Goal: Task Accomplishment & Management: Use online tool/utility

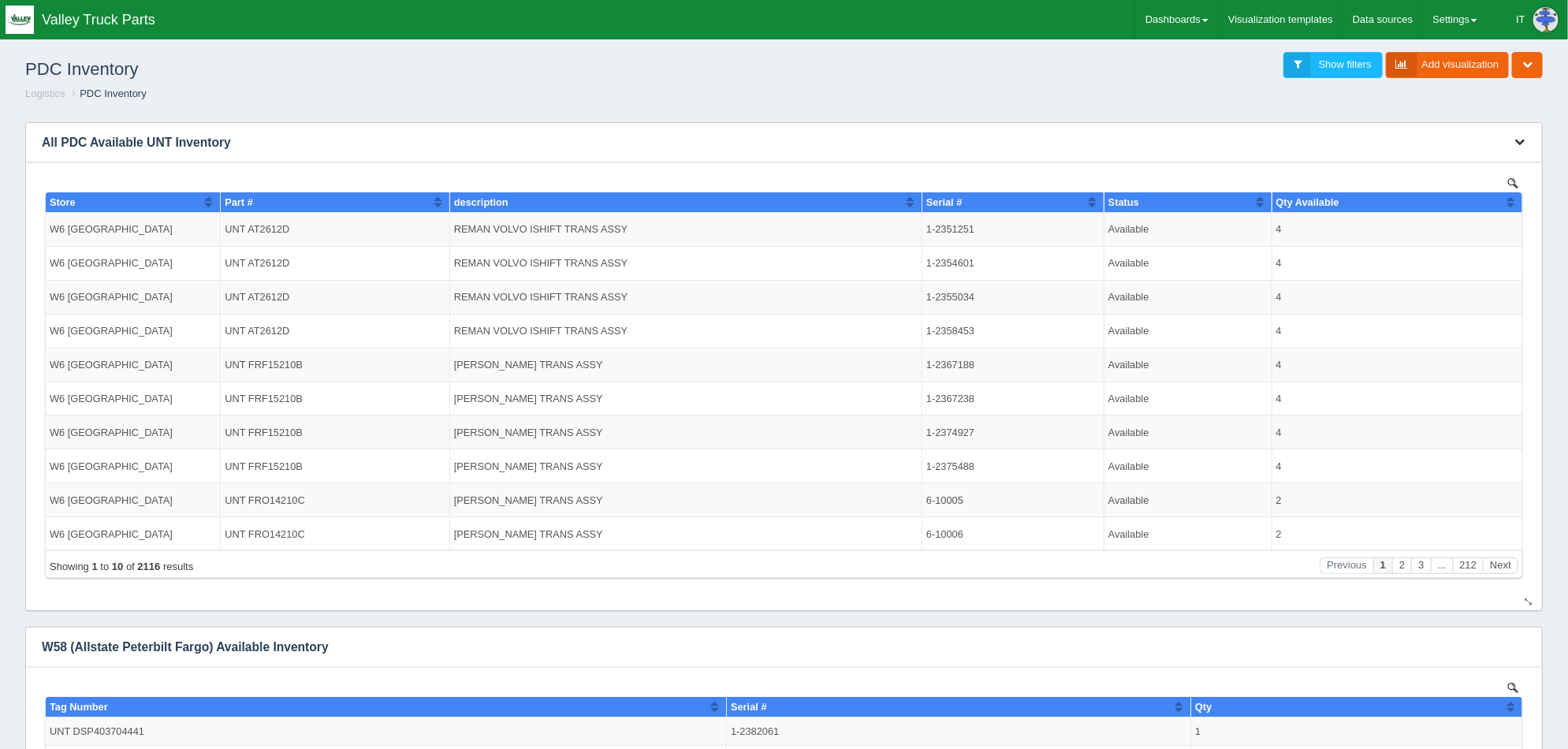
click at [1520, 138] on icon "button" at bounding box center [1519, 141] width 10 height 10
click at [1495, 157] on link "Edit chart" at bounding box center [1467, 165] width 126 height 22
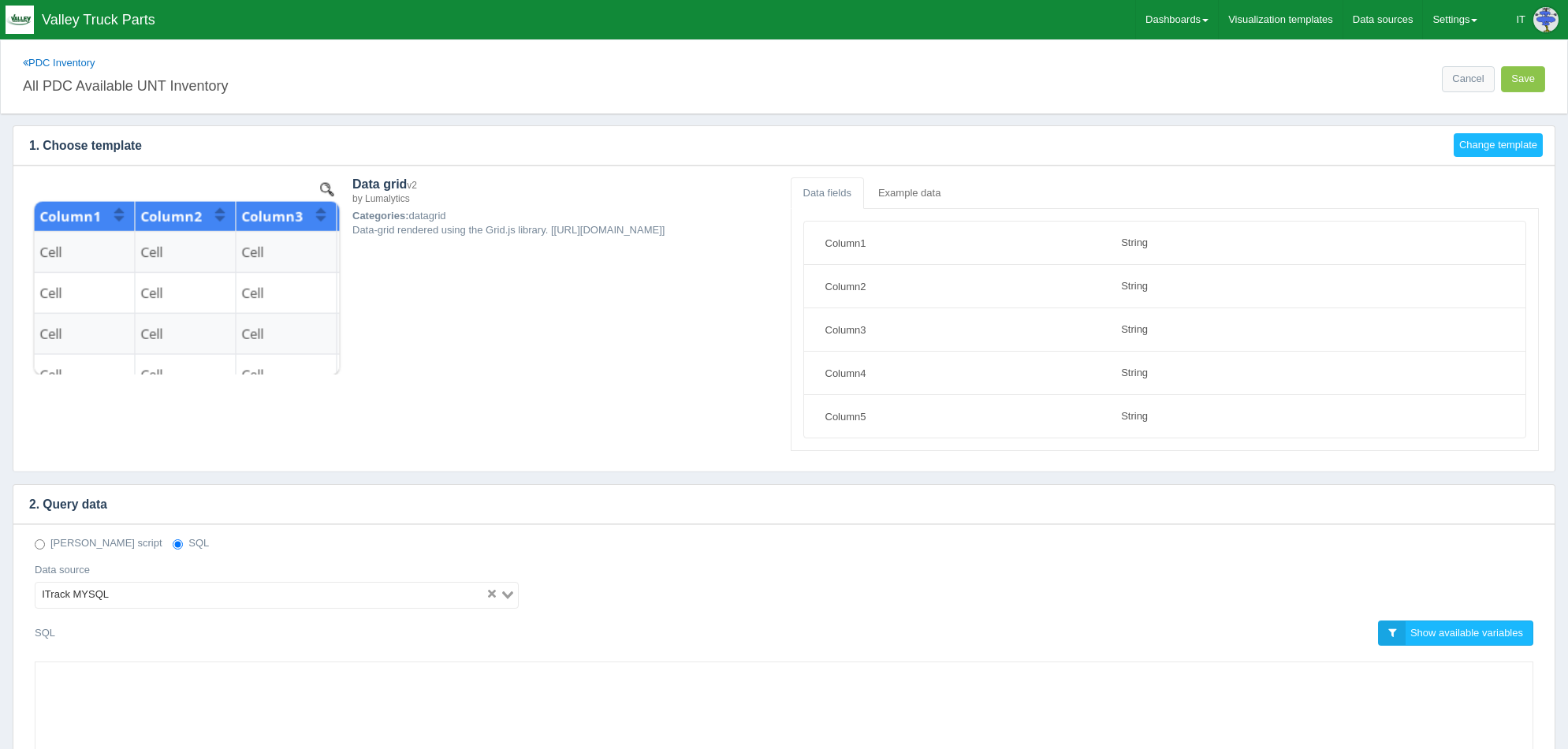
select select "string"
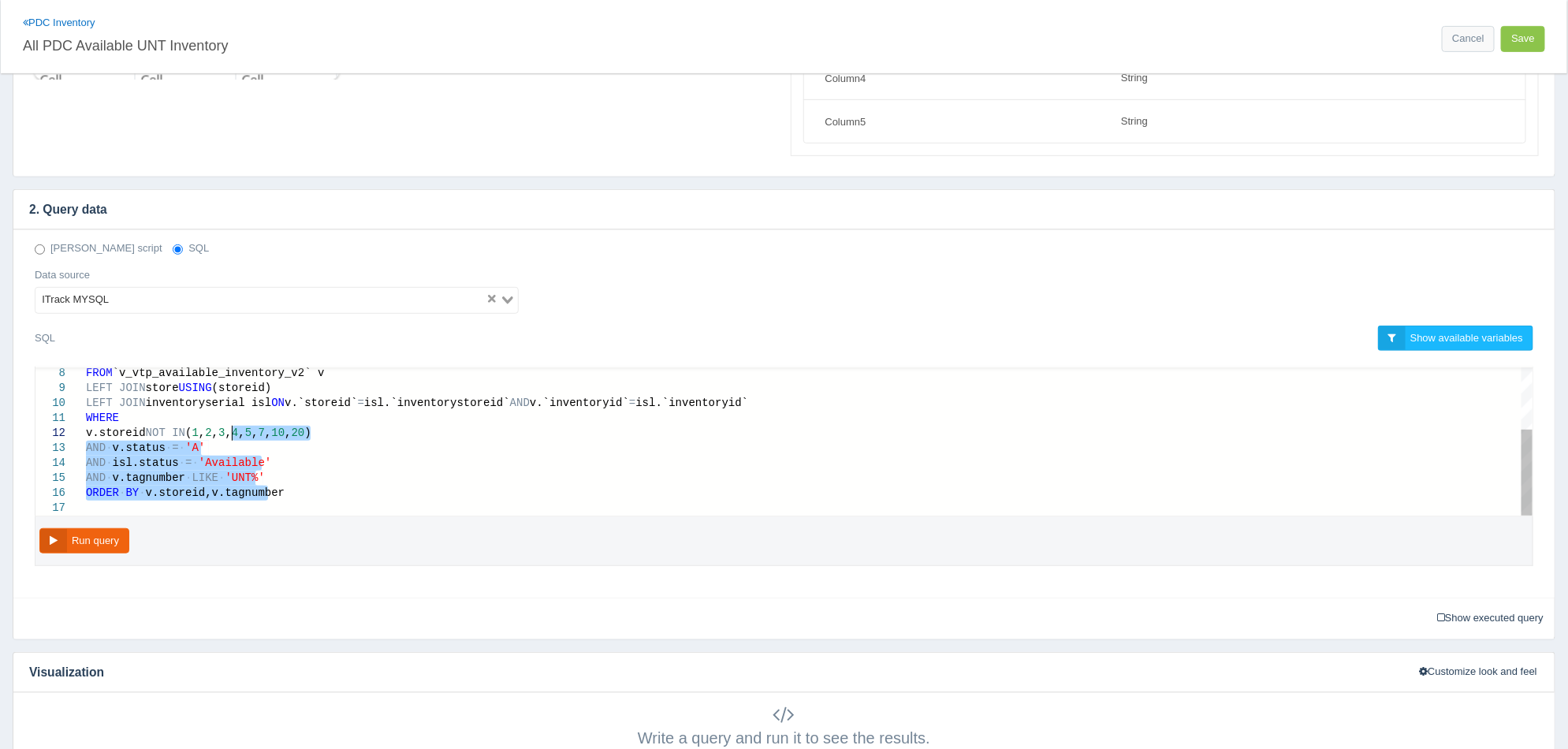
type textarea "SELECT CONCAT('W',v.storeid,' ',store.shortname) AS 'Store', tagnumber AS 'Part…"
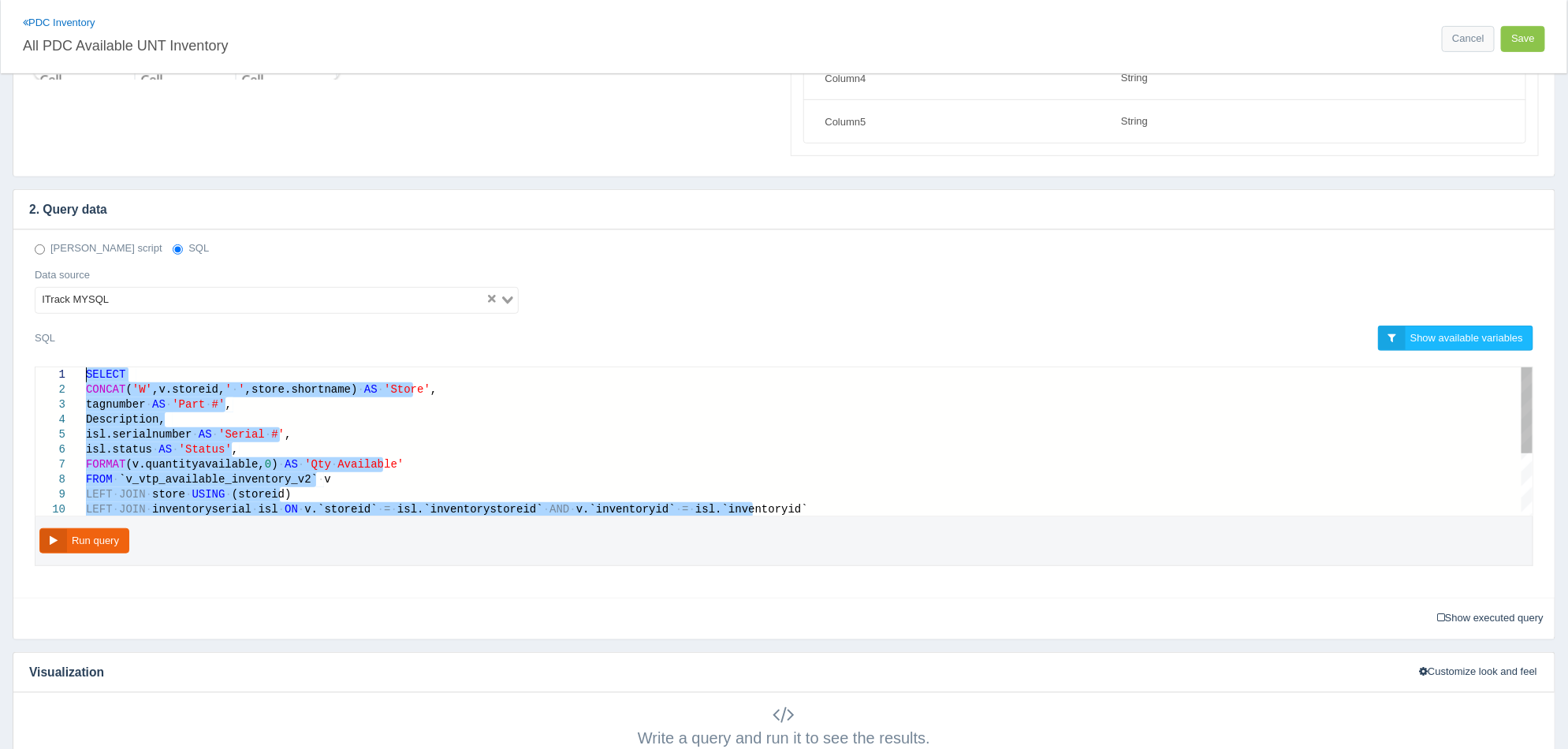
drag, startPoint x: 335, startPoint y: 496, endPoint x: 66, endPoint y: 340, distance: 311.0
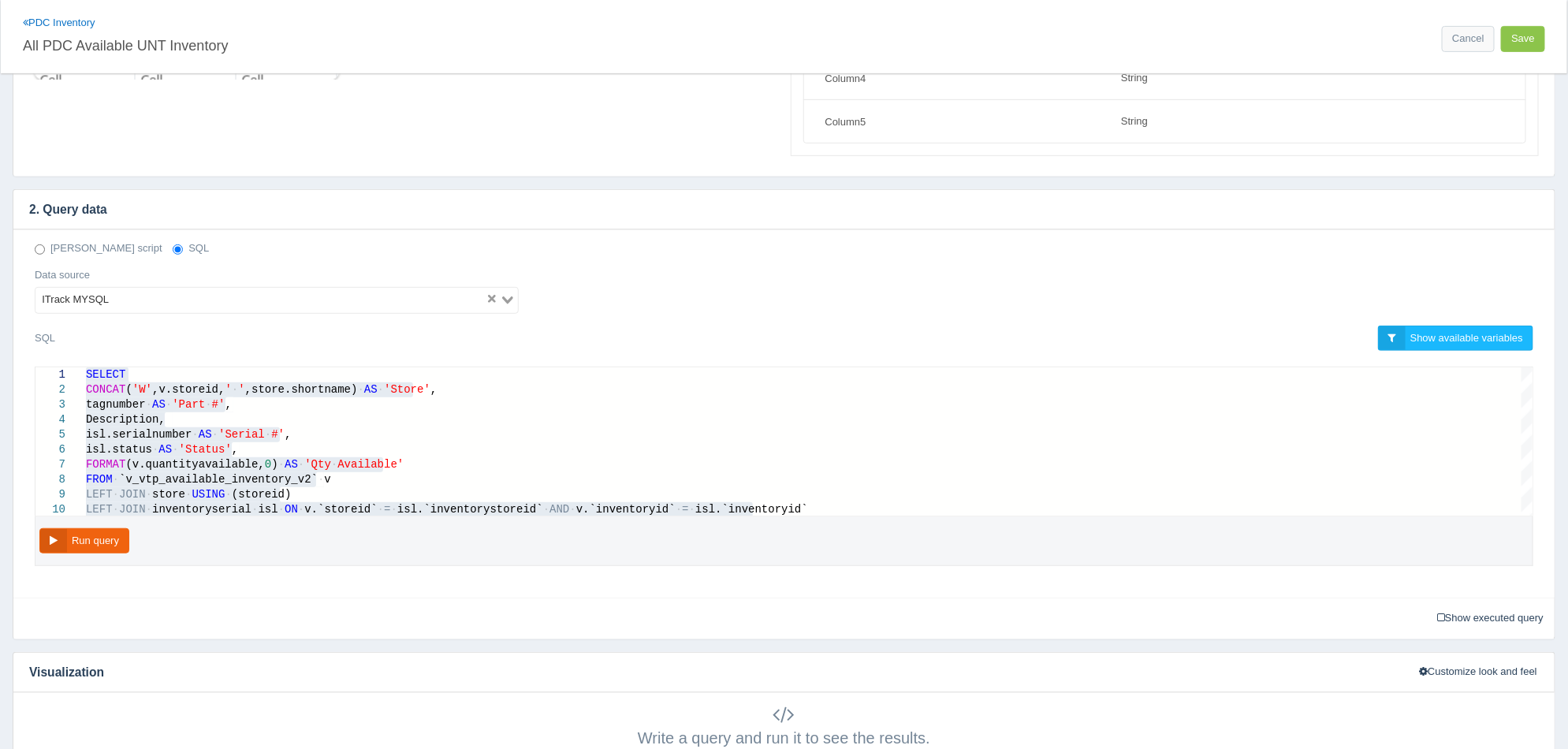
click at [555, 156] on div "Data grid v2 by Lumalytics Categories: datagrid Data-grid rendered using the Gr…" at bounding box center [784, 23] width 1541 height 306
click at [1464, 39] on link "Cancel" at bounding box center [1468, 39] width 52 height 26
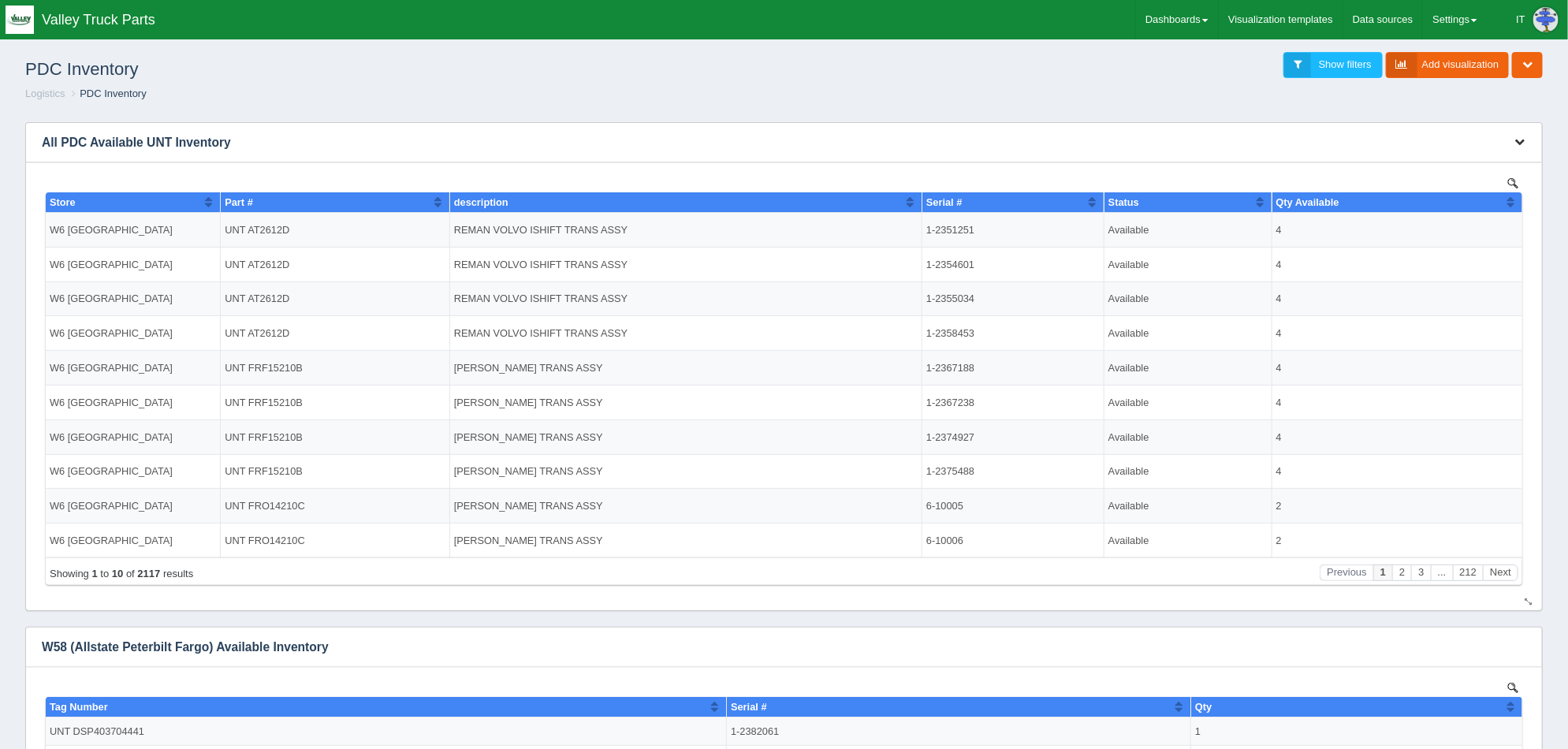
click at [1517, 142] on icon "button" at bounding box center [1519, 141] width 10 height 10
click at [1381, 96] on ol "Logistics PDC Inventory" at bounding box center [784, 94] width 1543 height 15
click at [1455, 62] on link "Add visualization" at bounding box center [1448, 65] width 124 height 26
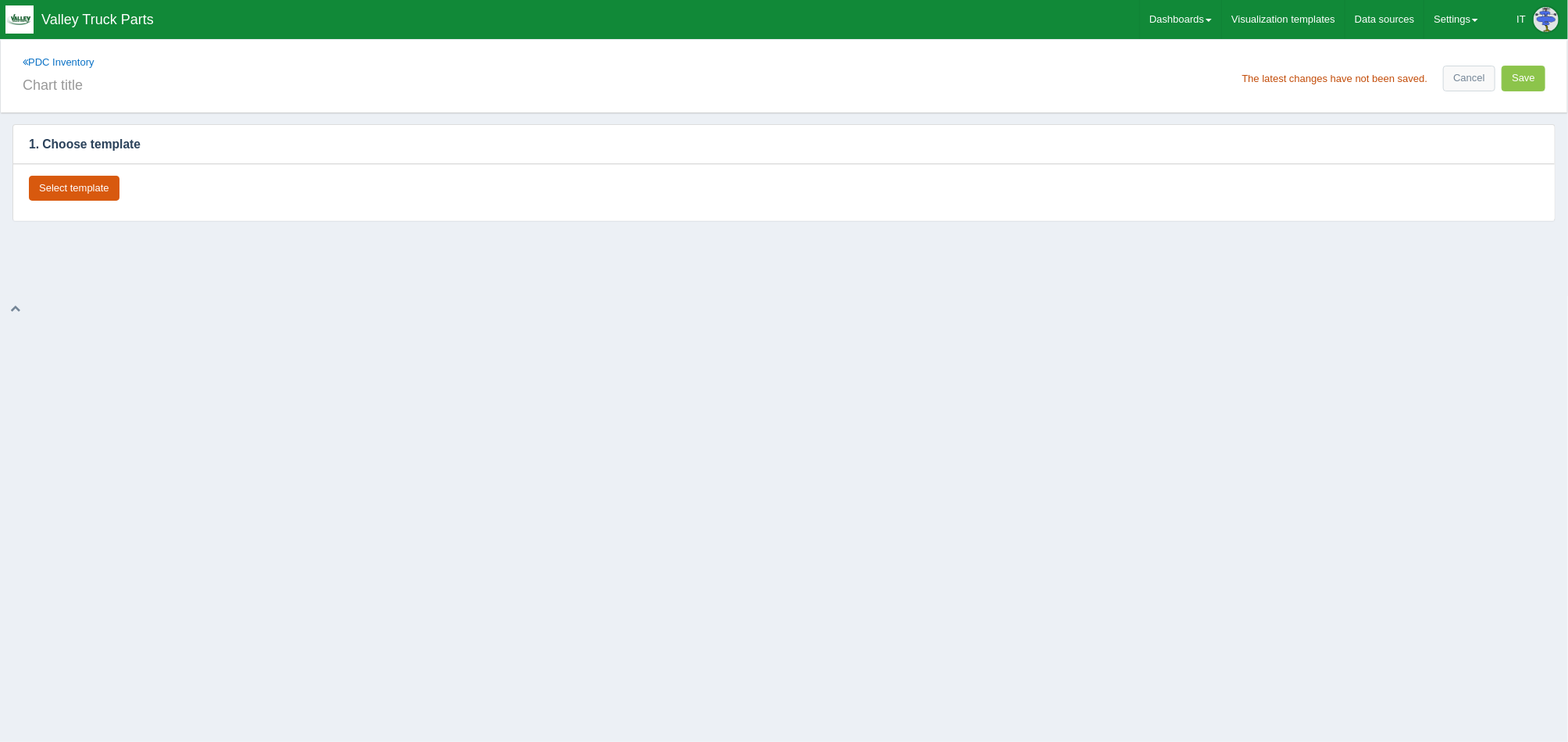
click at [104, 190] on button "Select template" at bounding box center [75, 188] width 91 height 26
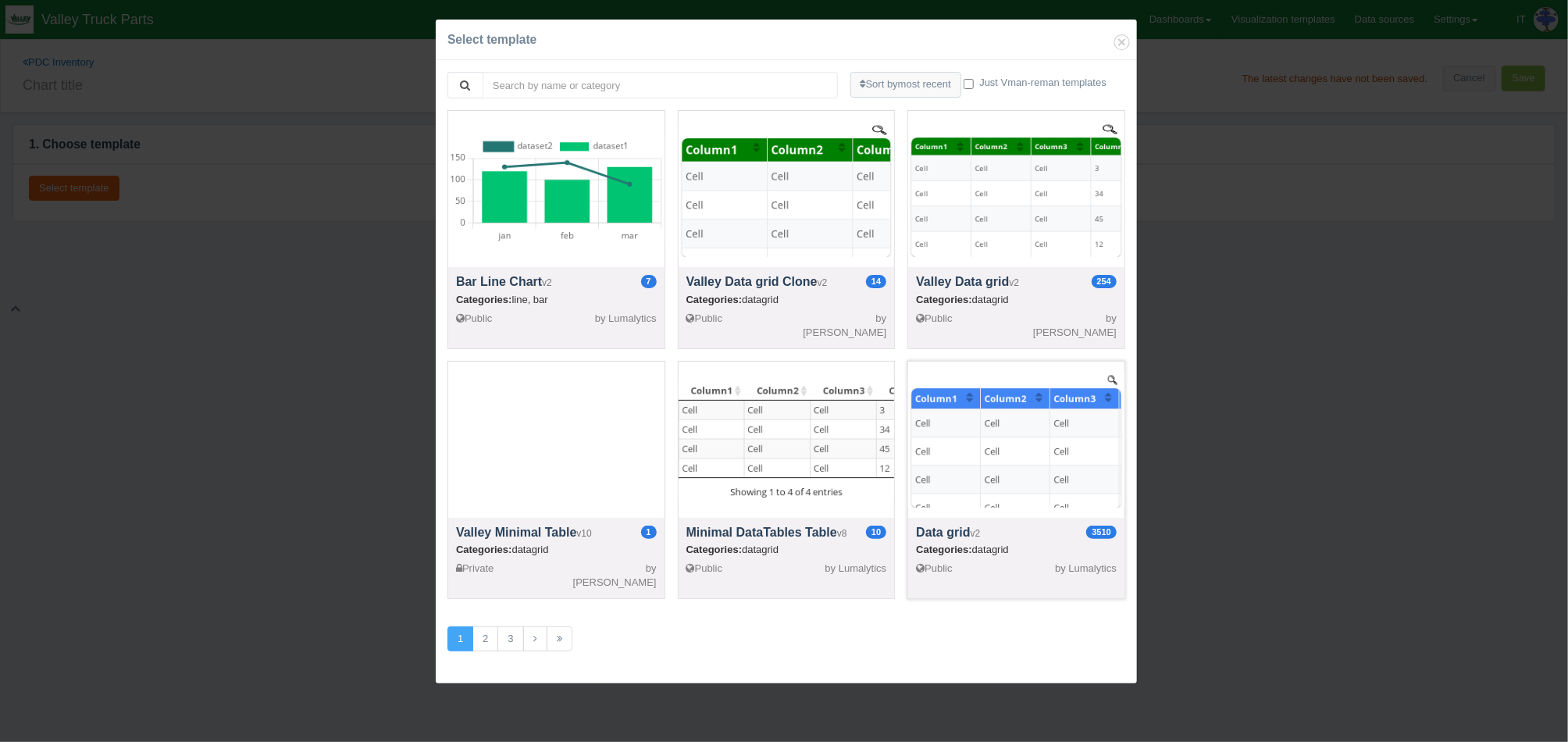
click at [955, 439] on div at bounding box center [1016, 440] width 216 height 156
select select "string"
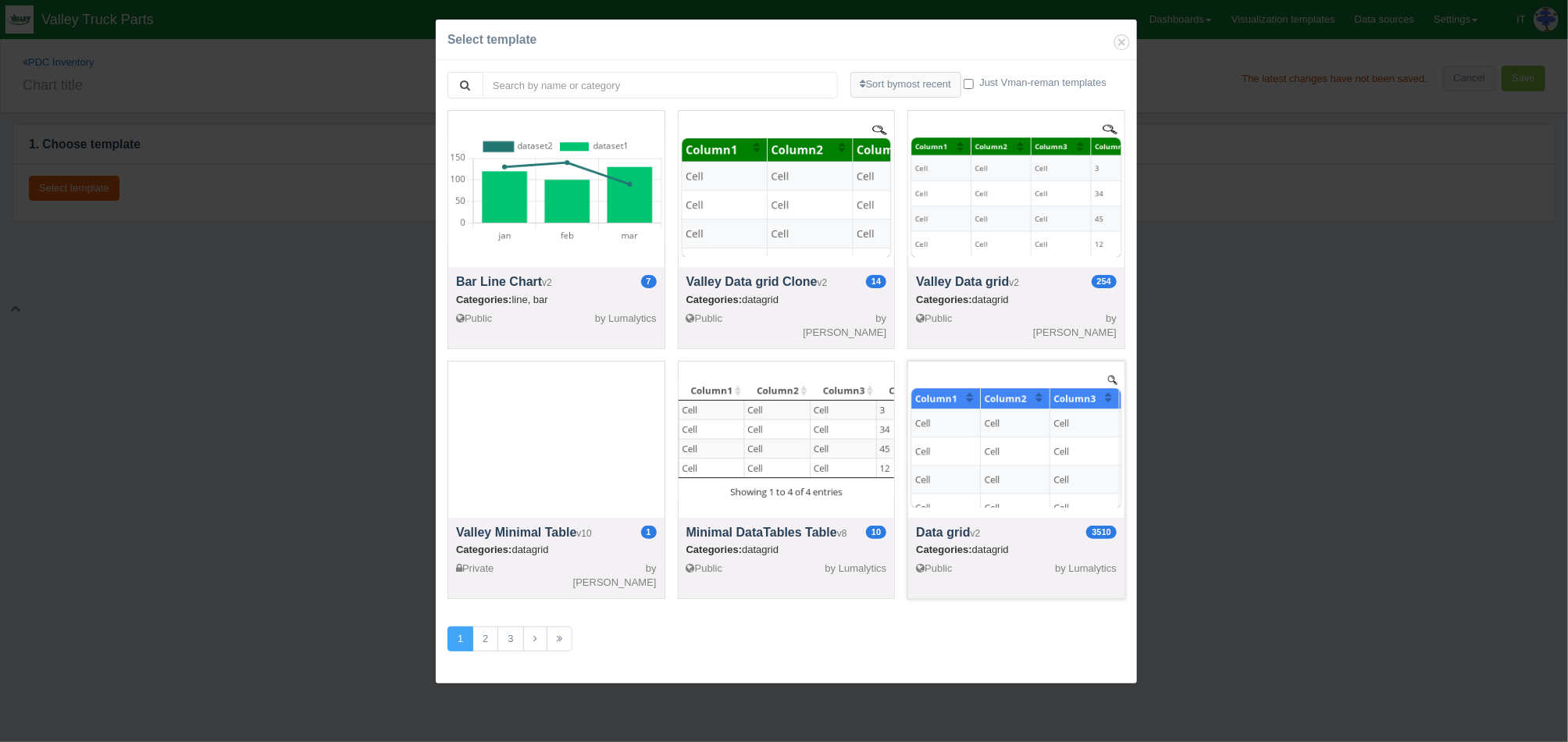
select select "string"
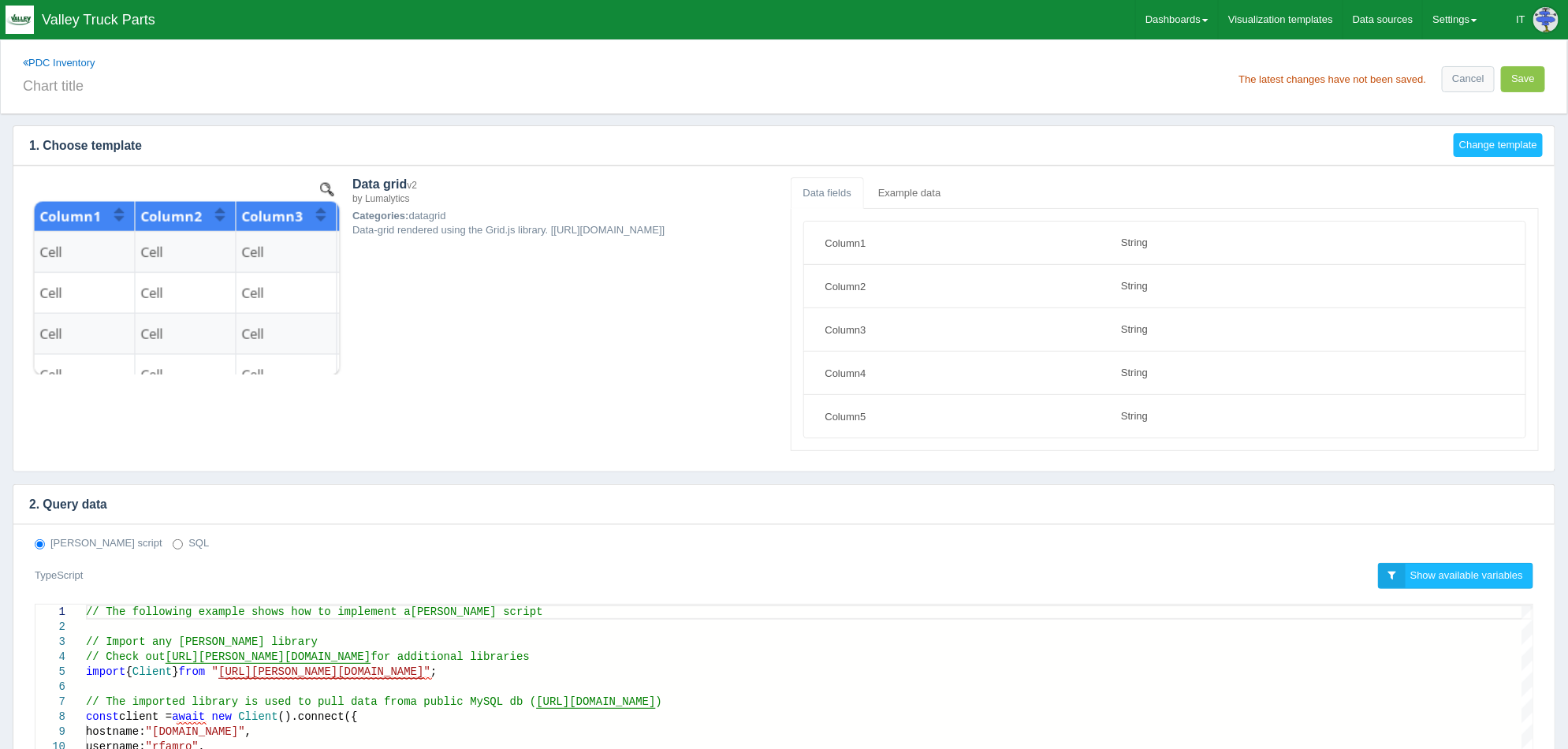
click at [172, 541] on label "SQL" at bounding box center [190, 544] width 36 height 15
click at [172, 541] on input "SQL" at bounding box center [177, 544] width 10 height 10
radio input "true"
radio input "false"
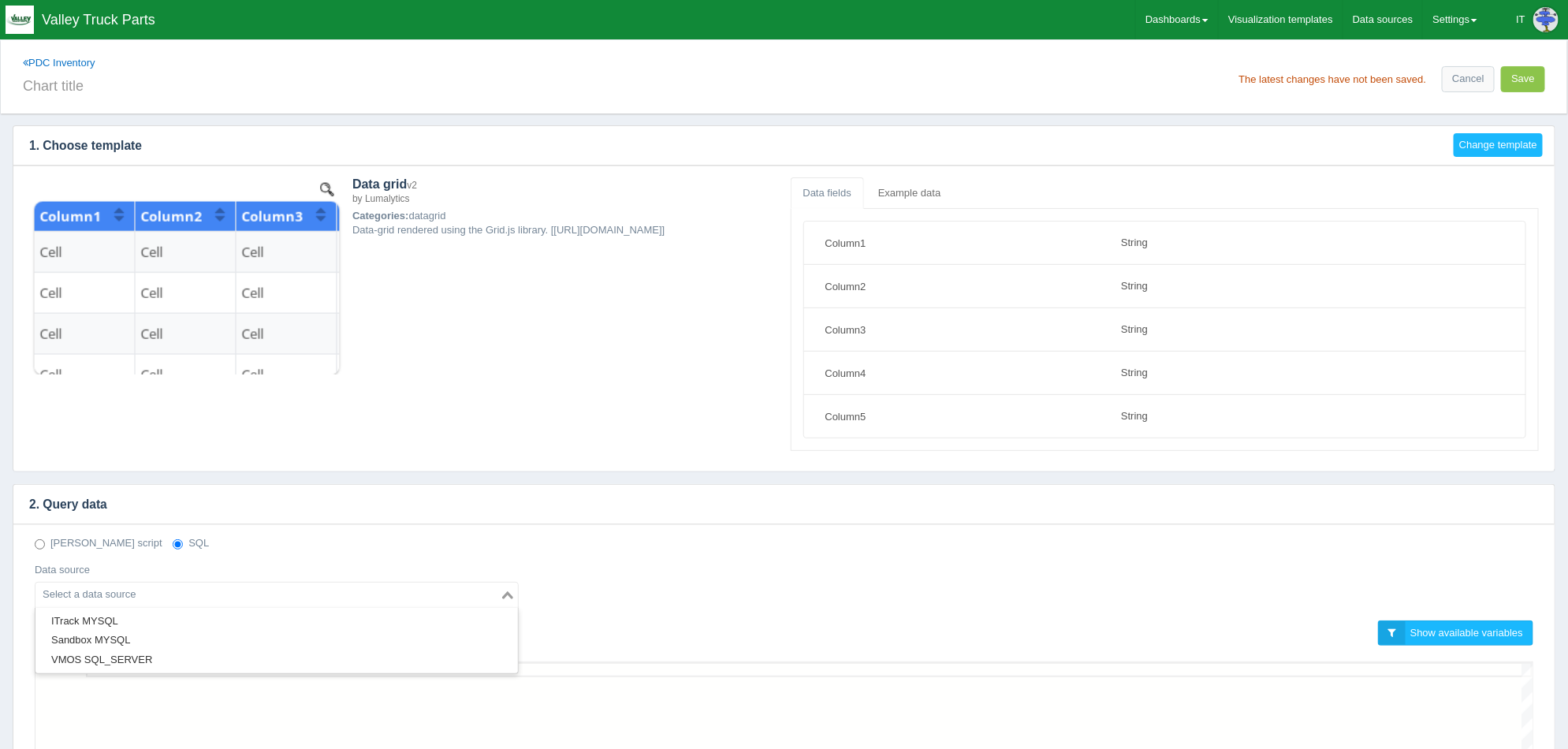
click at [152, 582] on div "Search for option" at bounding box center [268, 593] width 465 height 22
click at [127, 618] on li "ITrack MYSQL" at bounding box center [277, 622] width 483 height 20
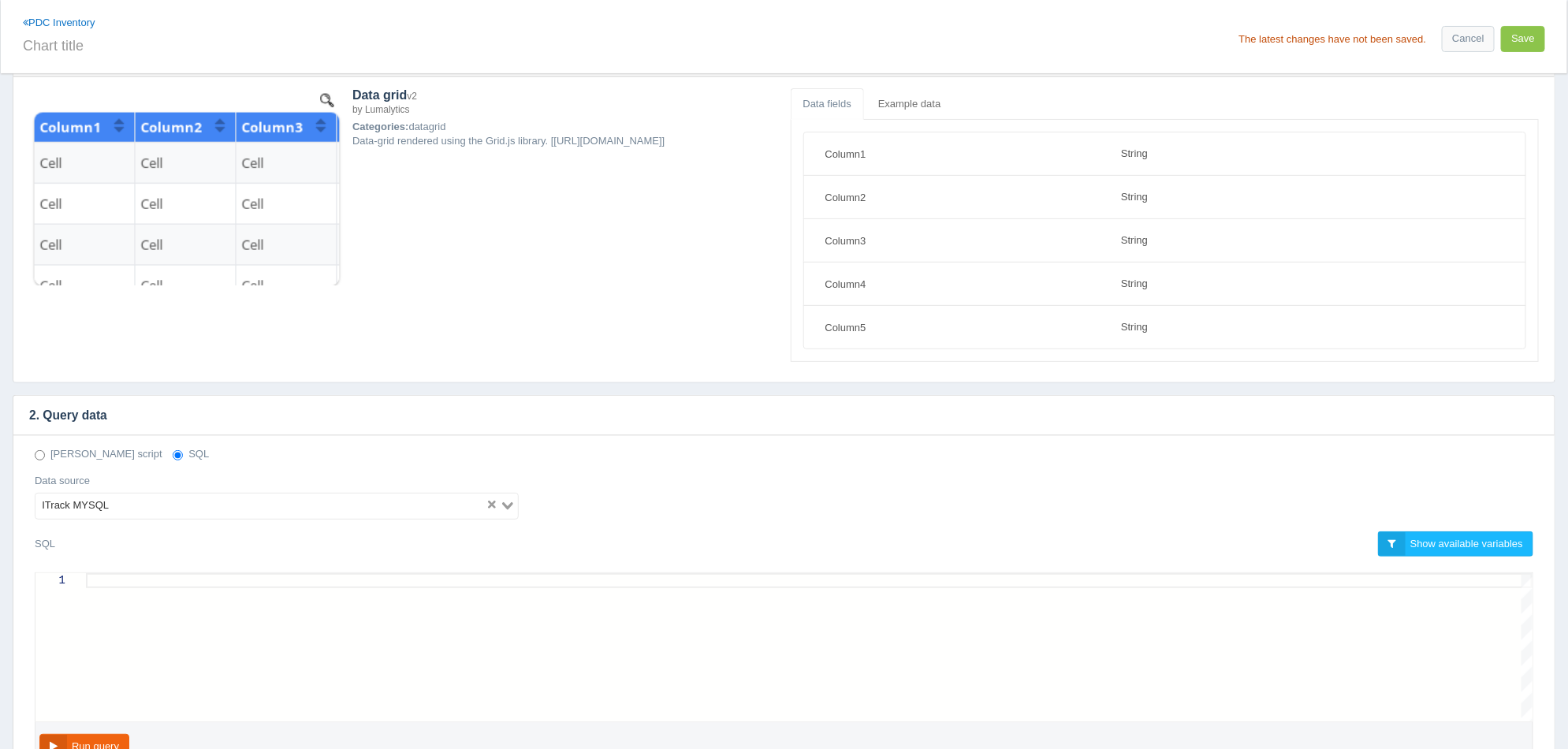
scroll to position [196, 0]
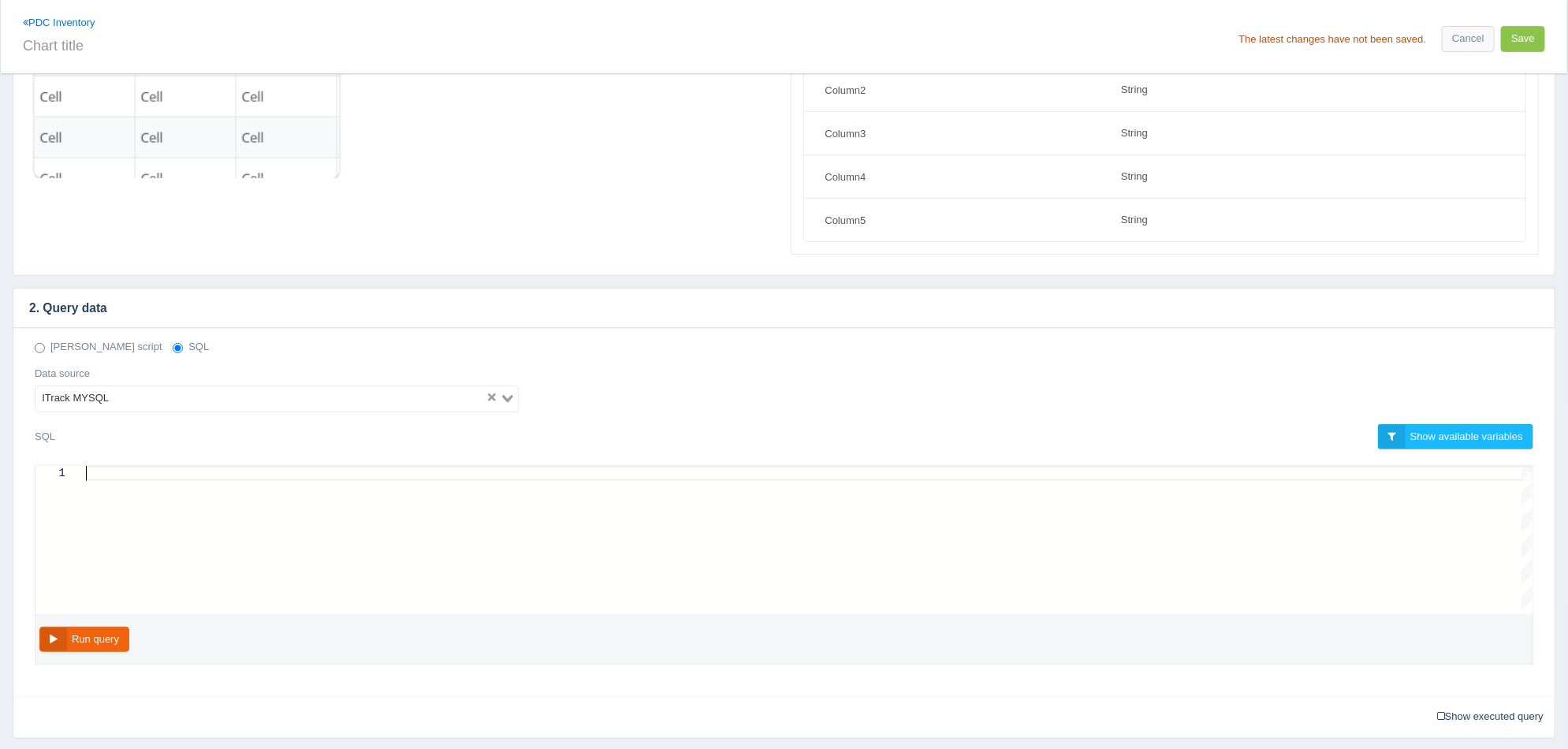
click at [512, 466] on div at bounding box center [809, 473] width 1446 height 15
paste textarea "WHERE v.storeid NOT IN (1,2,3,4,5,7,10,20) AND v.status = 'A' AND isl.status = …"
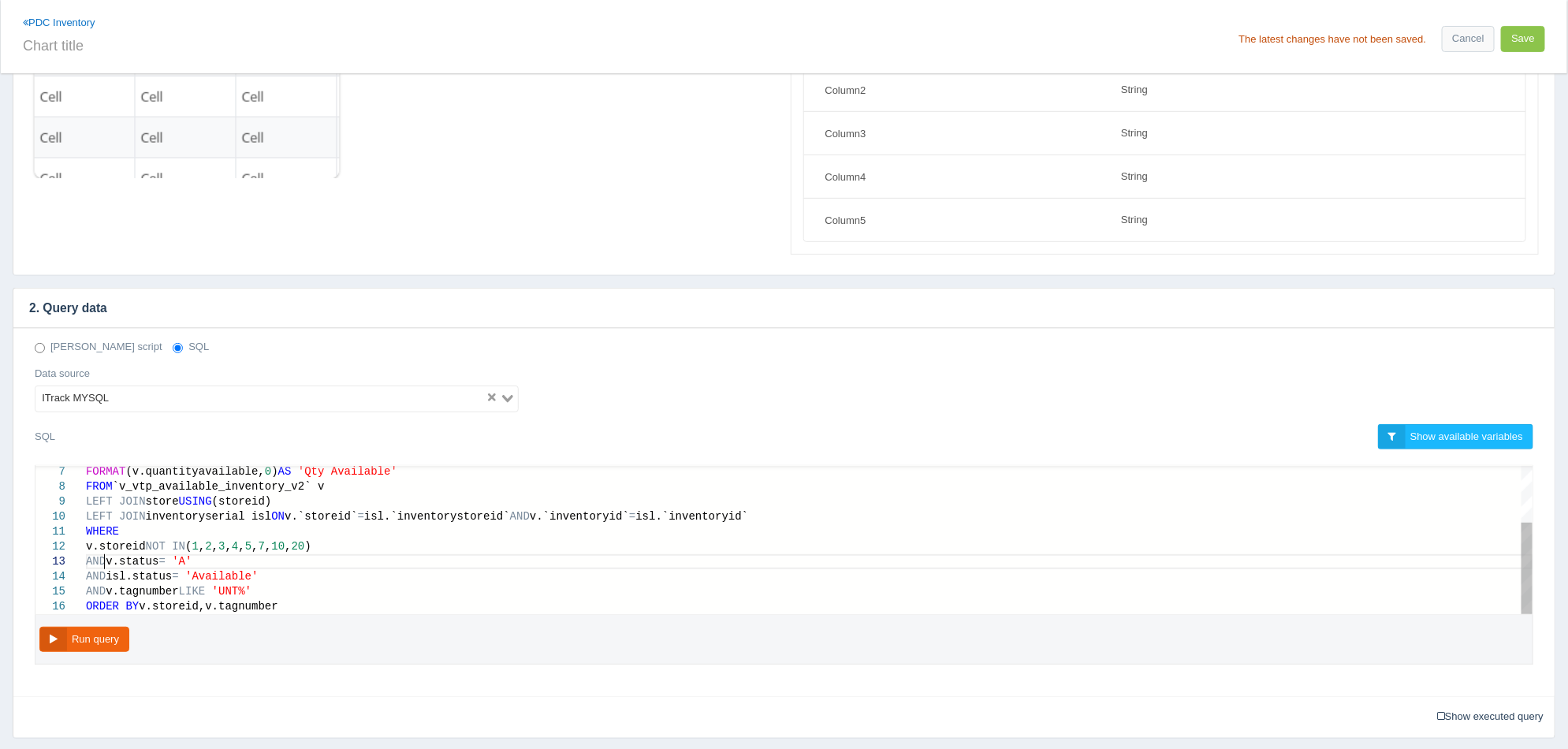
click at [108, 564] on span "v.status" at bounding box center [132, 562] width 53 height 13
click at [88, 541] on span "v.storeid" at bounding box center [116, 546] width 60 height 13
click at [88, 546] on span "--v.storeid NOT IN (1,2,3,4,5,7,10,20)" at bounding box center [212, 546] width 251 height 13
click at [83, 644] on button "Run query" at bounding box center [84, 640] width 90 height 26
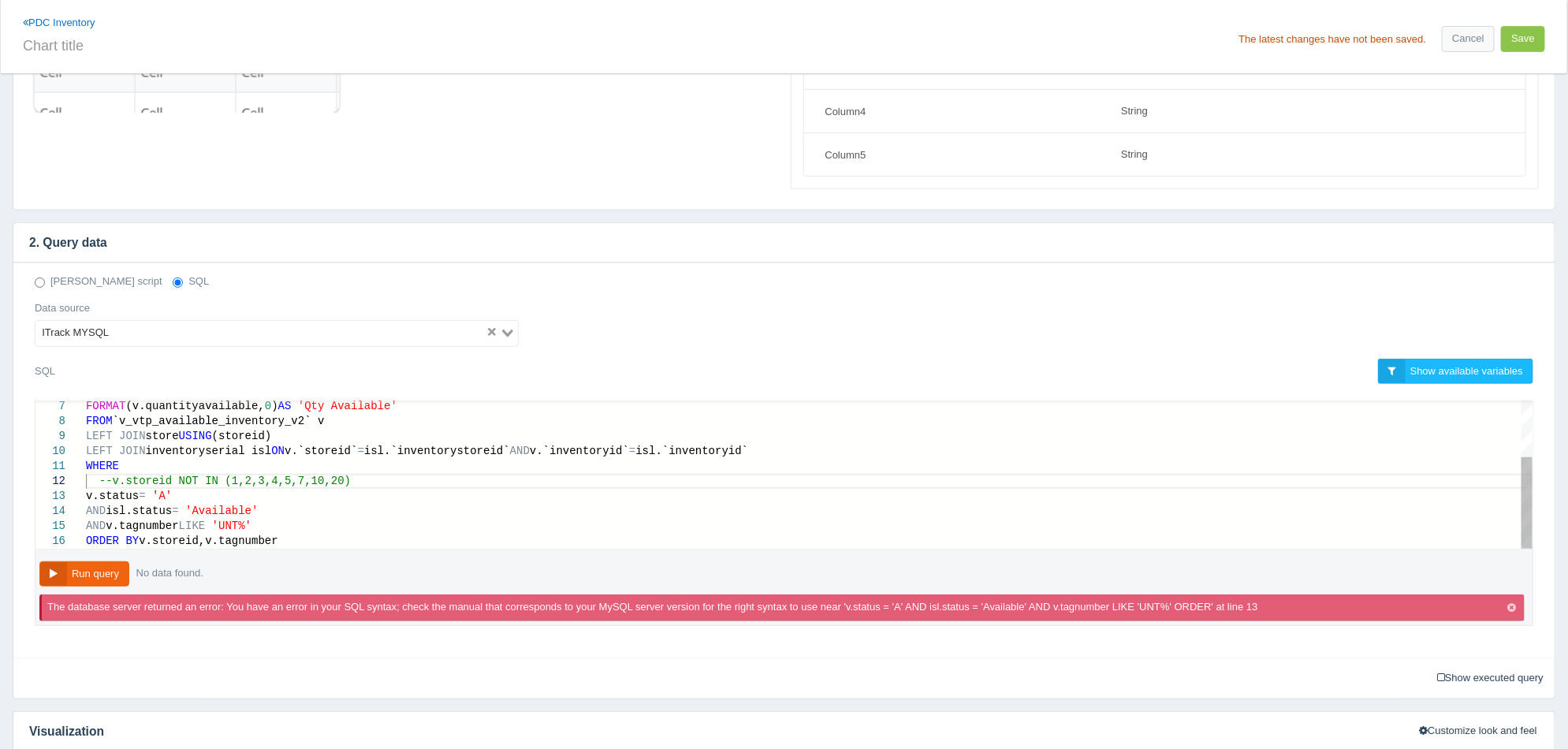
scroll to position [295, 0]
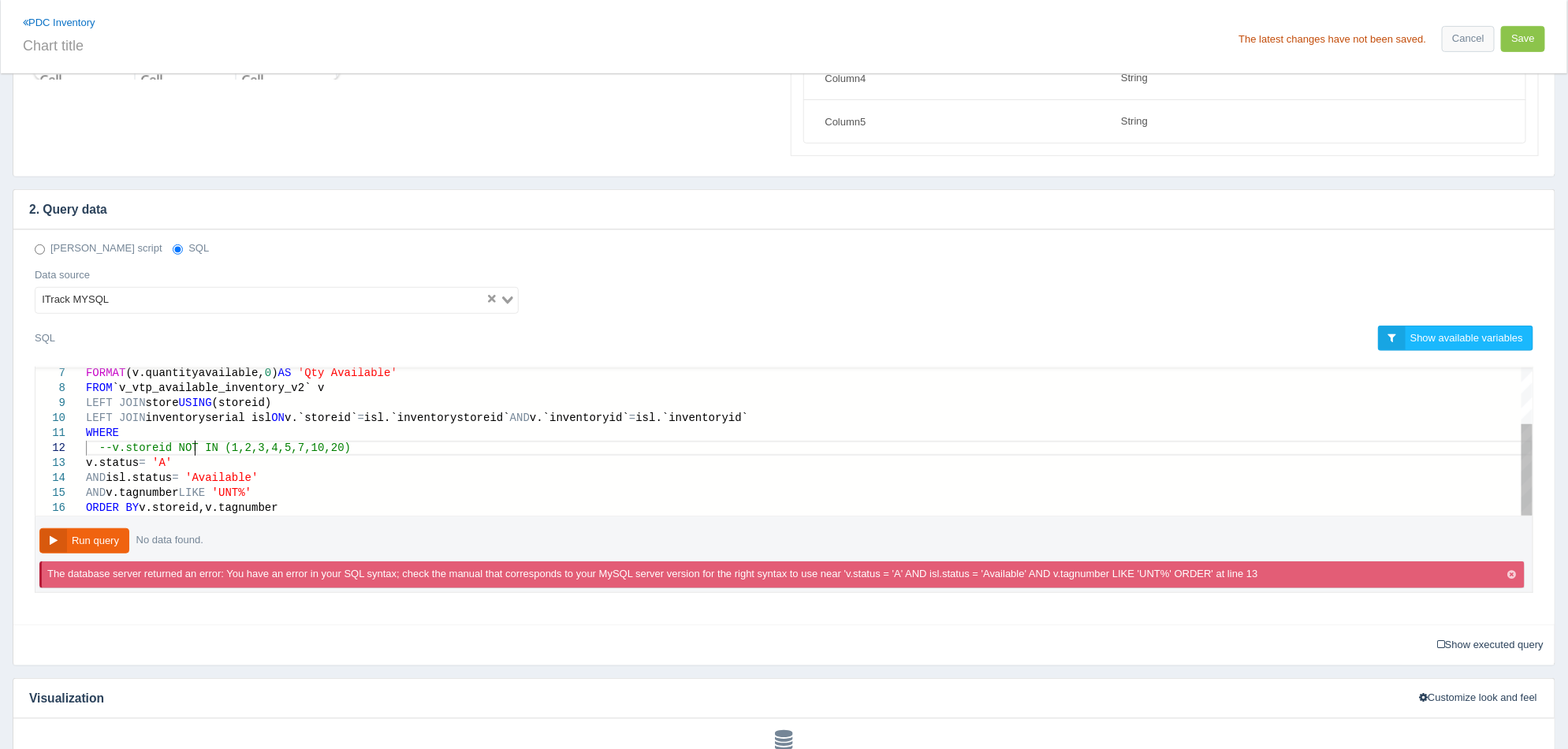
click at [196, 443] on span "--v.storeid NOT IN (1,2,3,4,5,7,10,20)" at bounding box center [225, 448] width 251 height 13
click at [109, 534] on button "Run query" at bounding box center [84, 541] width 90 height 26
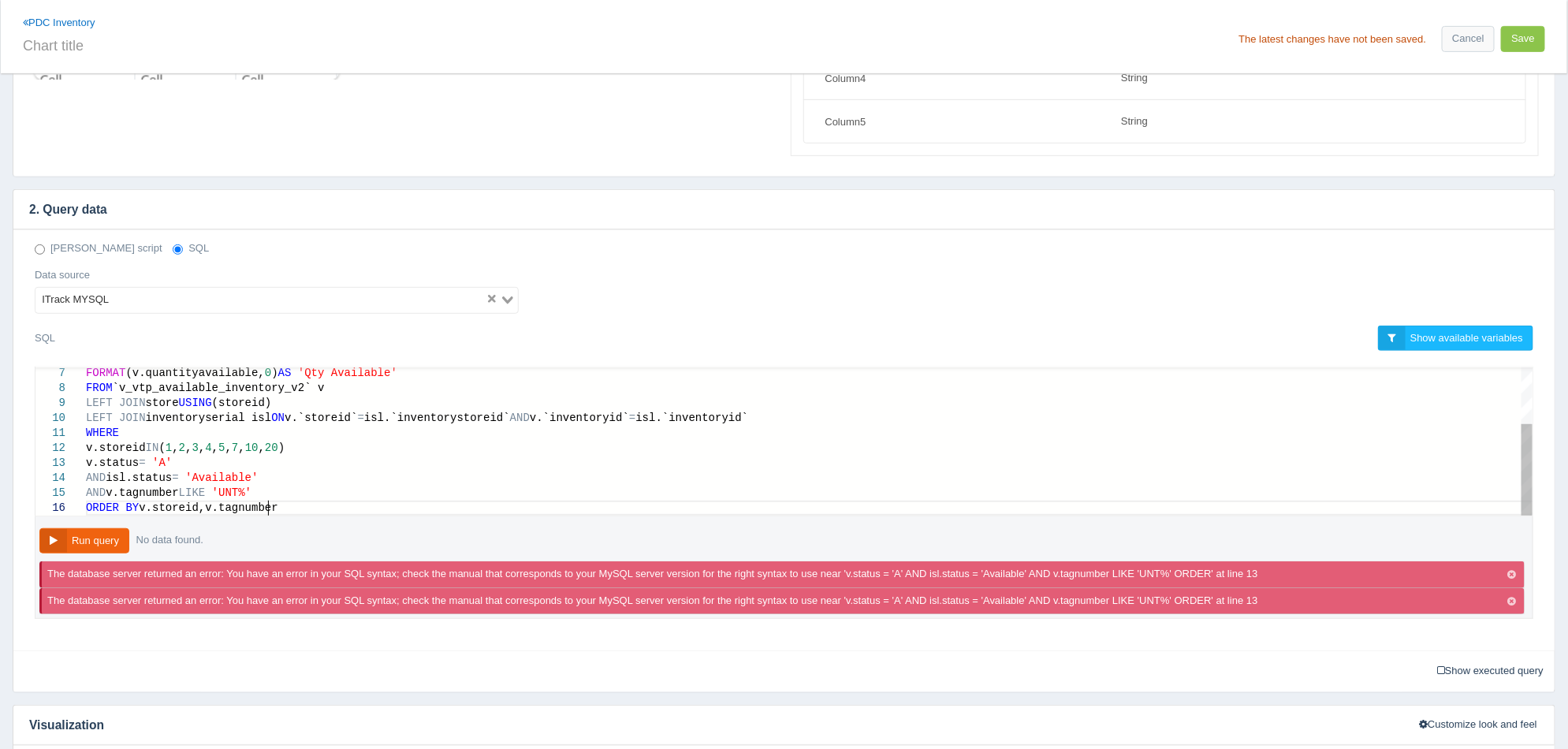
click at [315, 509] on div "ORDER BY v.storeid,v.tagnumber" at bounding box center [809, 508] width 1446 height 15
type textarea "WHERE v.storeid IN (1,2,3,4,5,7,10,20) v.status = 'A' AND isl.status = 'Availab…"
click at [124, 536] on button "Run query" at bounding box center [84, 541] width 90 height 26
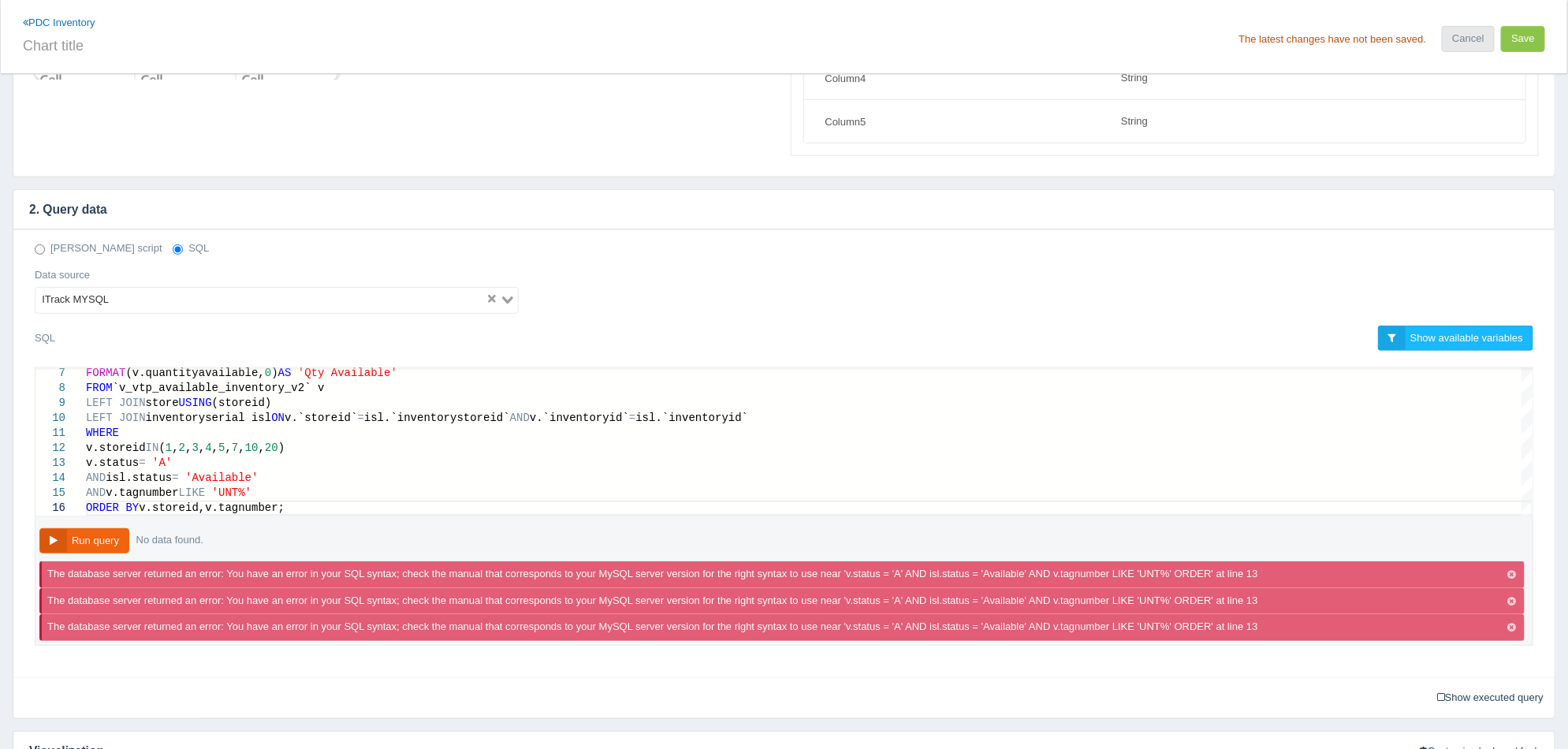
click at [1444, 42] on link "Cancel" at bounding box center [1468, 39] width 52 height 26
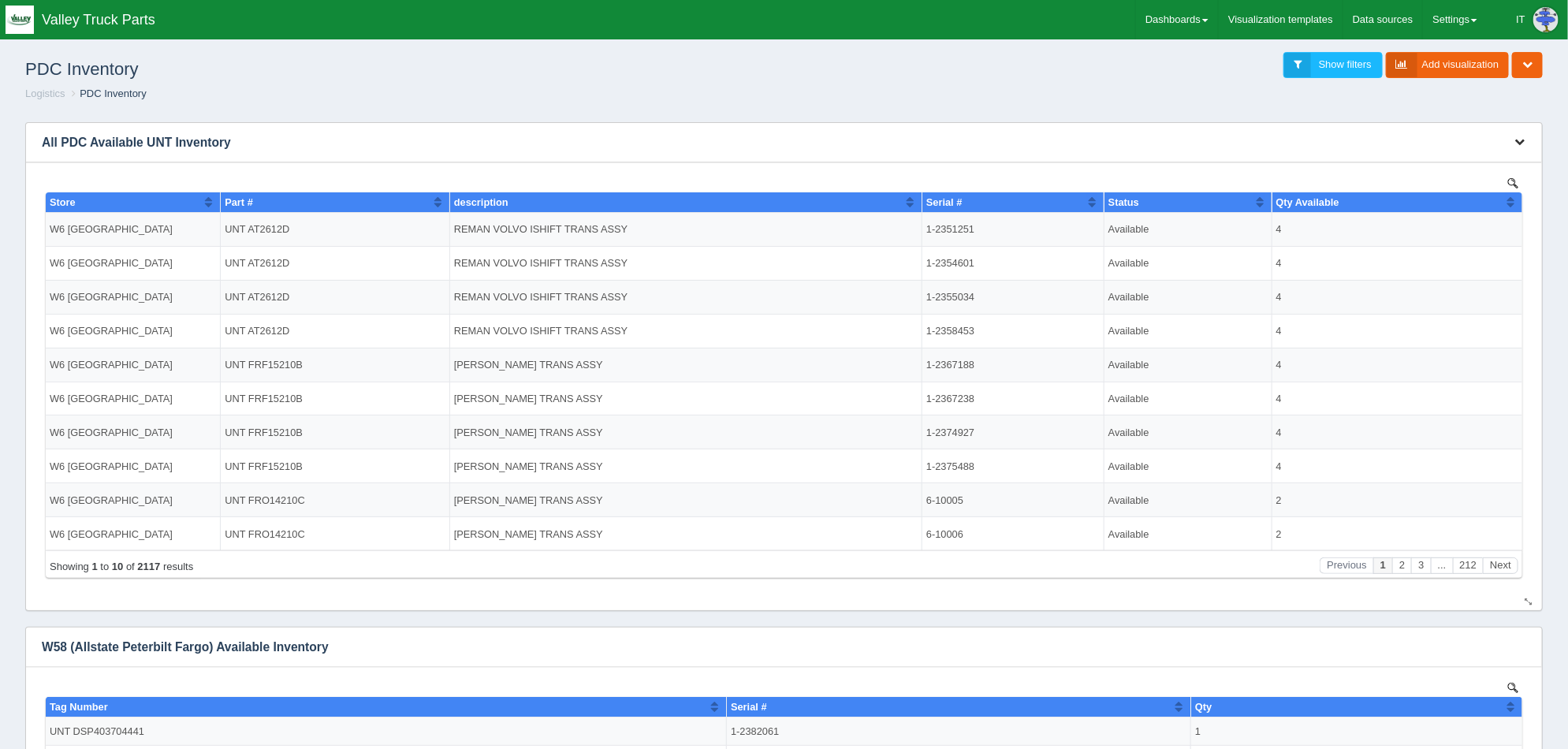
click at [1511, 146] on button "button" at bounding box center [1520, 142] width 22 height 24
click at [1487, 169] on link "Edit chart" at bounding box center [1467, 165] width 126 height 22
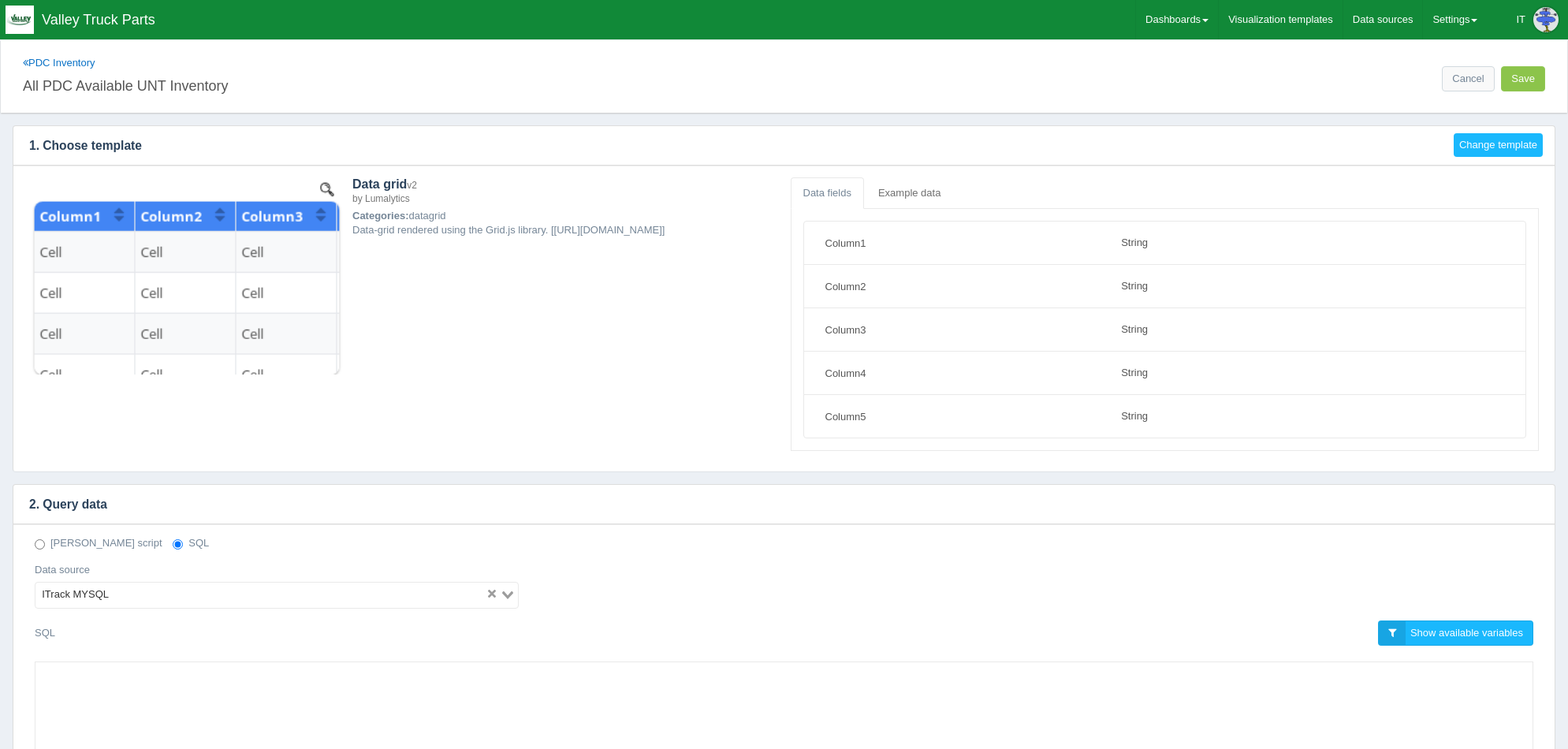
select select "string"
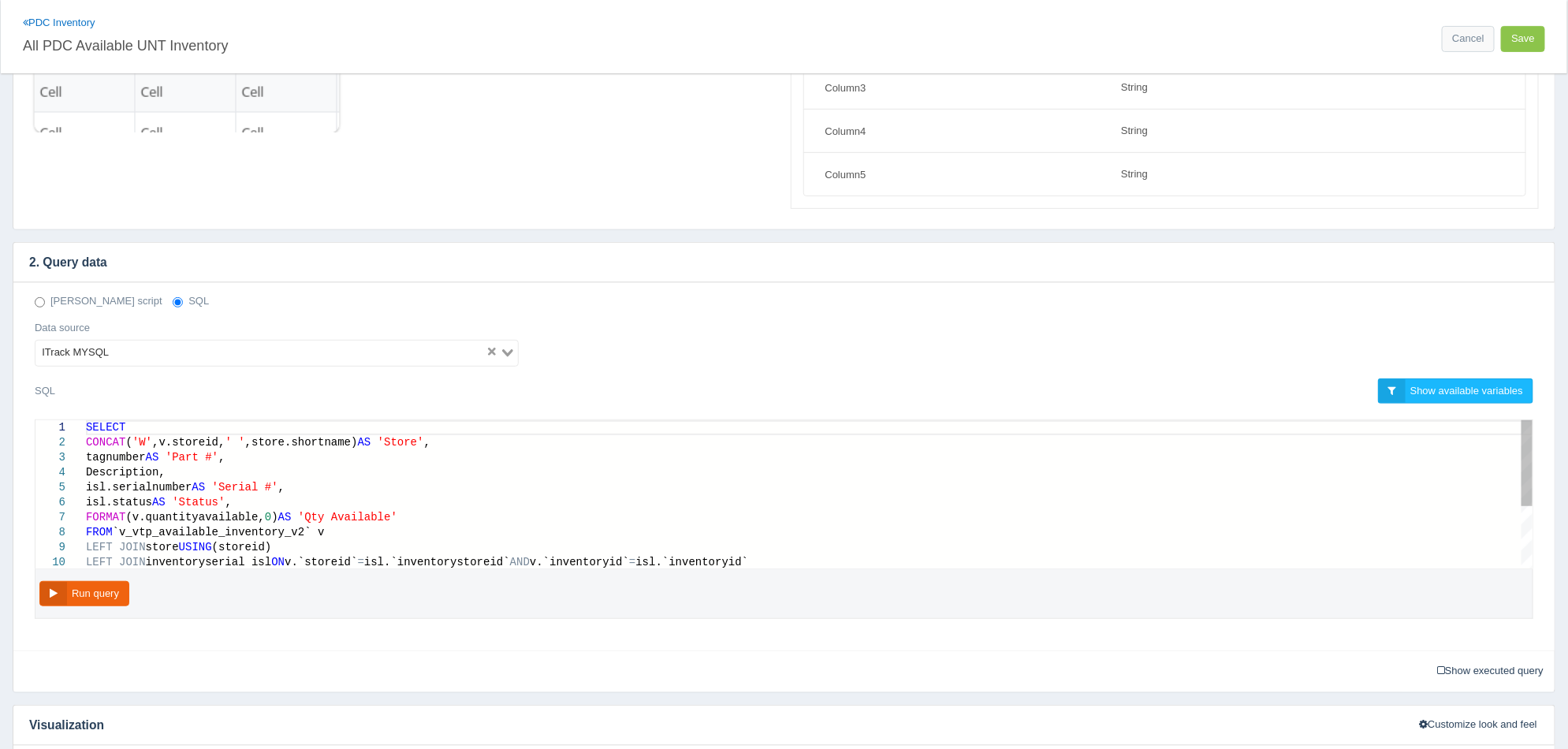
scroll to position [295, 0]
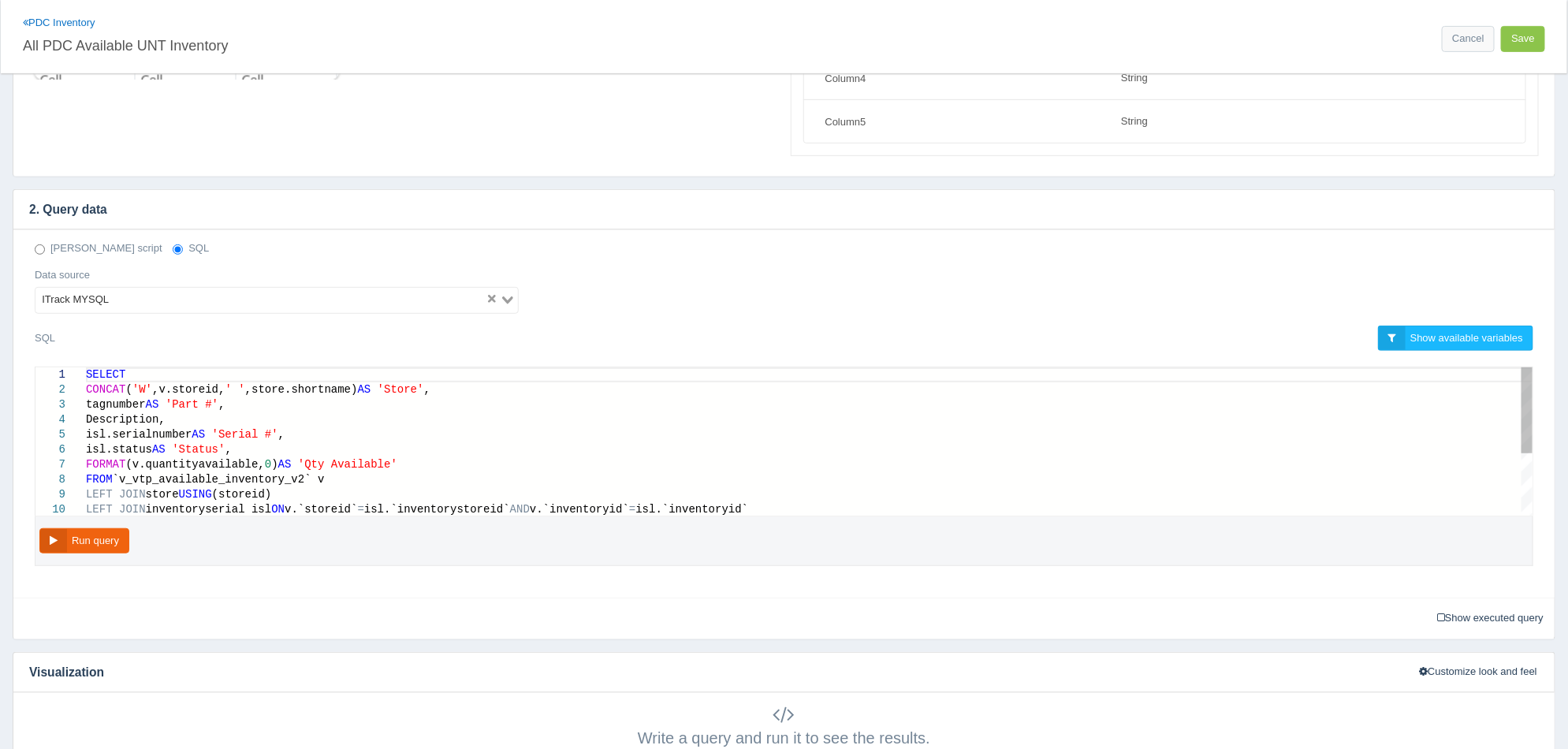
click at [544, 444] on div "isl.status AS 'Status' ," at bounding box center [809, 449] width 1446 height 15
type textarea "SELECT CONCAT('W',v.storeid,' ',store.shortname) AS 'Store', tagnumber AS 'Part…"
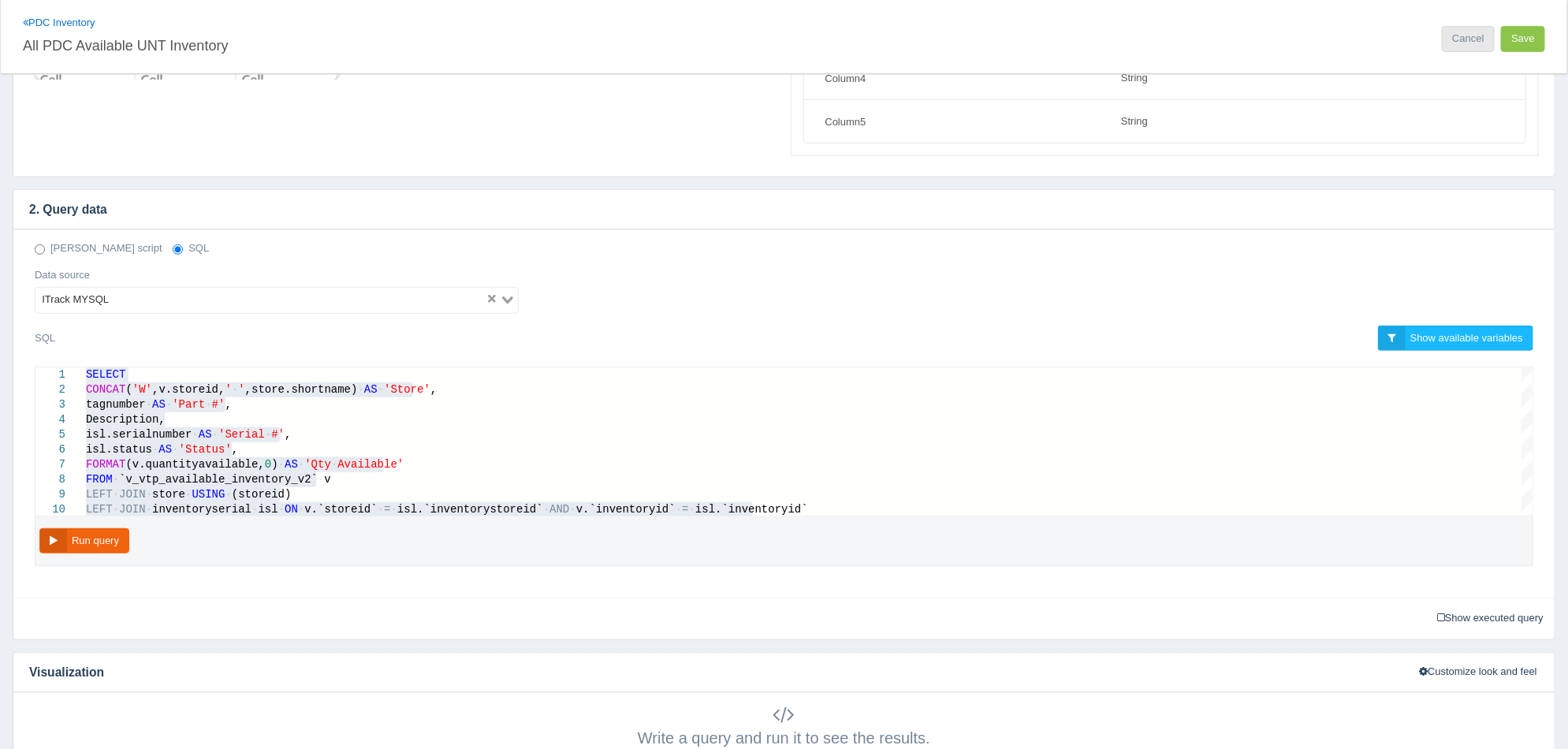
click at [1450, 39] on link "Cancel" at bounding box center [1468, 39] width 52 height 26
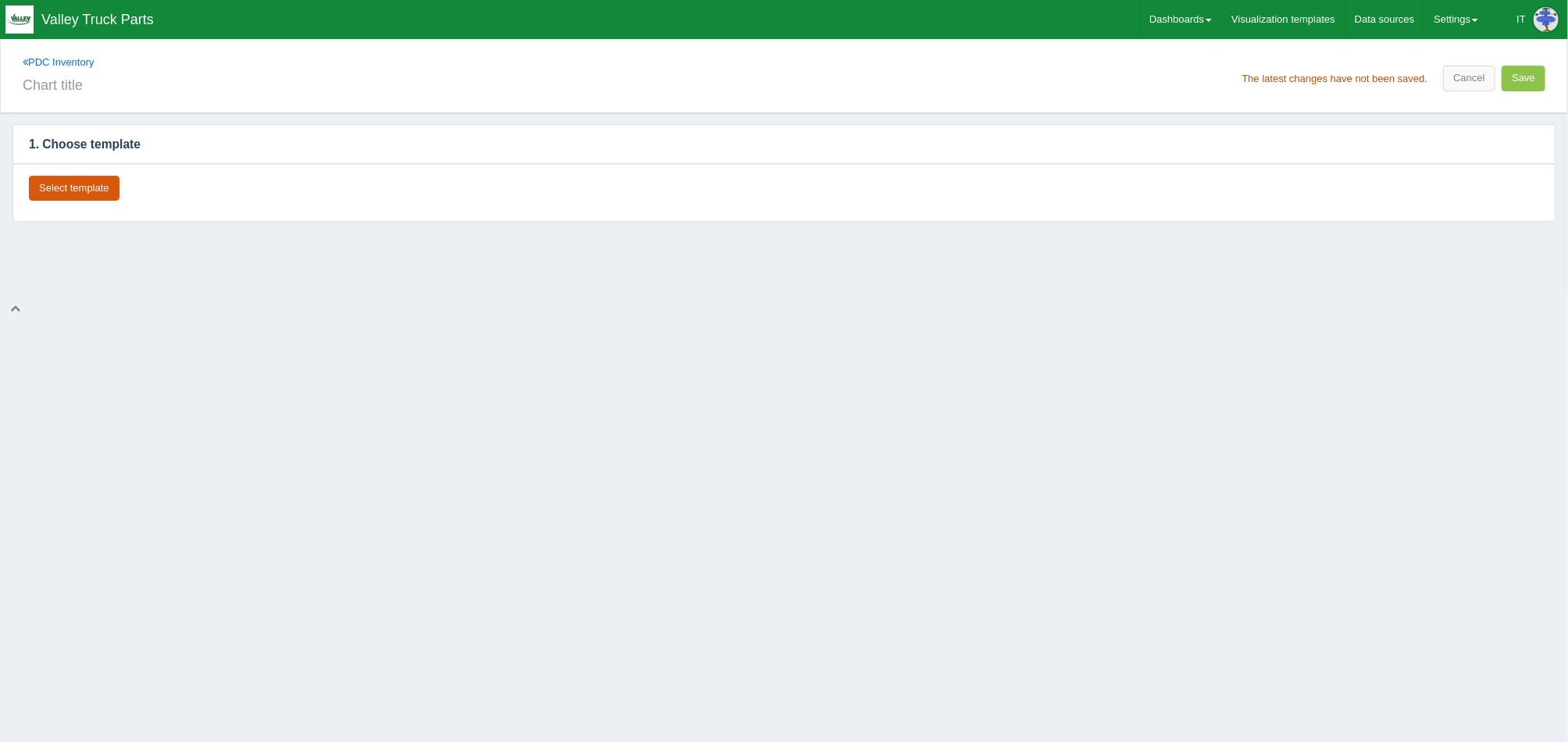
click at [112, 193] on button "Select template" at bounding box center [75, 188] width 91 height 26
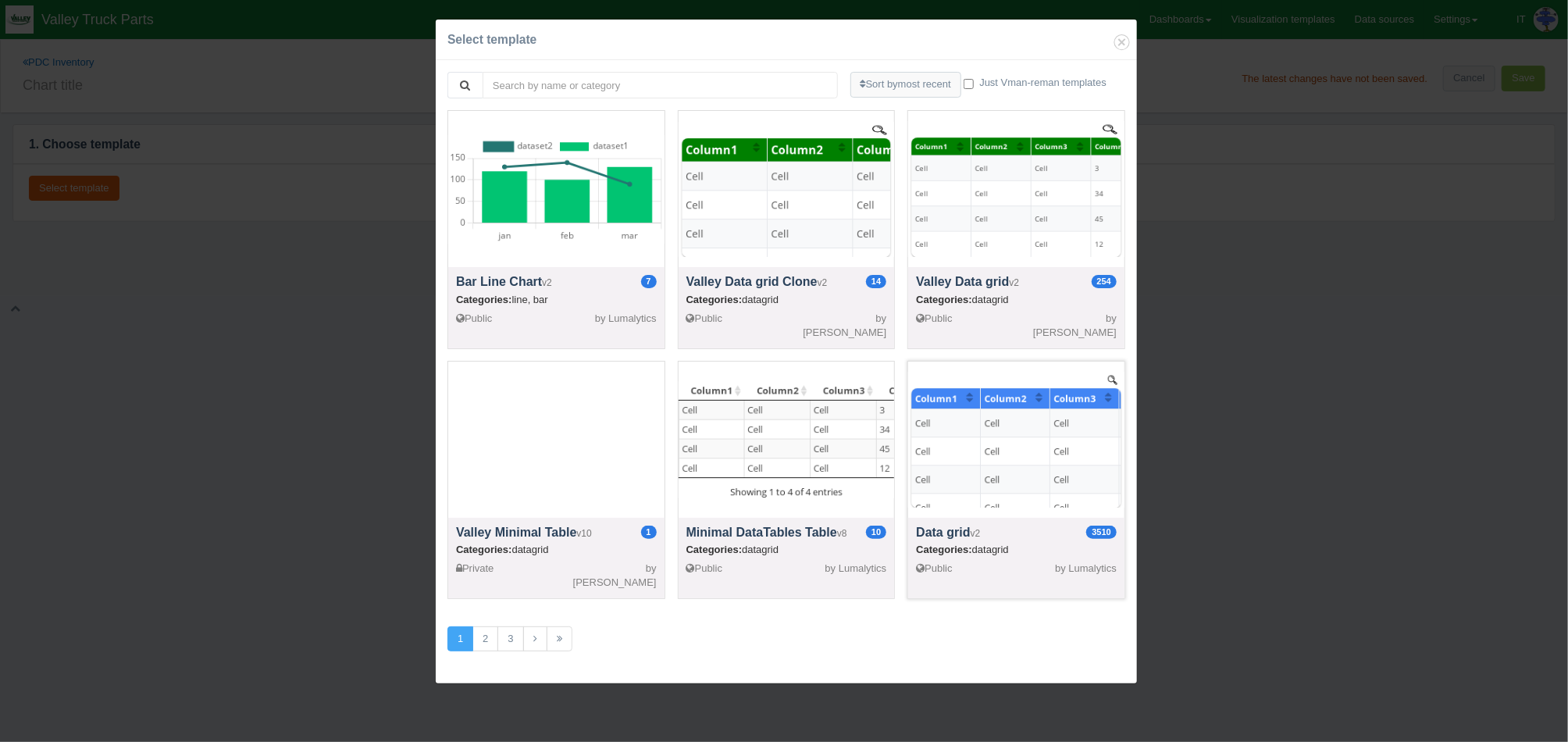
click at [1030, 465] on div at bounding box center [1016, 440] width 216 height 156
select select "string"
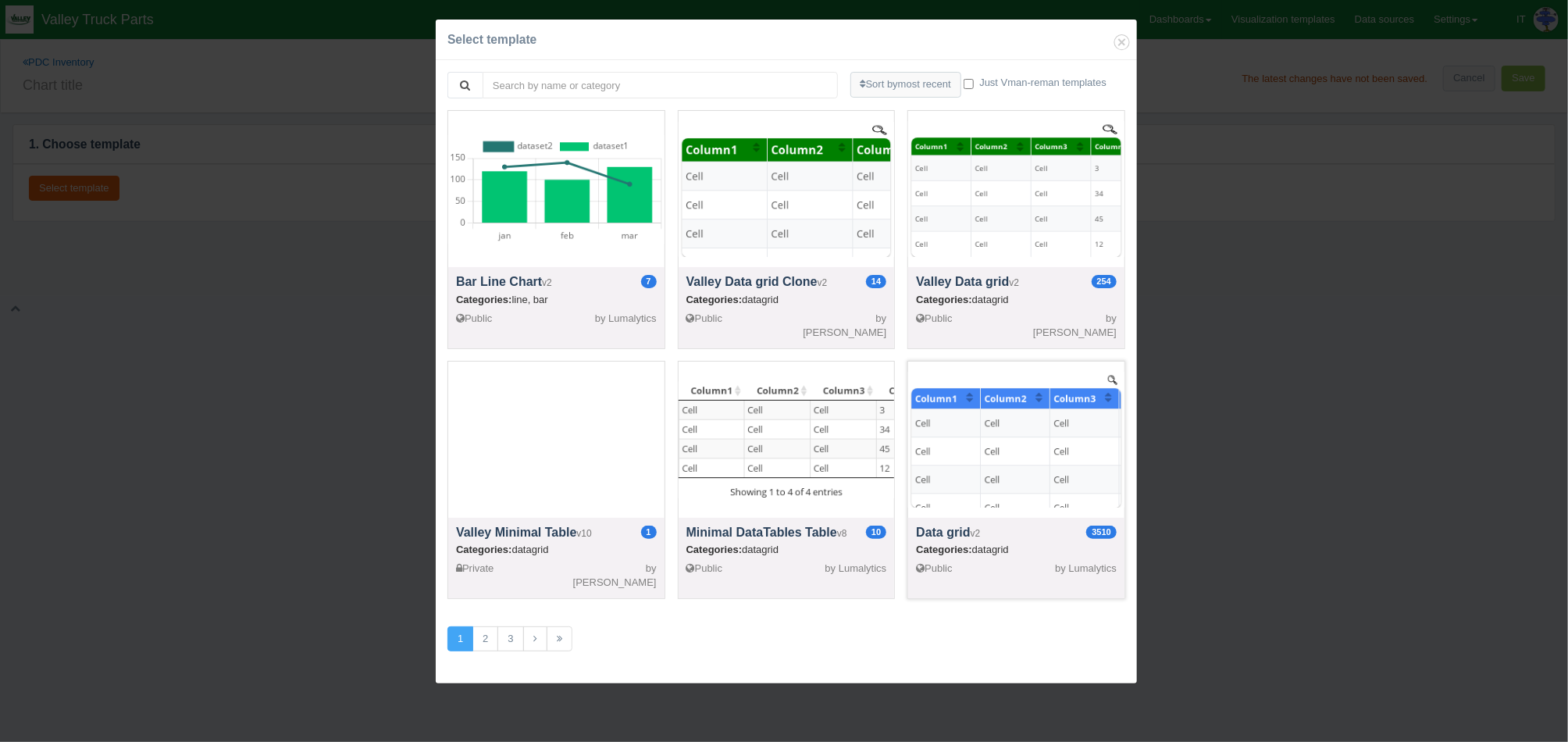
select select "string"
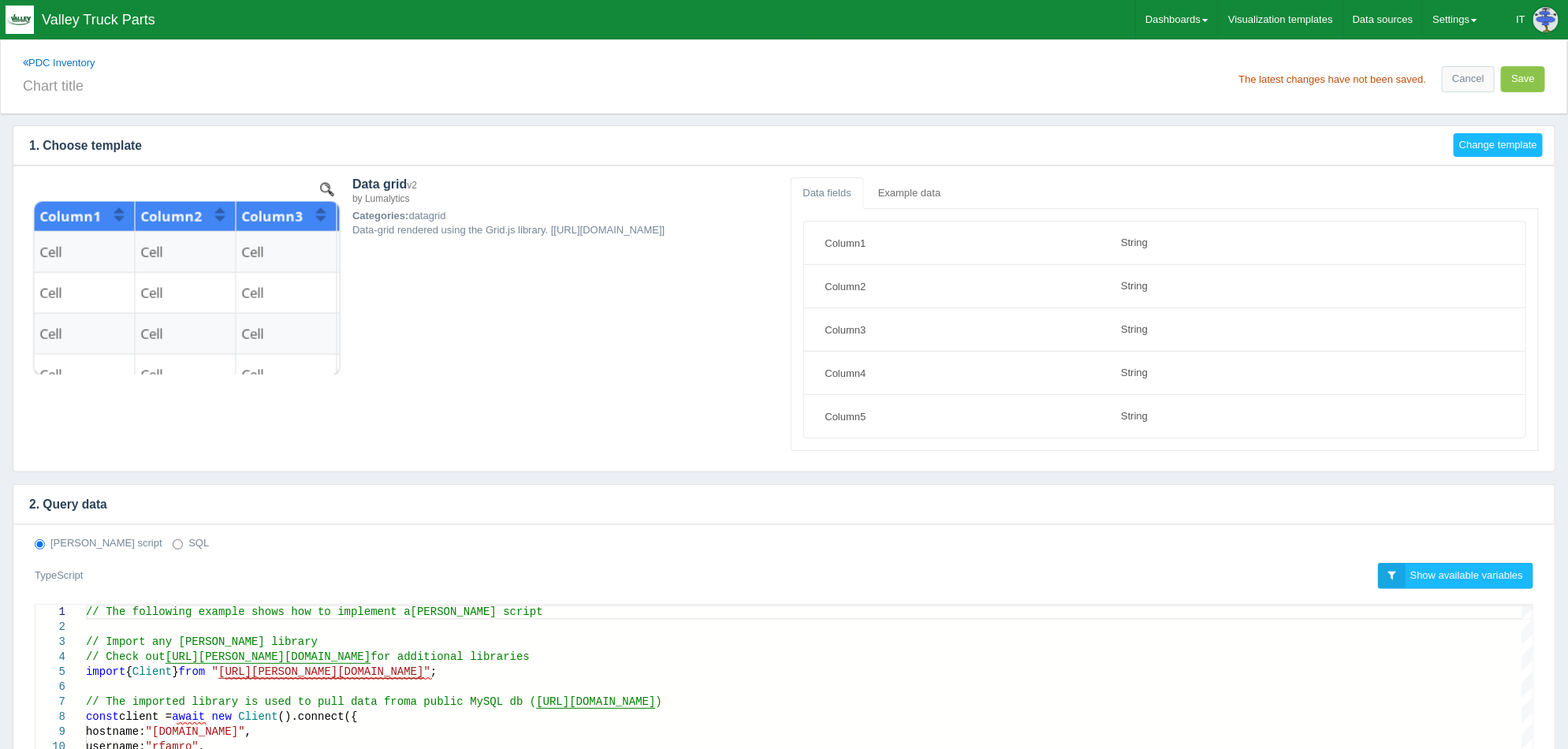
click at [150, 540] on div "Deno script SQL" at bounding box center [783, 544] width 1522 height 15
click at [172, 542] on label "SQL" at bounding box center [190, 544] width 36 height 15
click at [172, 542] on input "SQL" at bounding box center [177, 544] width 10 height 10
radio input "true"
radio input "false"
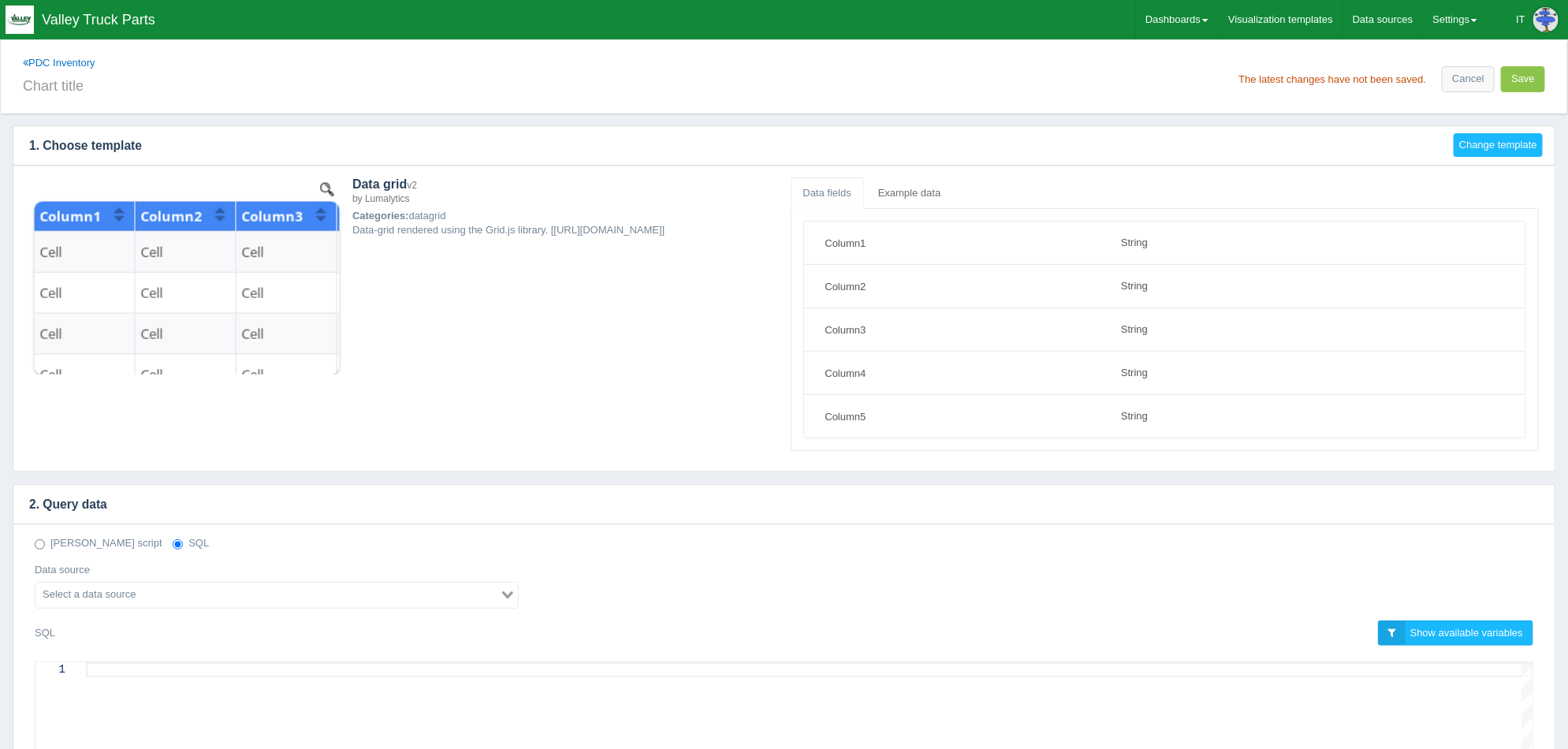
click at [159, 596] on input "Search for option" at bounding box center [267, 595] width 461 height 19
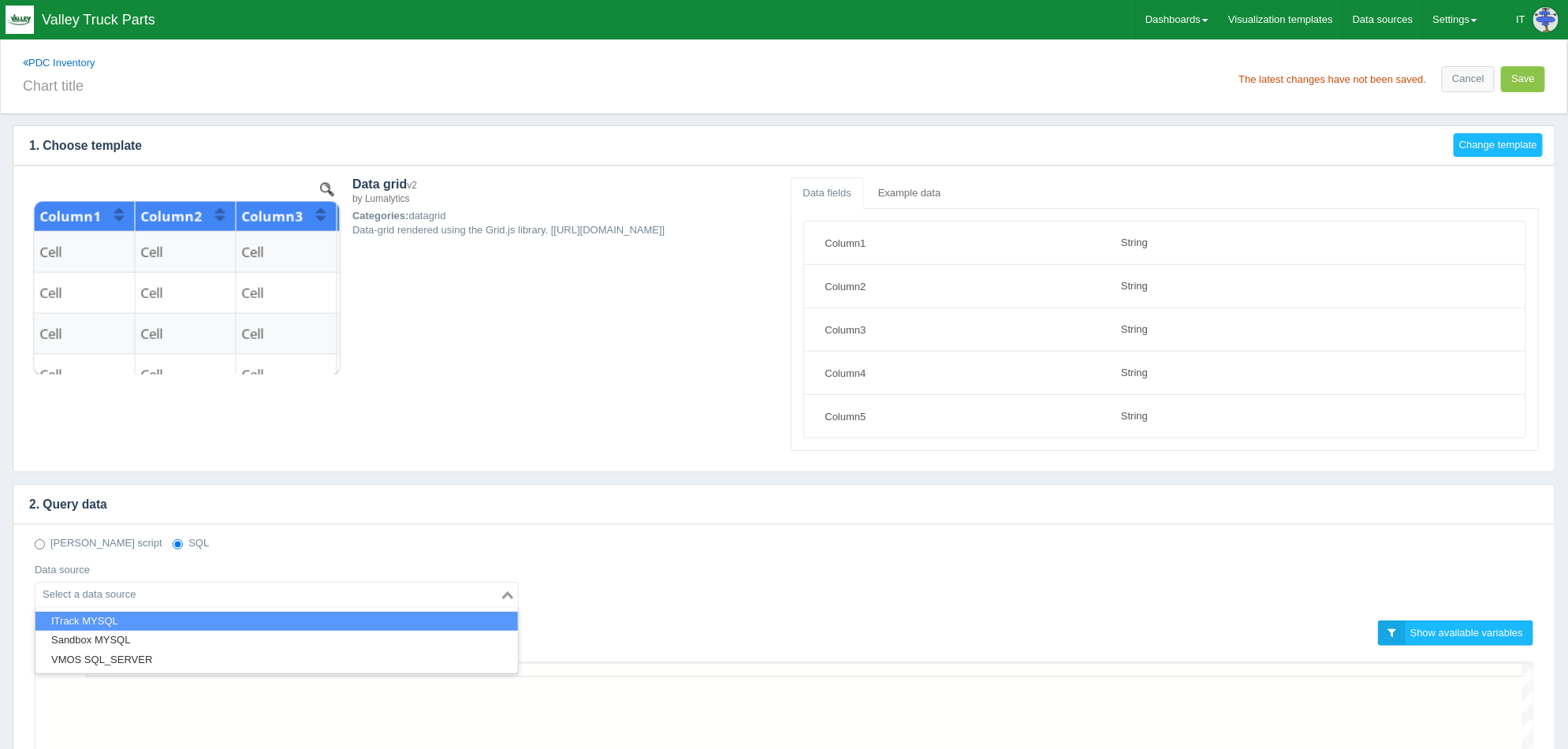
click at [149, 614] on li "ITrack MYSQL" at bounding box center [277, 622] width 483 height 20
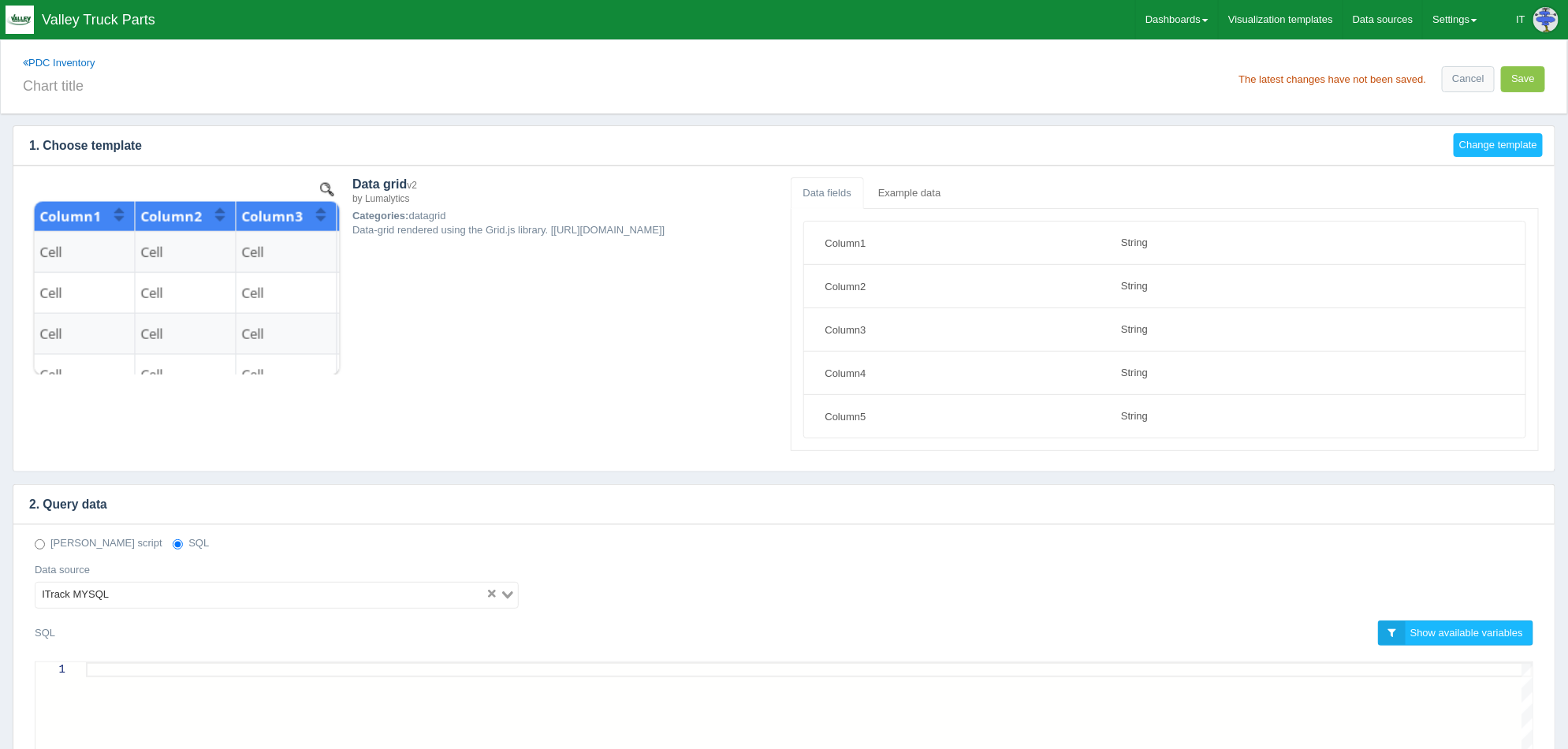
click at [159, 675] on div at bounding box center [809, 669] width 1446 height 15
paste textarea "WHERE v.storeid NOT IN (1,2,3,4,5,7,10,20) AND v.status = 'A' AND isl.status = …"
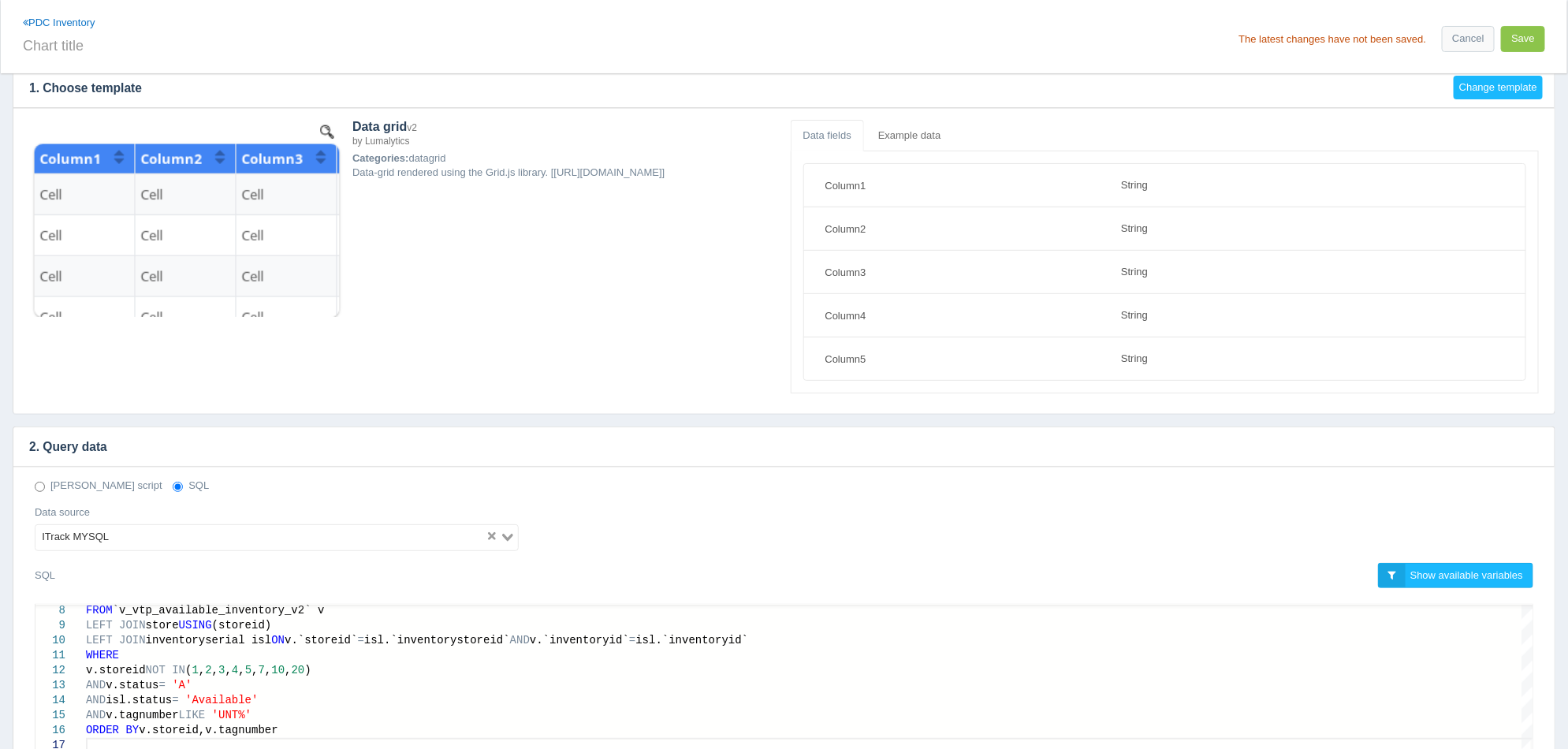
scroll to position [295, 0]
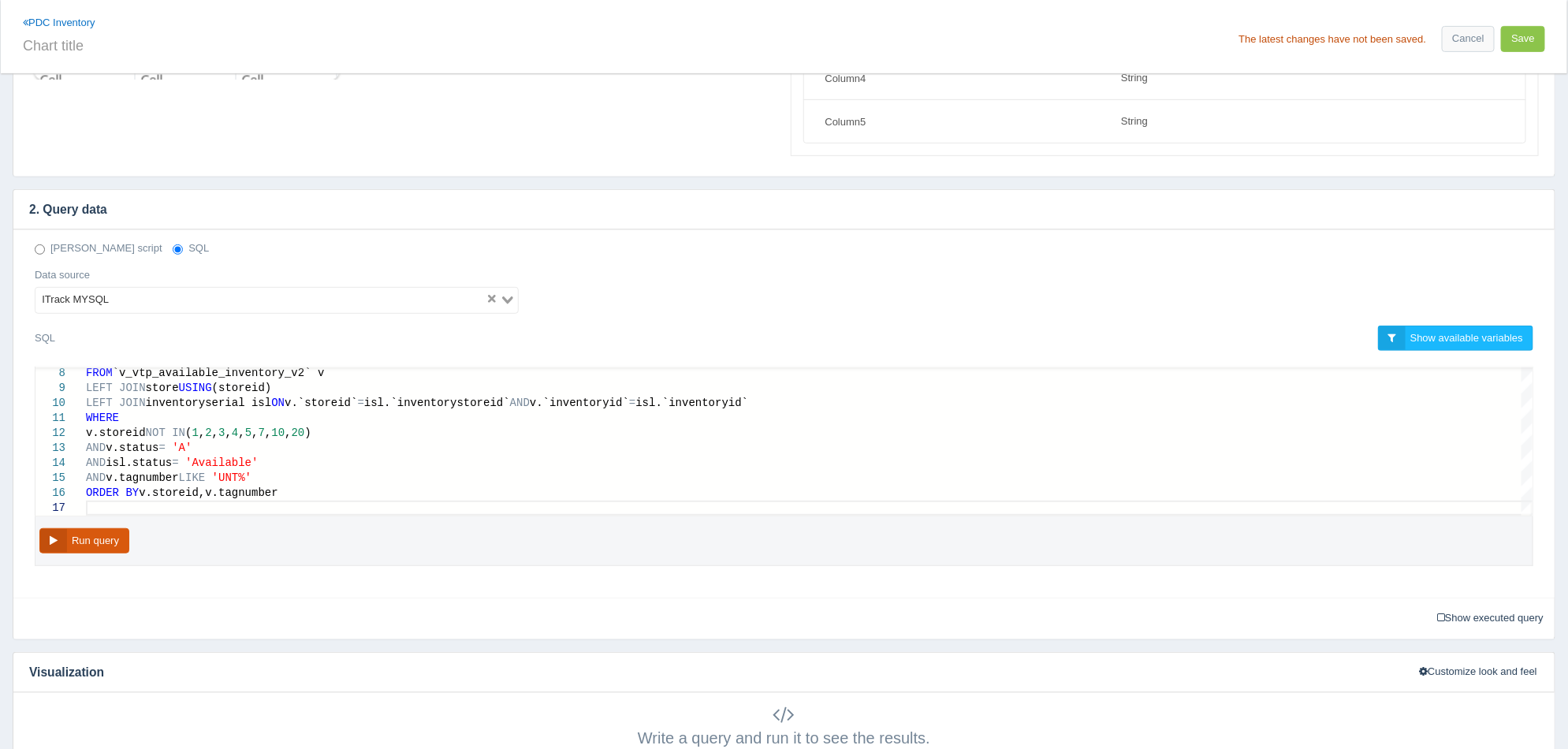
click at [121, 544] on button "Run query" at bounding box center [84, 541] width 90 height 26
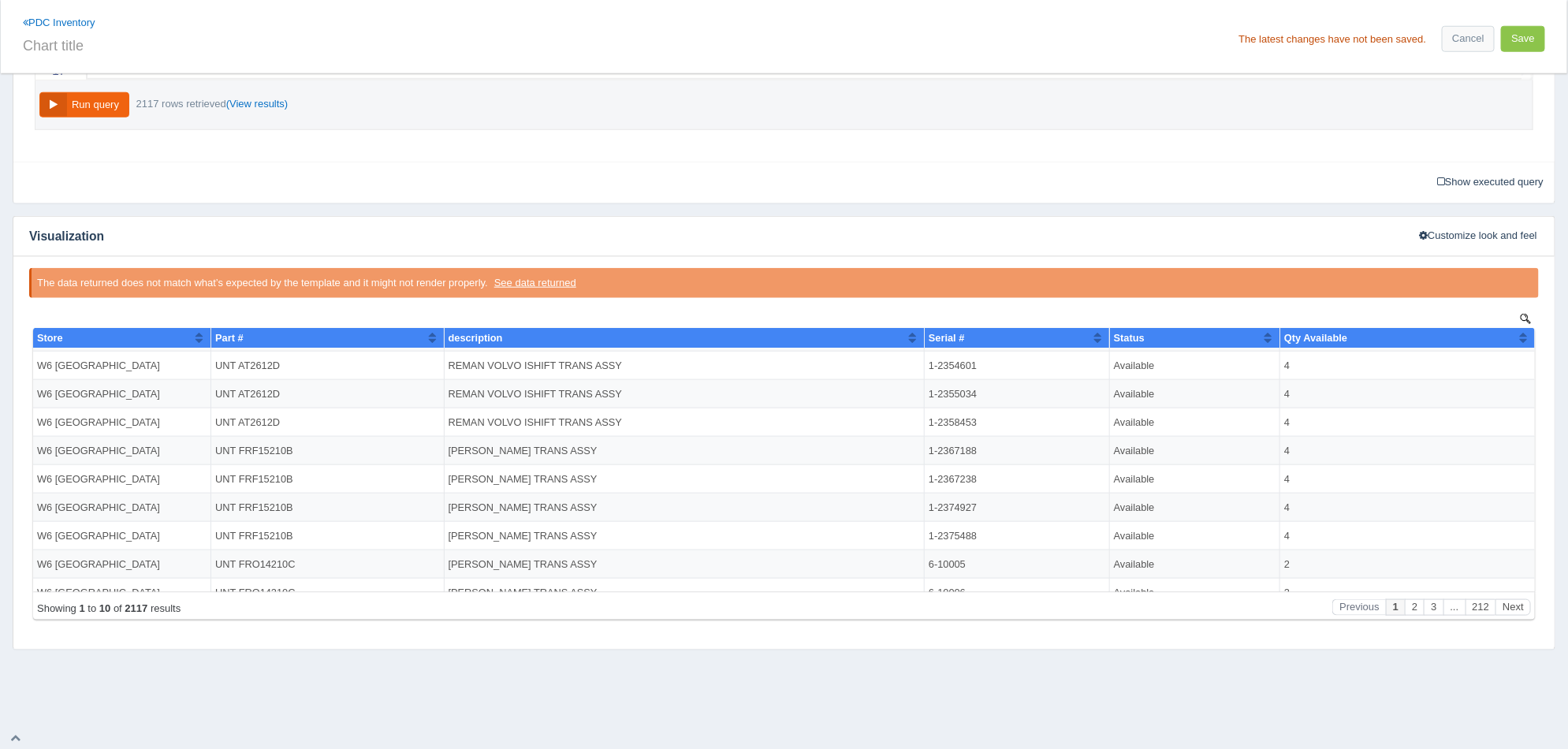
scroll to position [37, 0]
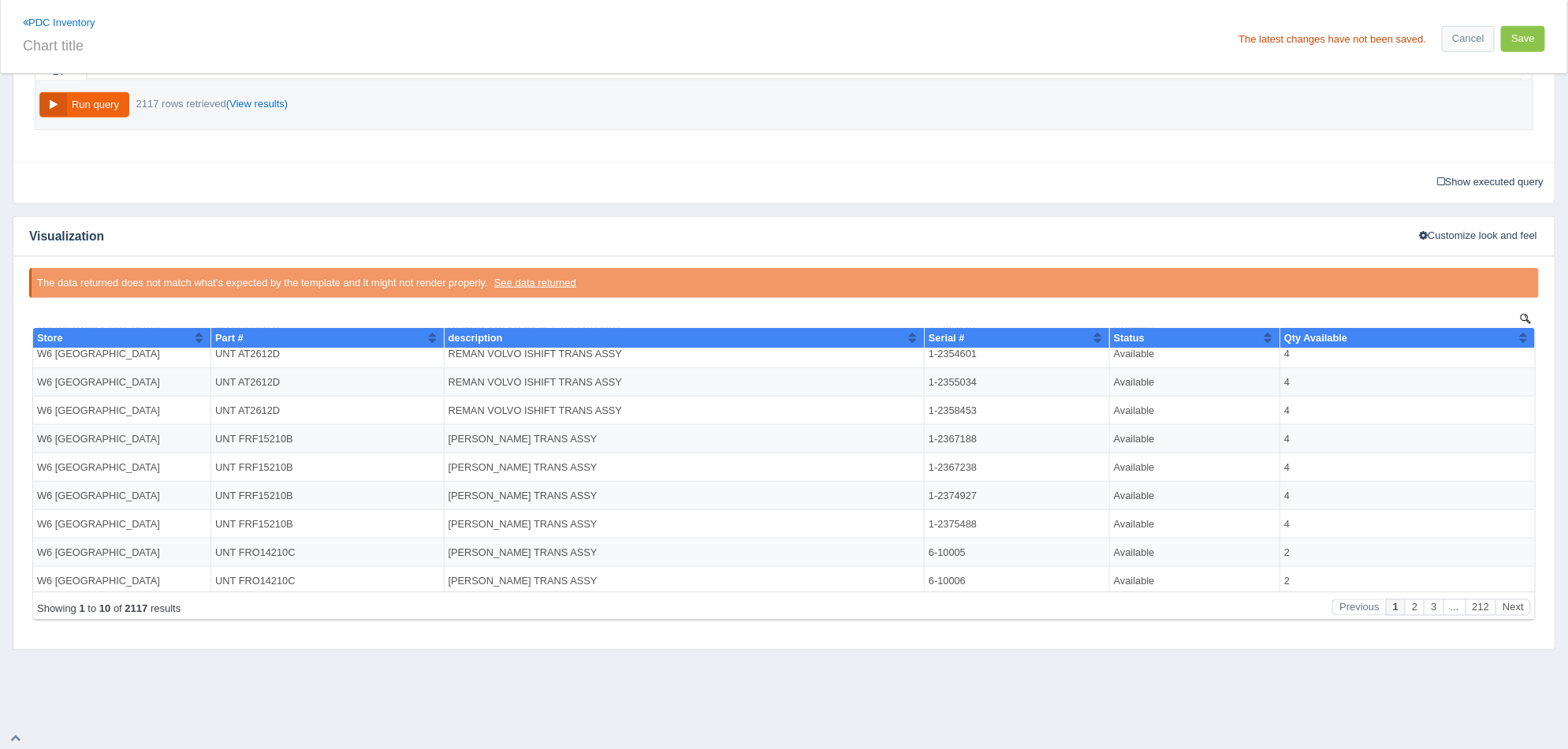
click at [198, 333] on button "Sort column ascending" at bounding box center [197, 337] width 10 height 19
click at [198, 333] on button "Sort column descending" at bounding box center [197, 337] width 10 height 19
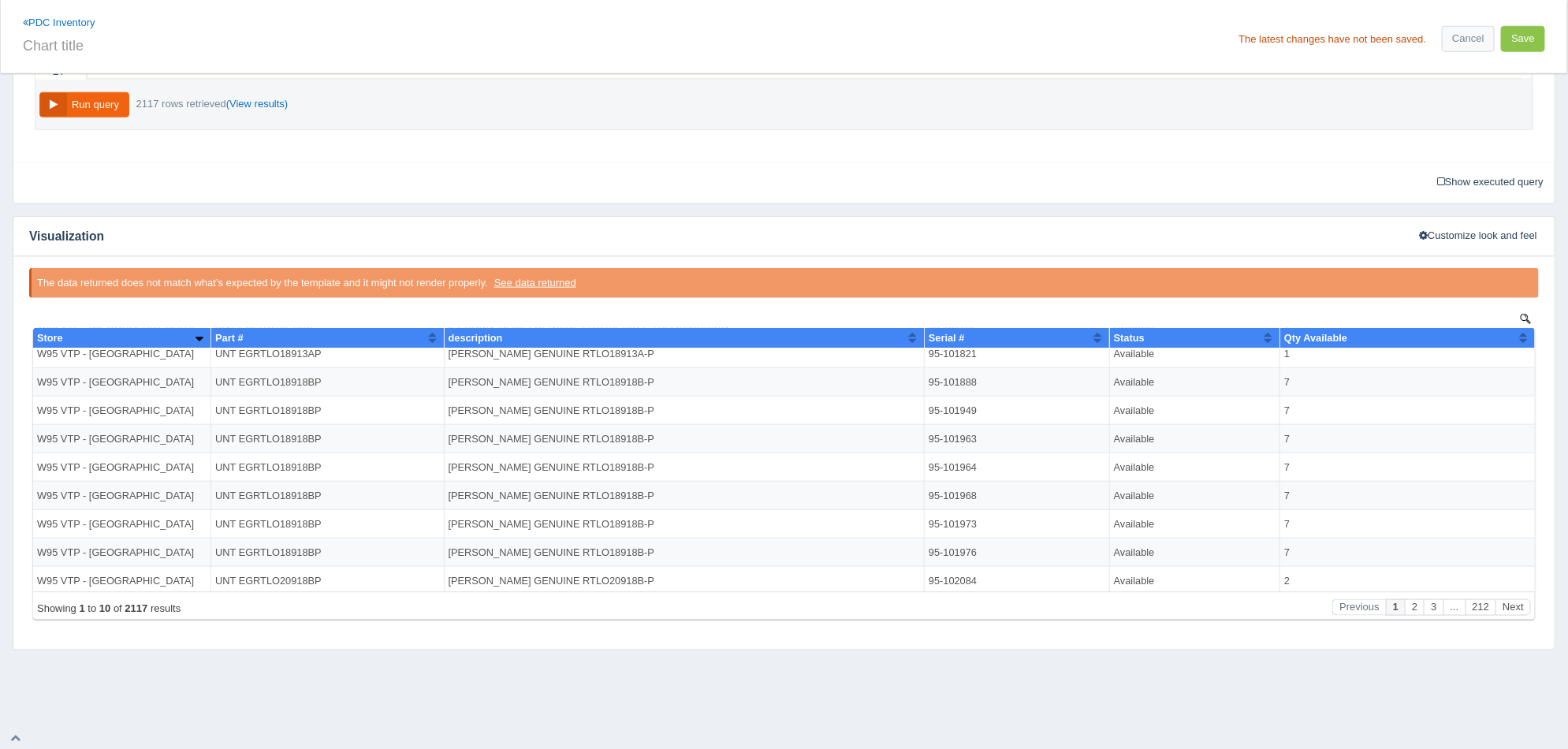
click at [198, 333] on button "Sort column ascending" at bounding box center [197, 337] width 10 height 19
click at [198, 333] on button "Sort column descending" at bounding box center [197, 337] width 10 height 19
click at [198, 333] on button "Sort column ascending" at bounding box center [197, 337] width 10 height 19
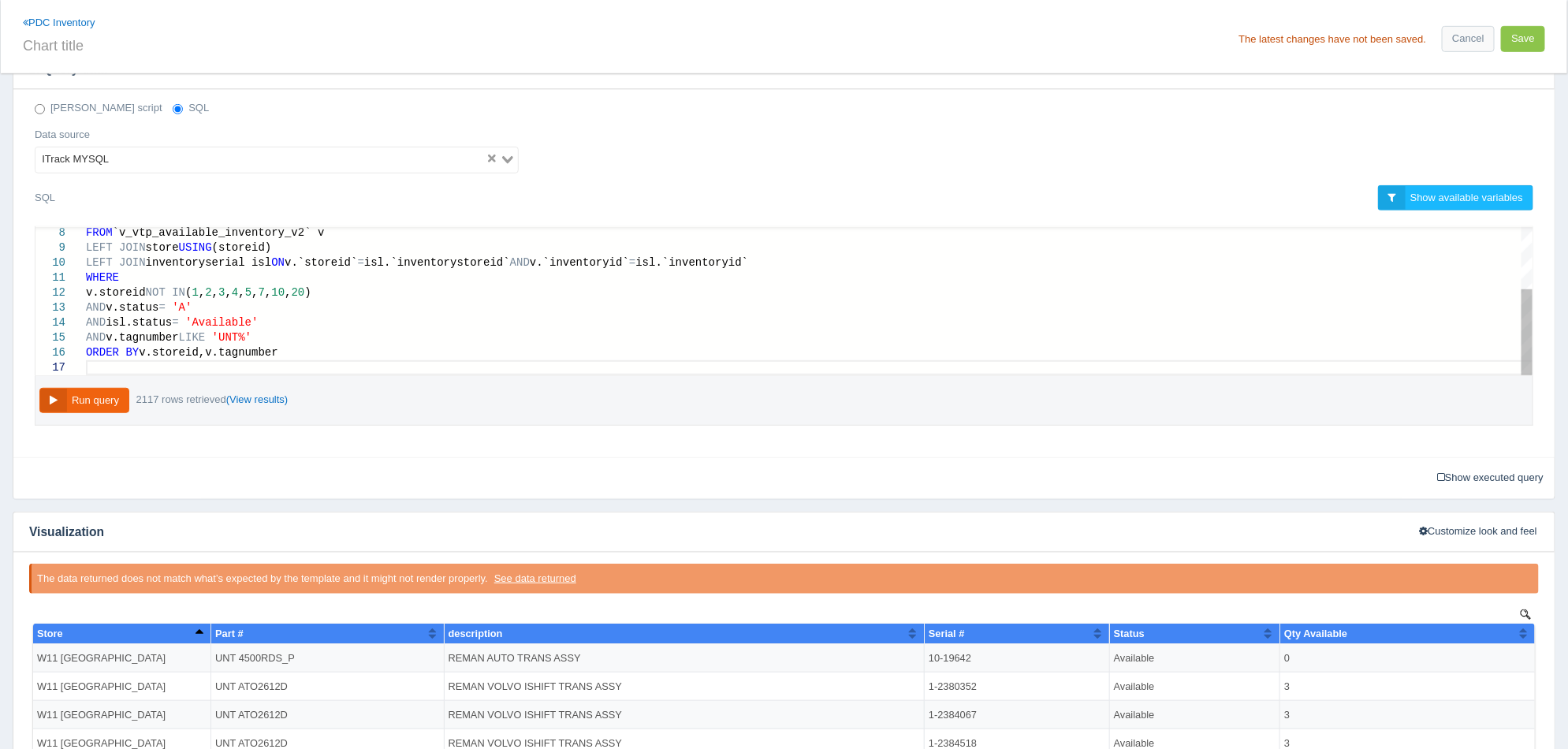
scroll to position [0, 0]
click at [166, 291] on span at bounding box center [169, 292] width 6 height 13
click at [97, 405] on button "Run query" at bounding box center [84, 400] width 90 height 26
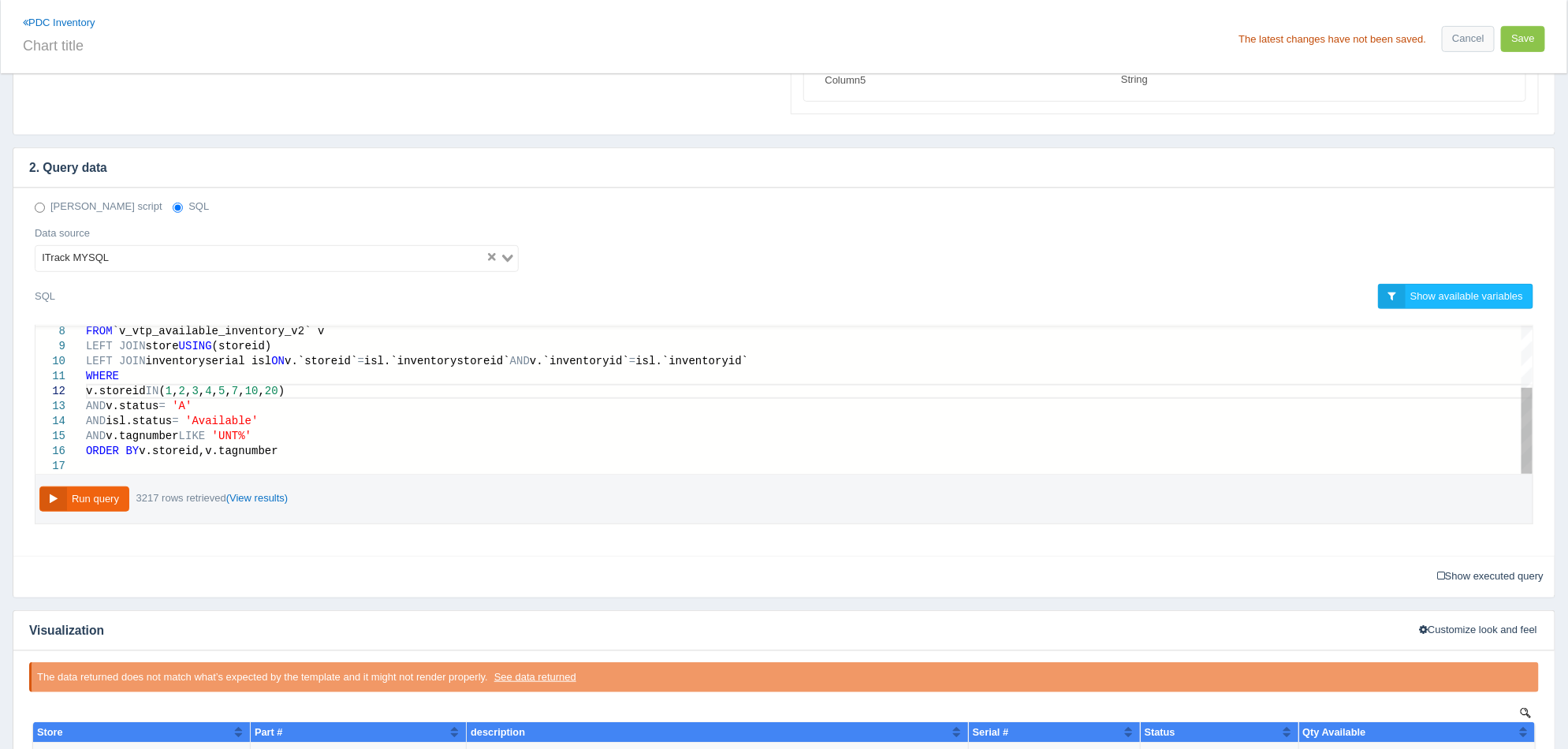
scroll to position [0, 54]
click at [88, 388] on span "v.storeid" at bounding box center [116, 391] width 60 height 13
click at [109, 494] on button "Run query" at bounding box center [84, 499] width 90 height 26
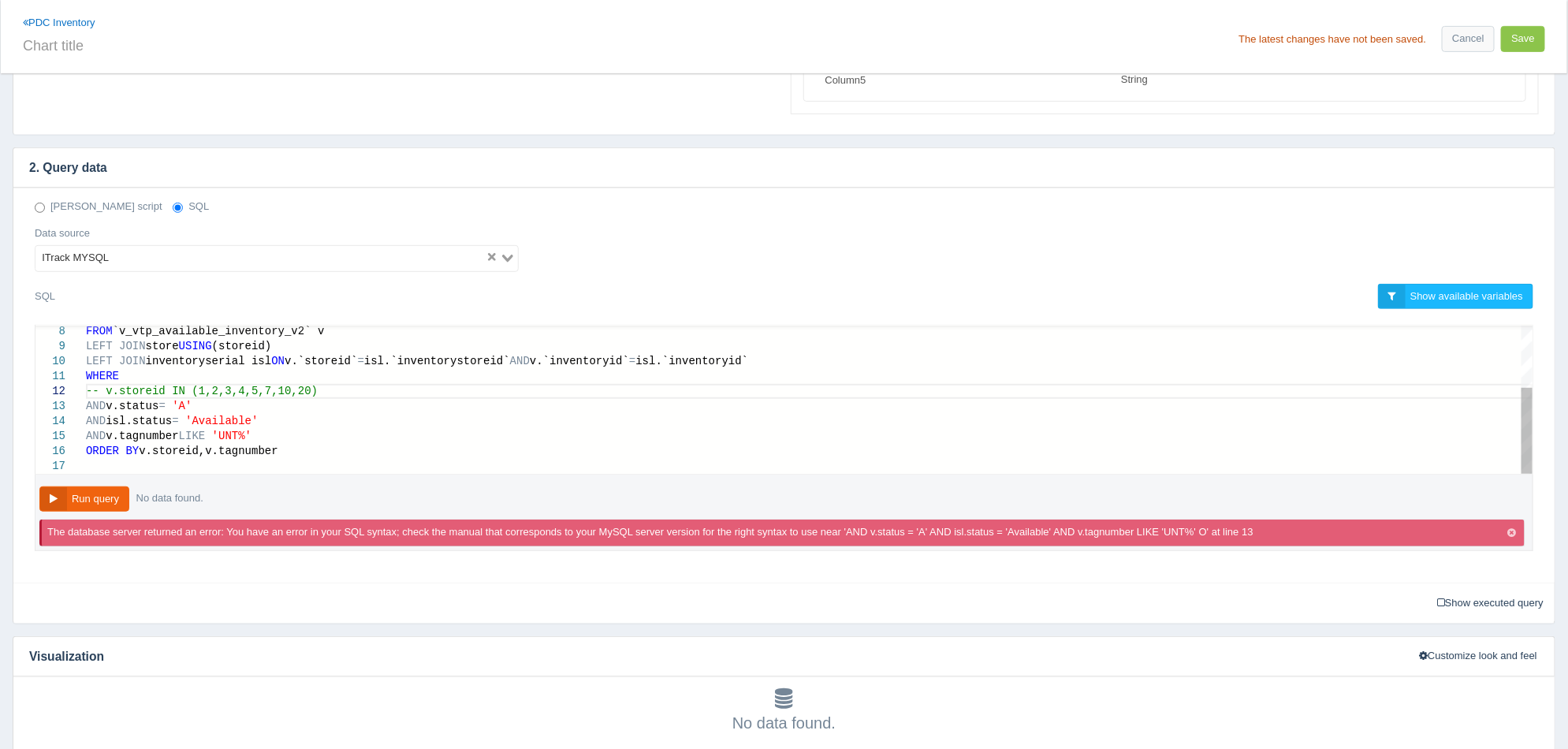
click at [112, 406] on span "v.status" at bounding box center [132, 405] width 53 height 13
type textarea "WHERE -- v.storeid IN (1,2,3,4,5,7,10,20) v.status = 'A' AND isl.status = 'Avai…"
click at [74, 494] on button "Run query" at bounding box center [84, 499] width 90 height 26
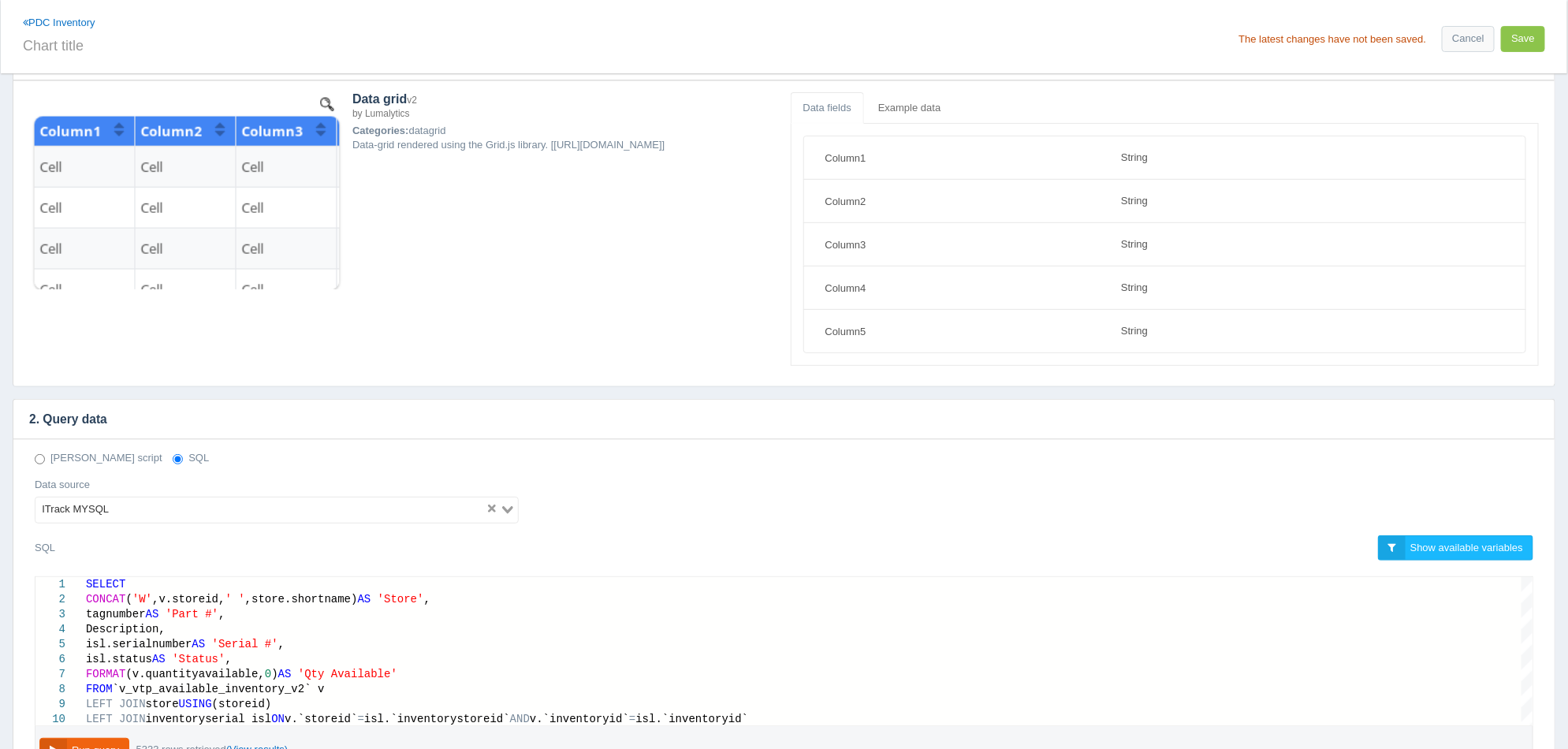
scroll to position [0, 0]
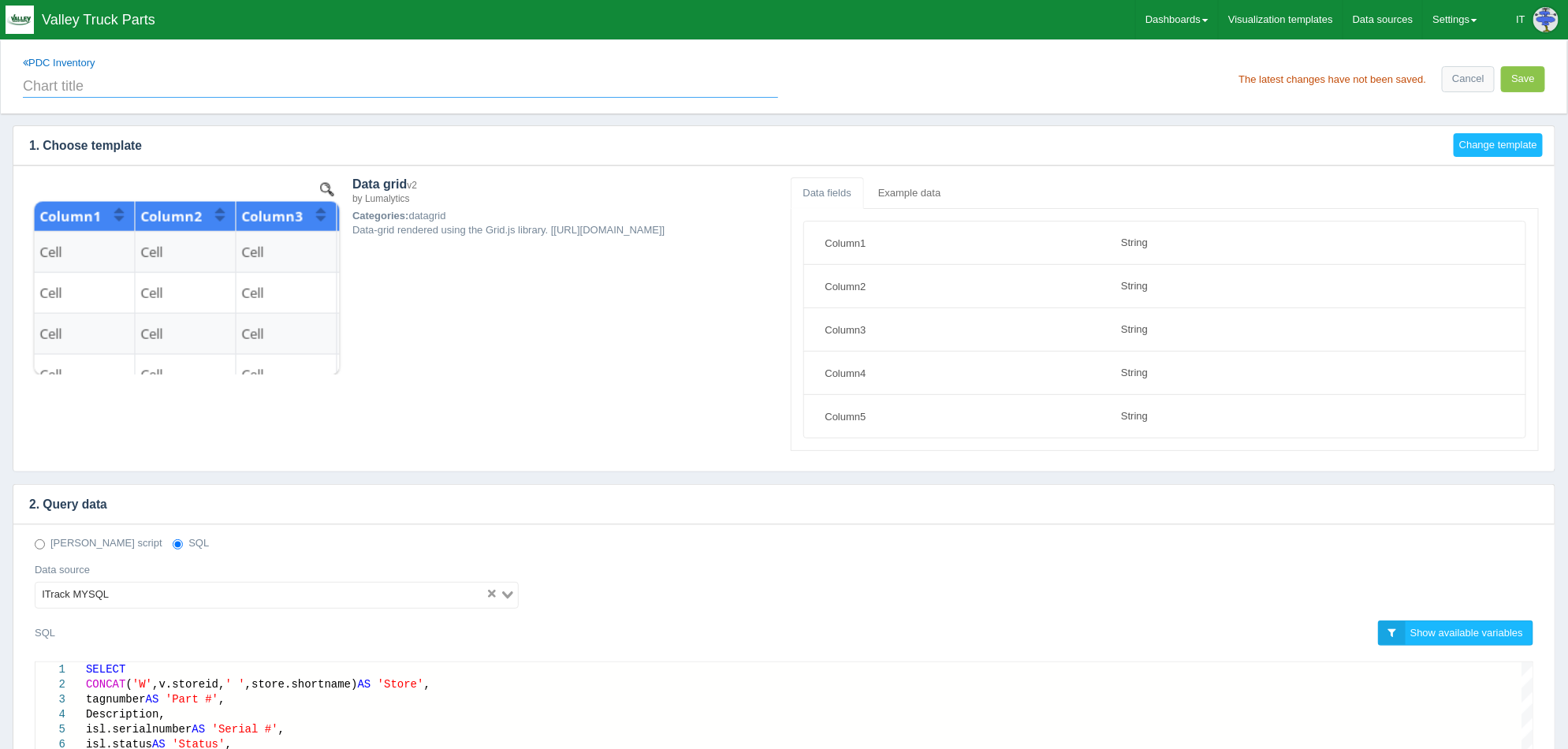
click at [99, 85] on input "text" at bounding box center [400, 84] width 755 height 27
type input "PDC WiP"
click at [1522, 82] on button "Save" at bounding box center [1522, 79] width 44 height 26
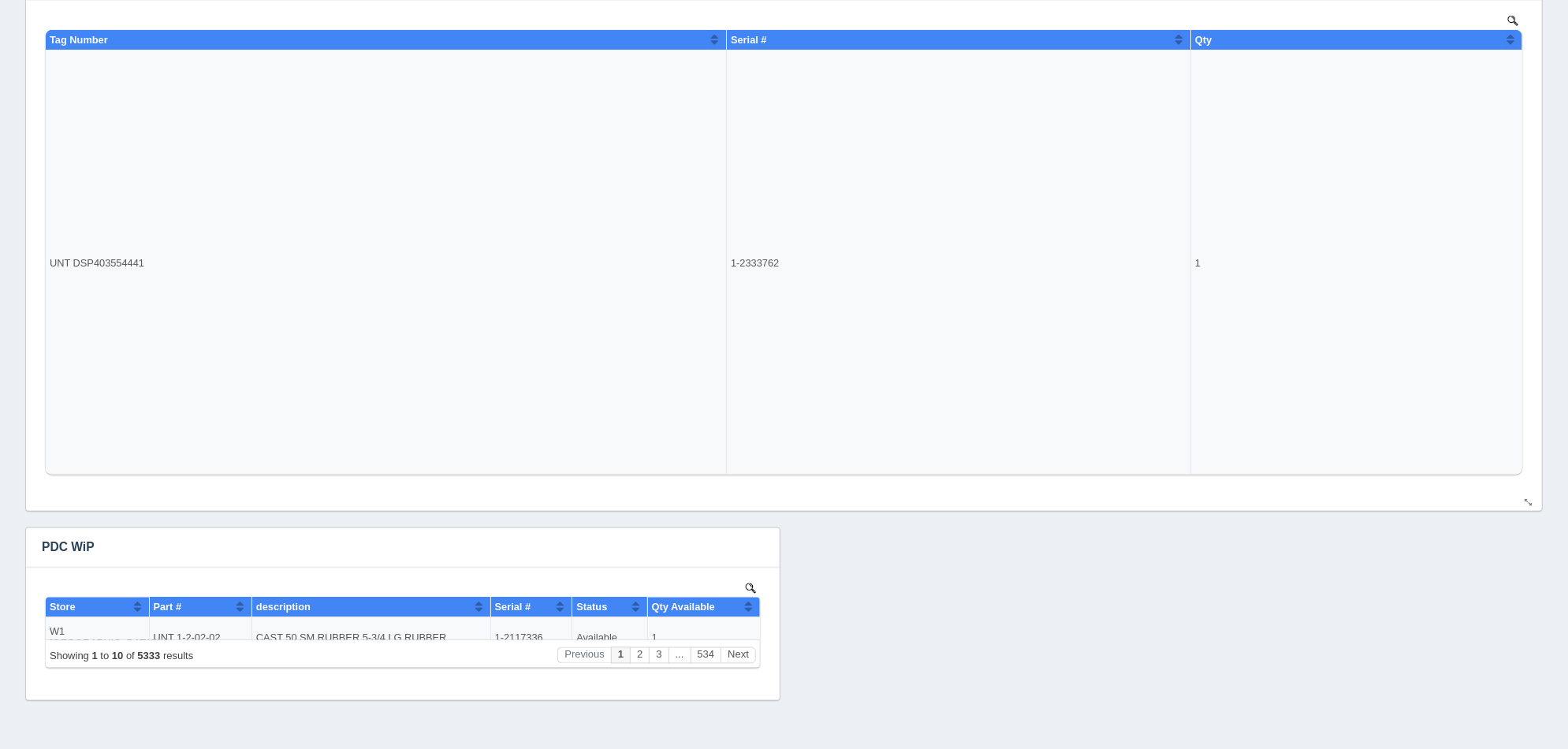
scroll to position [1147, 0]
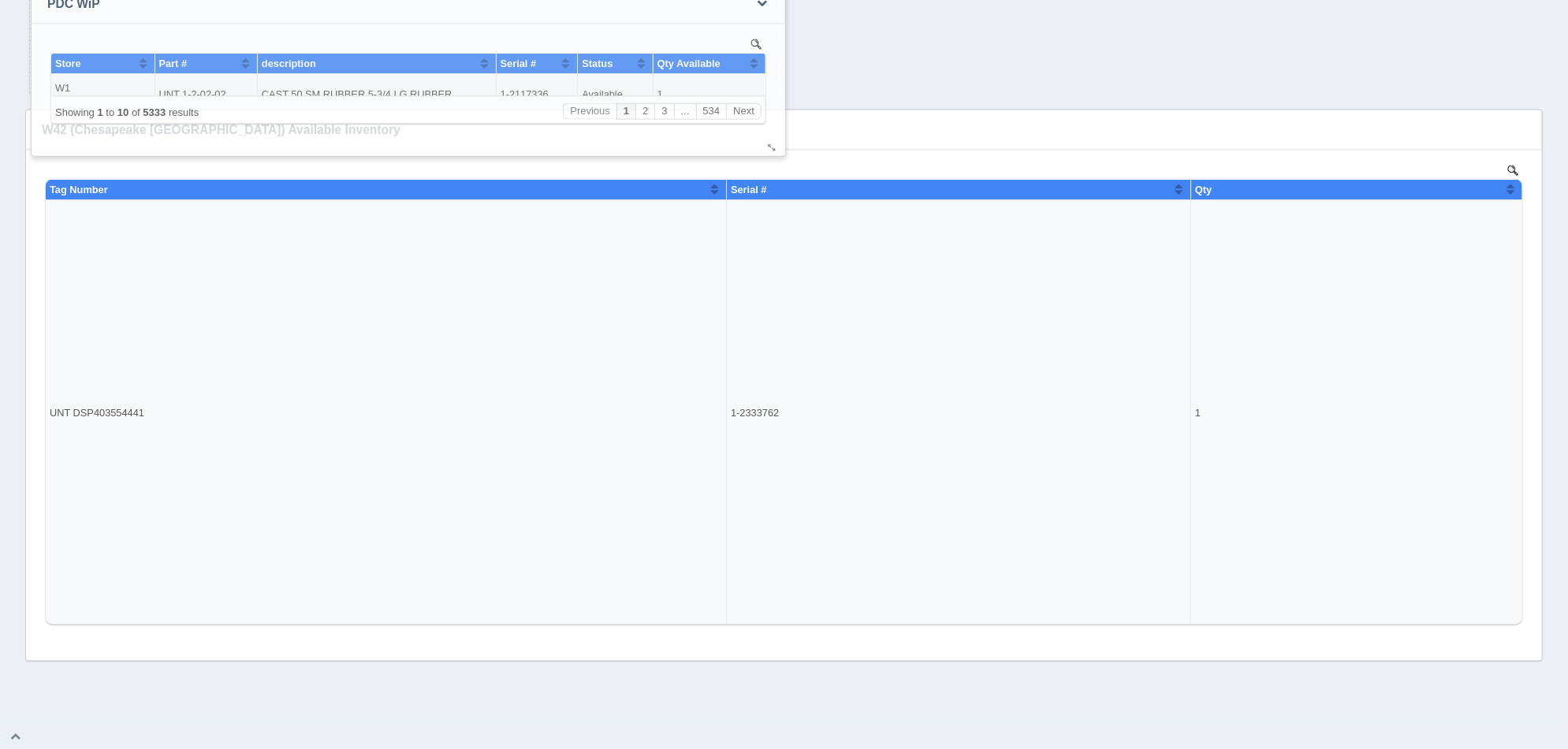
drag, startPoint x: 528, startPoint y: 505, endPoint x: 492, endPoint y: 24, distance: 482.3
click at [534, 0] on h3 "PDC WiP" at bounding box center [384, 4] width 705 height 39
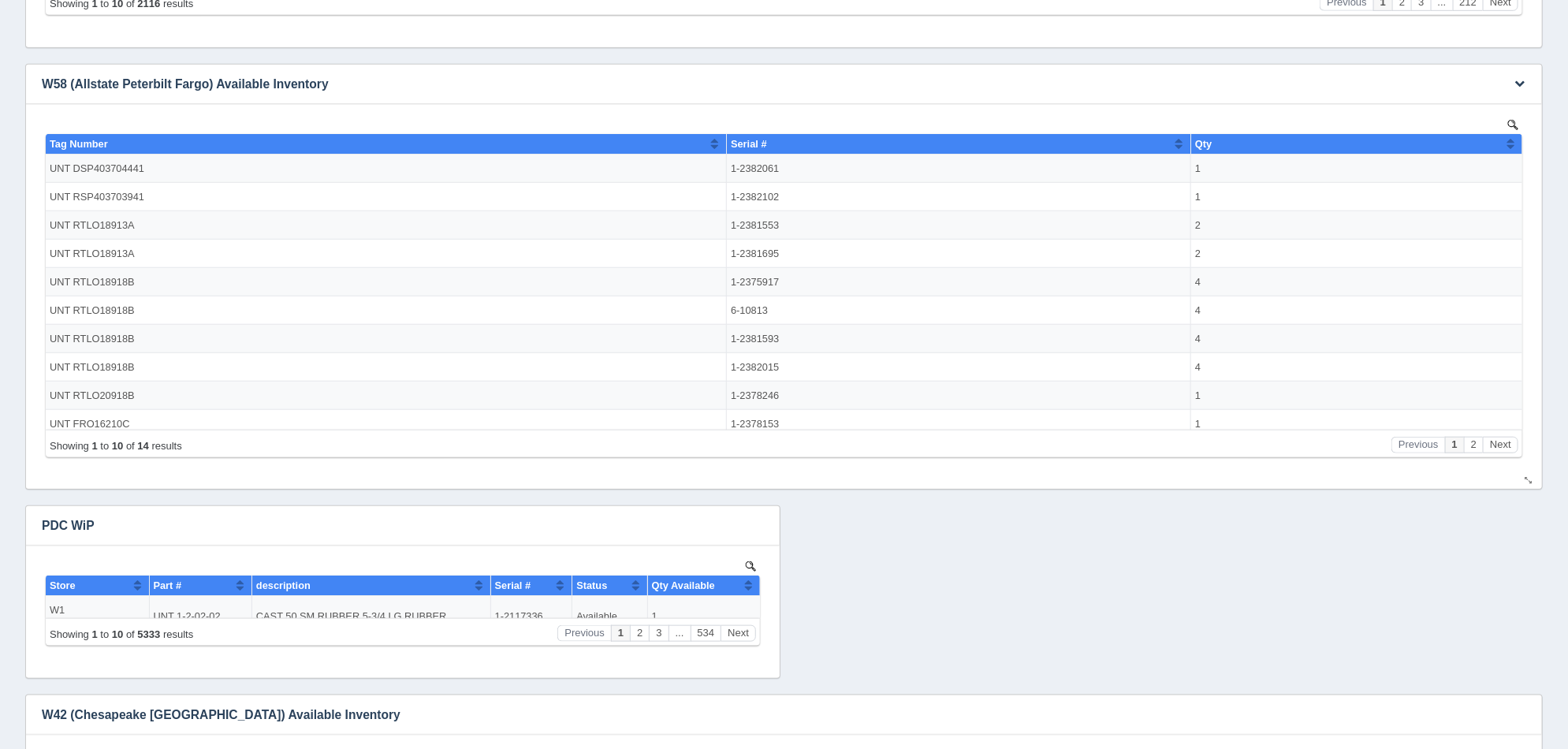
scroll to position [556, 0]
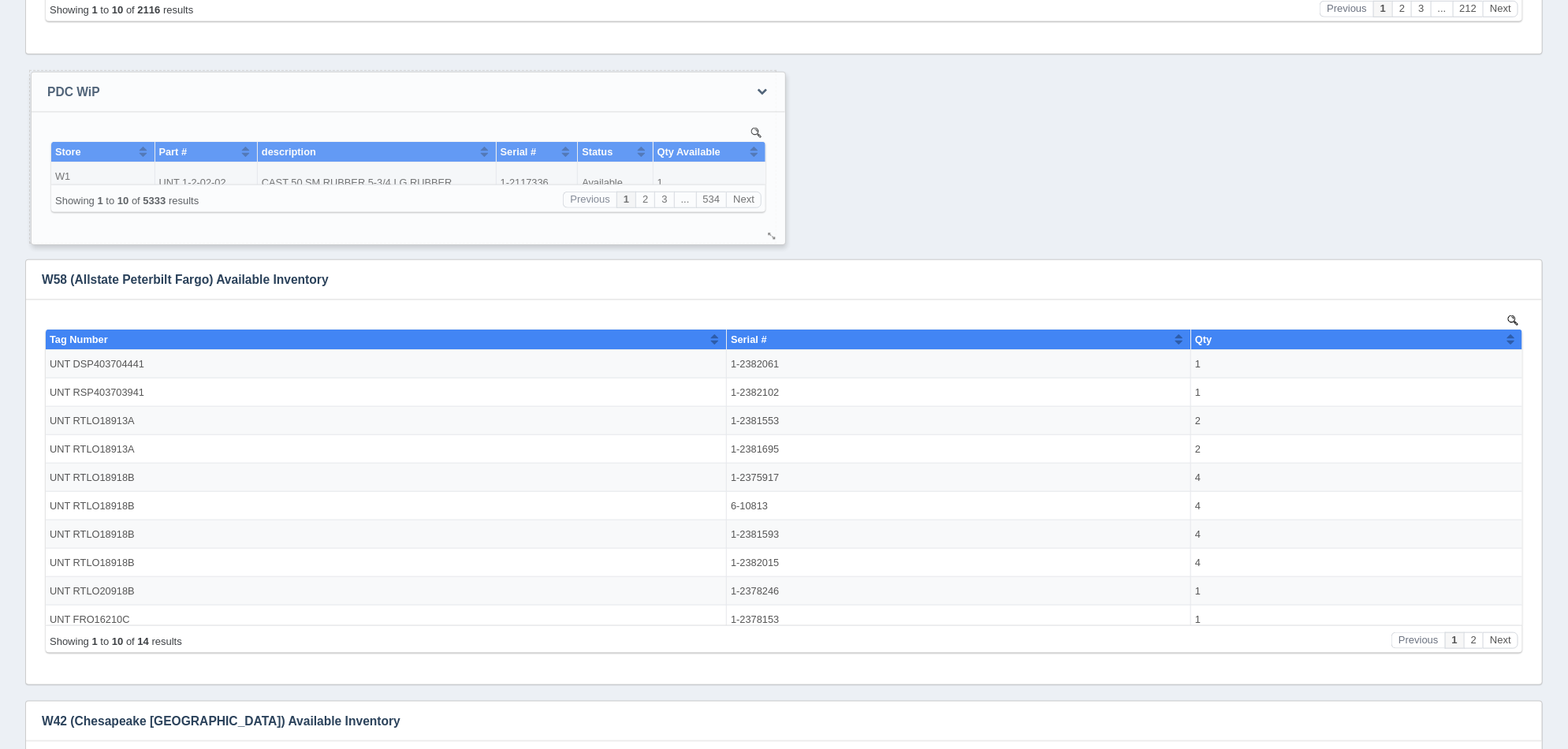
drag, startPoint x: 353, startPoint y: 532, endPoint x: 359, endPoint y: 91, distance: 441.0
click at [359, 91] on h3 "PDC WiP" at bounding box center [384, 92] width 705 height 39
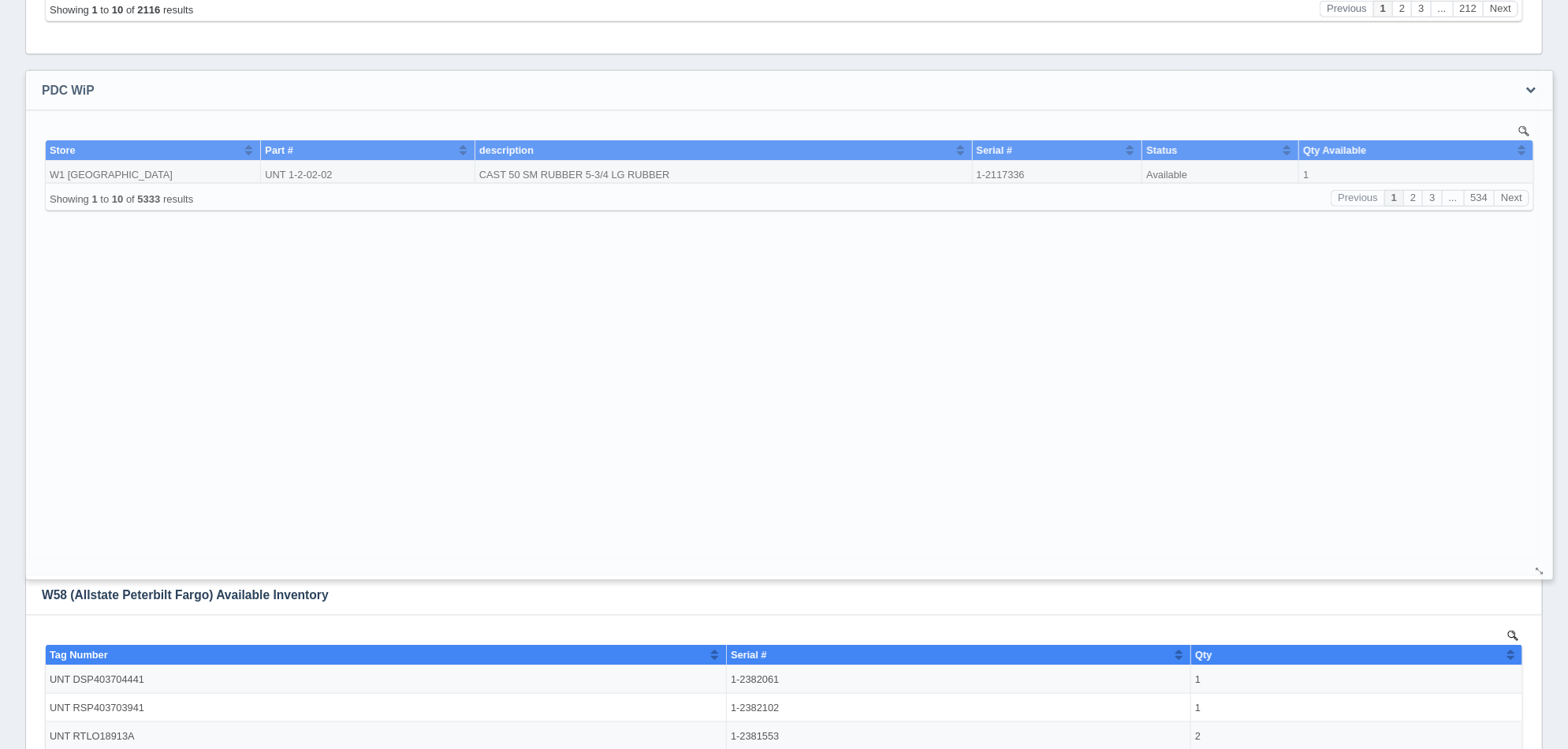
drag, startPoint x: 771, startPoint y: 239, endPoint x: 1545, endPoint y: 575, distance: 843.8
click at [1545, 575] on div at bounding box center [1540, 570] width 13 height 12
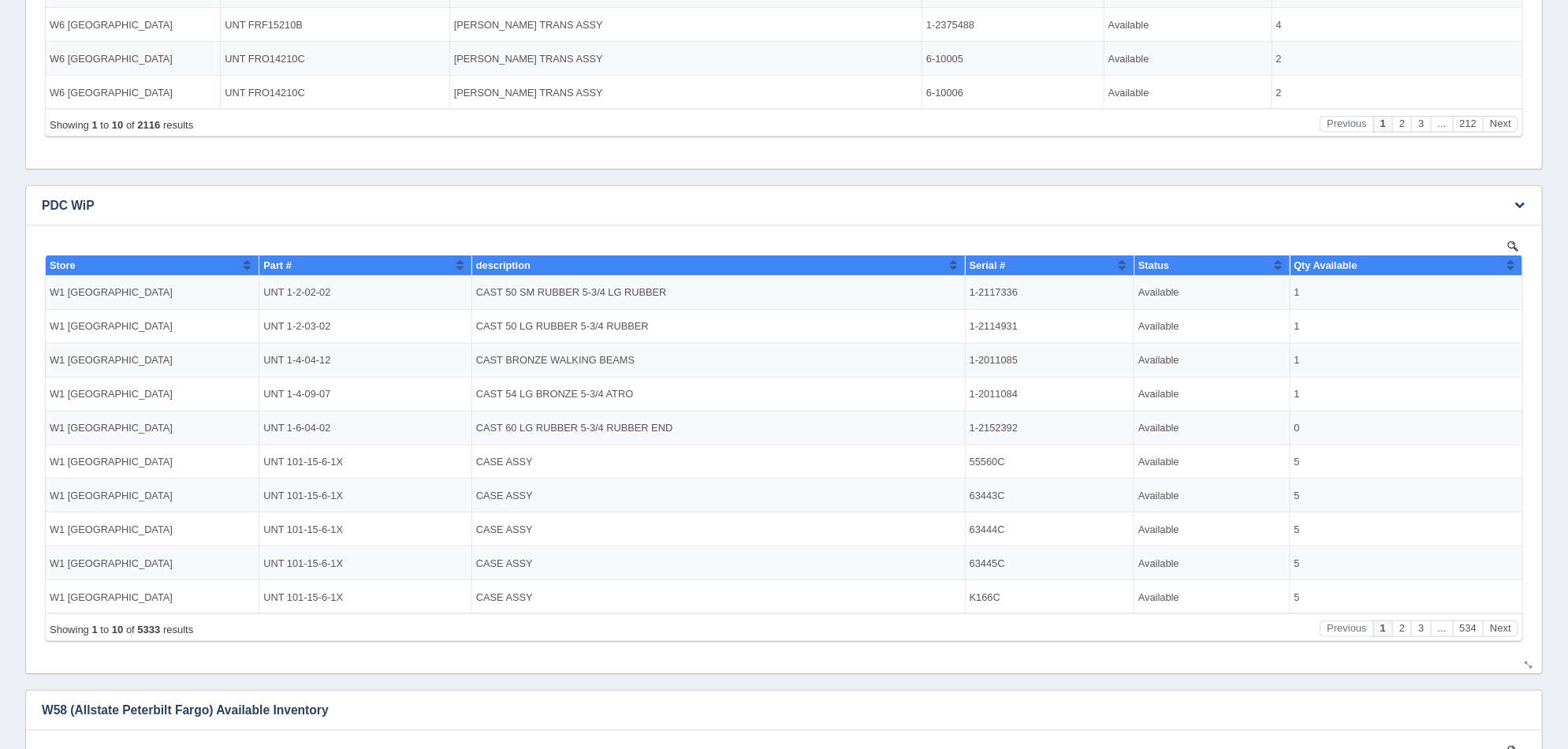
scroll to position [458, 0]
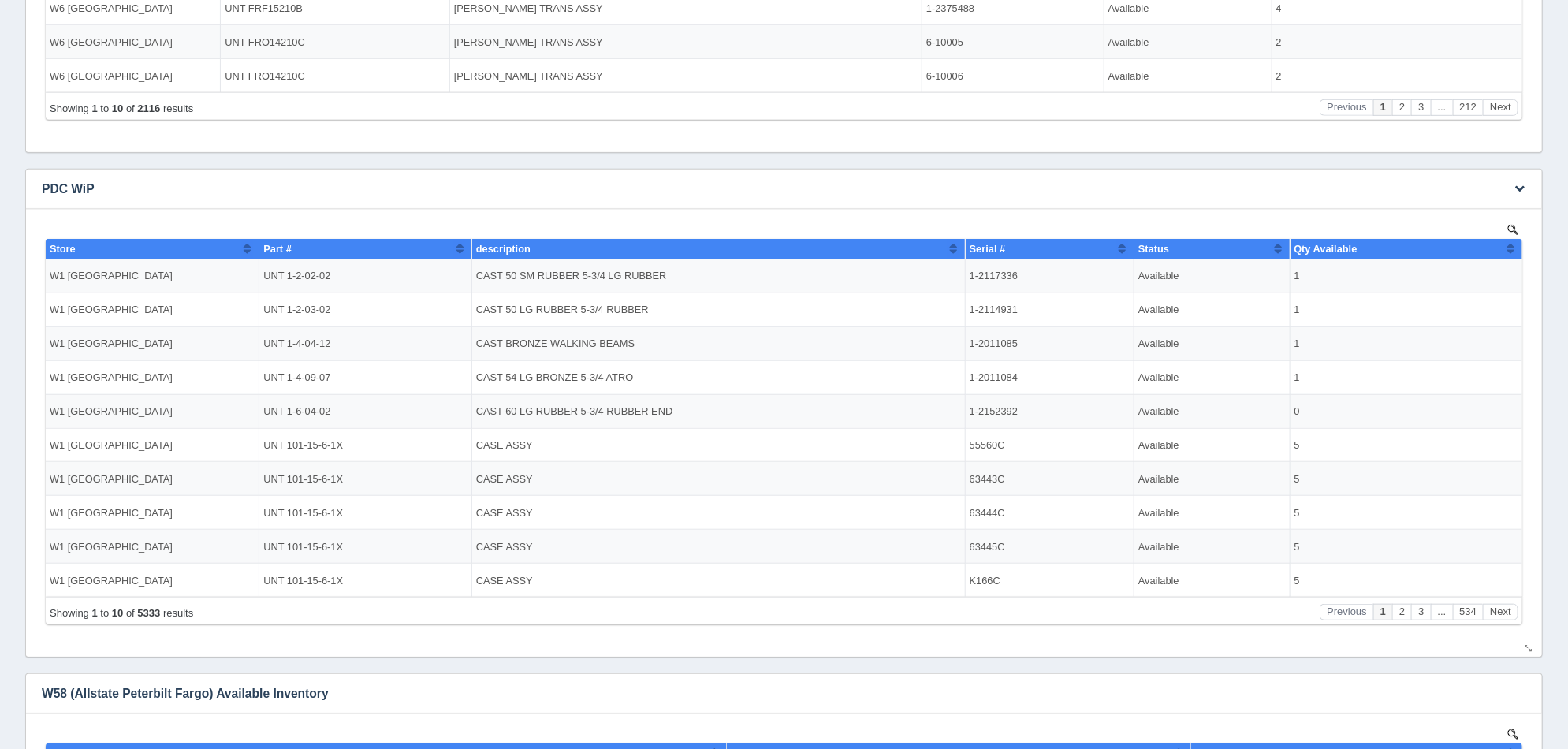
click at [458, 254] on button "Sort column ascending" at bounding box center [458, 247] width 10 height 19
click at [252, 248] on th "Store" at bounding box center [152, 248] width 213 height 21
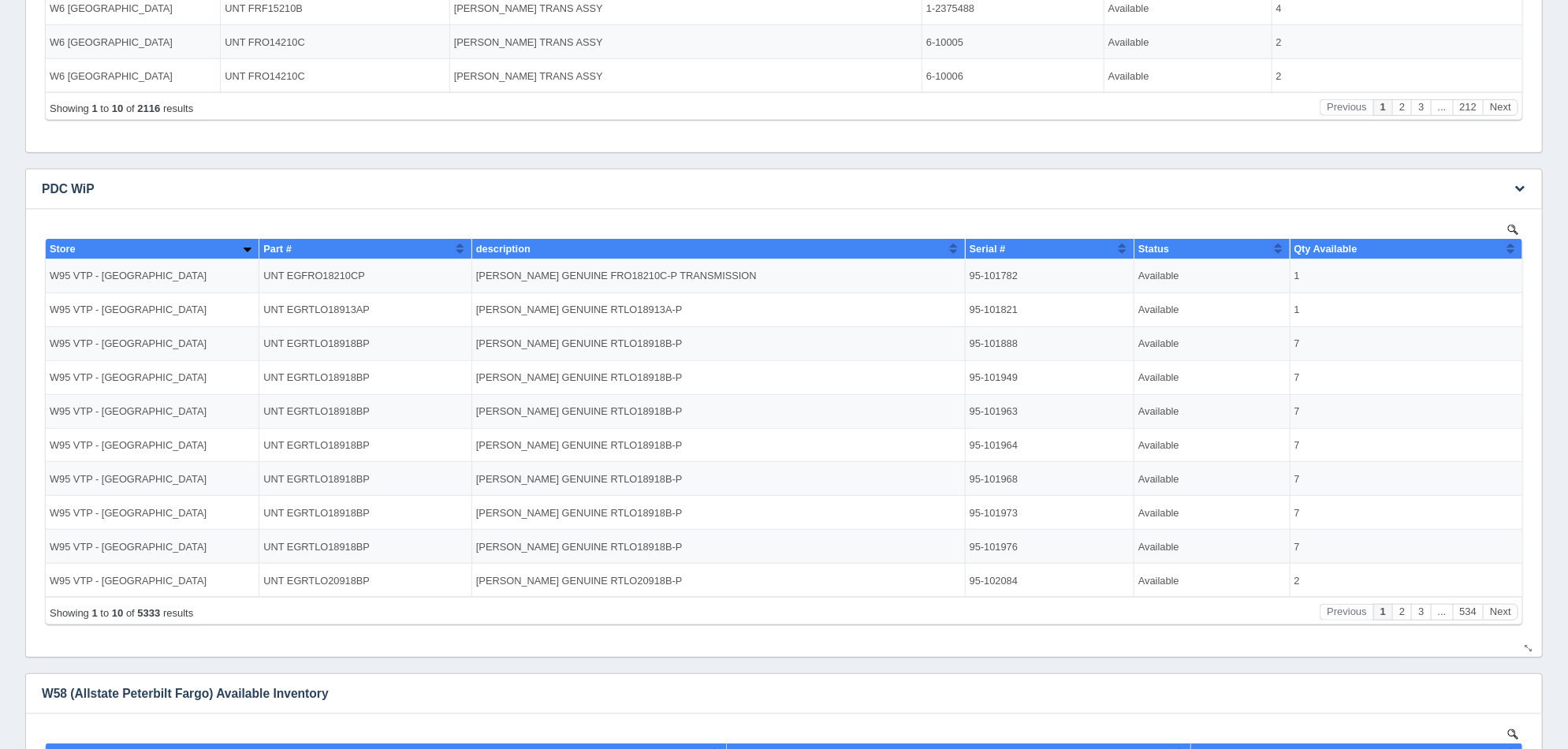
click at [252, 248] on th "Store" at bounding box center [152, 248] width 213 height 21
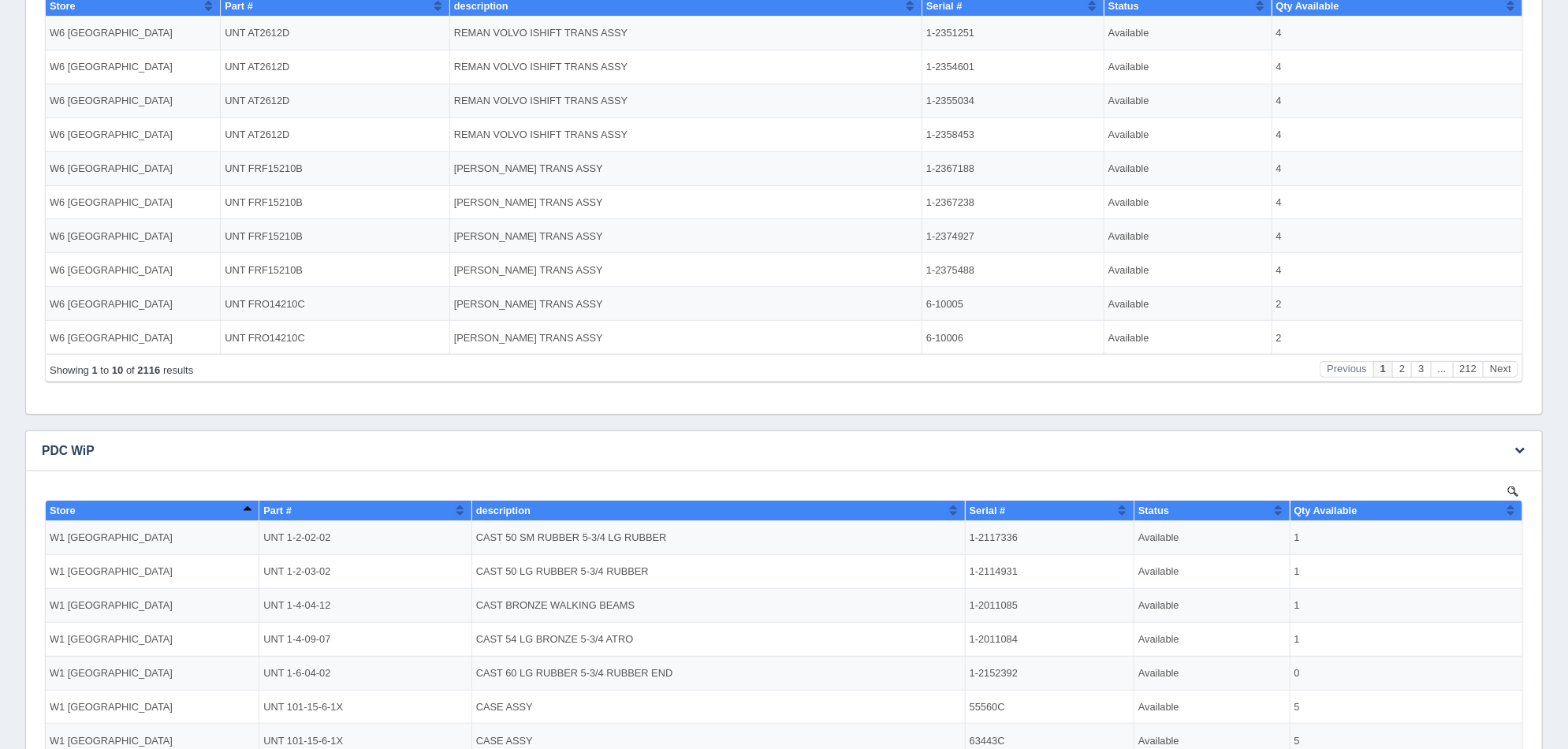
scroll to position [98, 0]
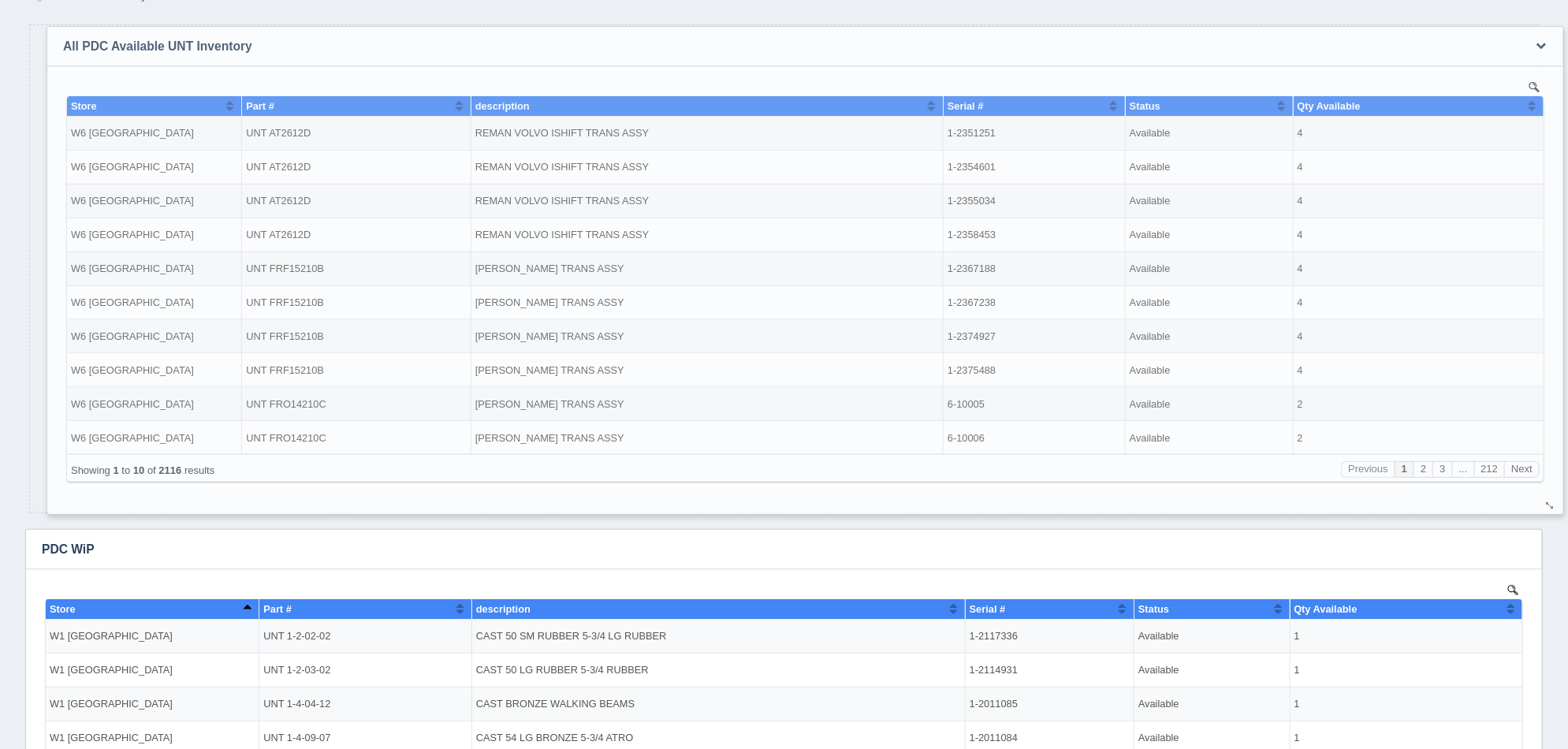
drag, startPoint x: 262, startPoint y: 40, endPoint x: 274, endPoint y: 36, distance: 12.6
click at [274, 36] on h3 "All PDC Available UNT Inventory" at bounding box center [781, 47] width 1468 height 39
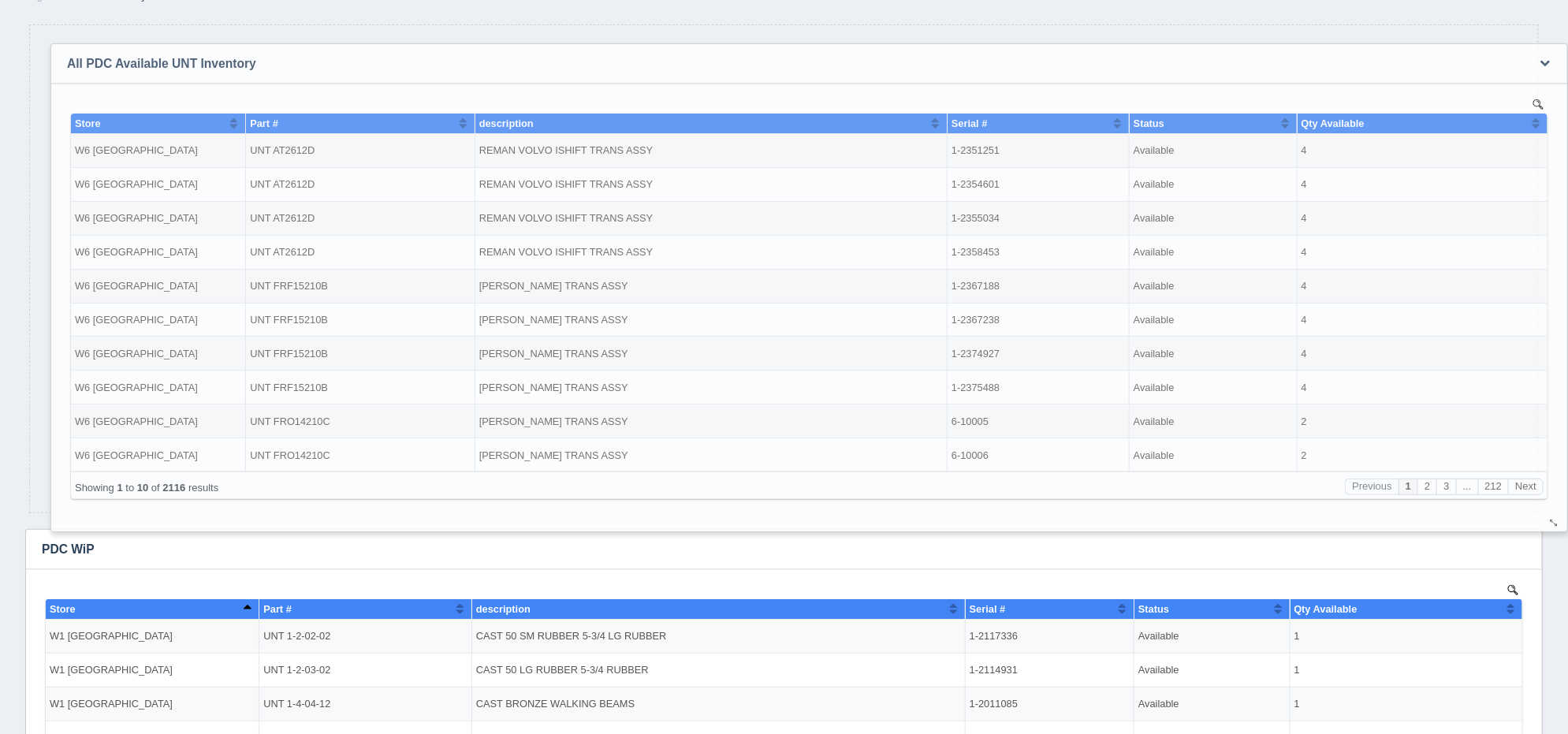
drag, startPoint x: 236, startPoint y: 43, endPoint x: 257, endPoint y: 62, distance: 28.3
click at [260, 62] on h3 "All PDC Available UNT Inventory" at bounding box center [785, 64] width 1468 height 39
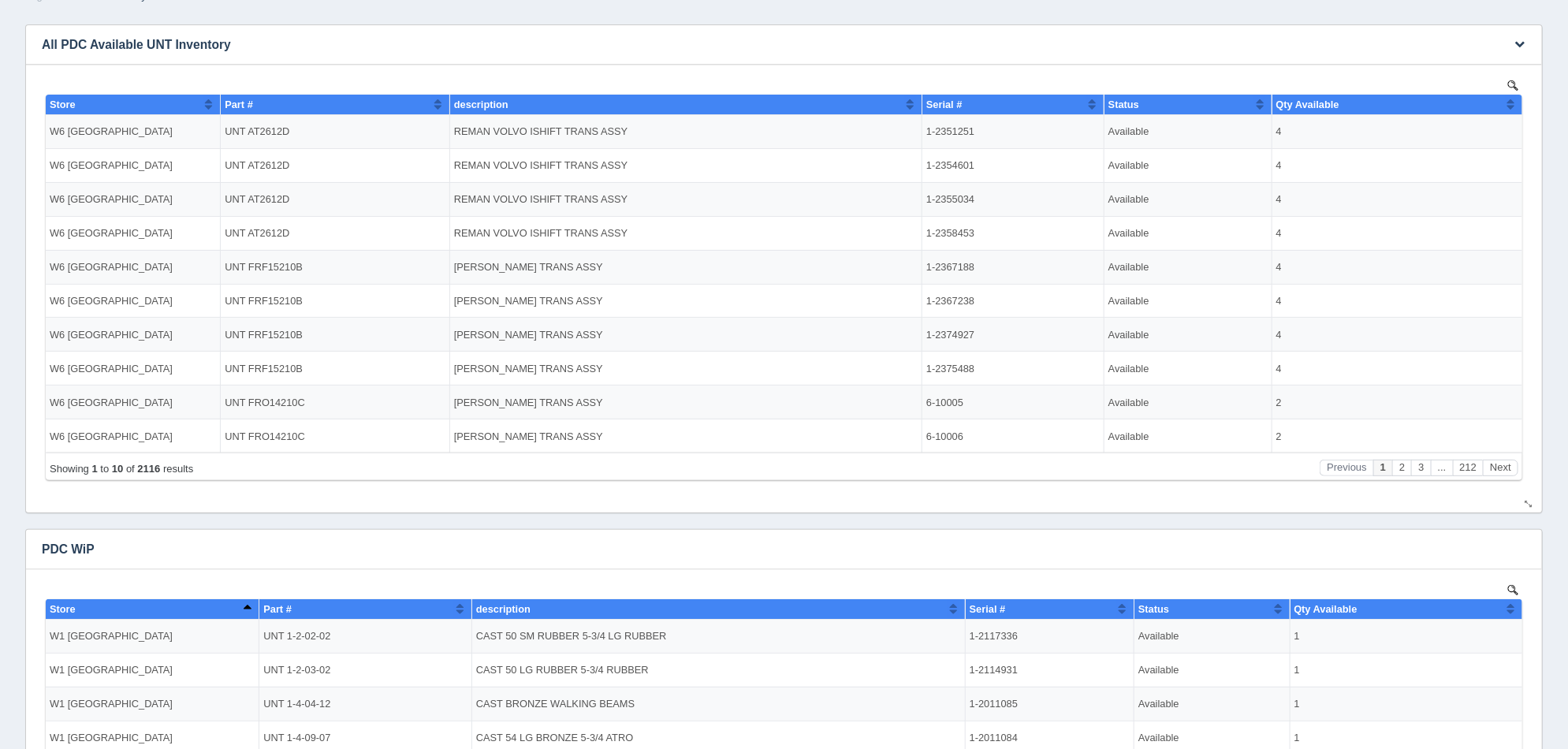
click at [233, 48] on h3 "All PDC Available UNT Inventory" at bounding box center [760, 45] width 1468 height 39
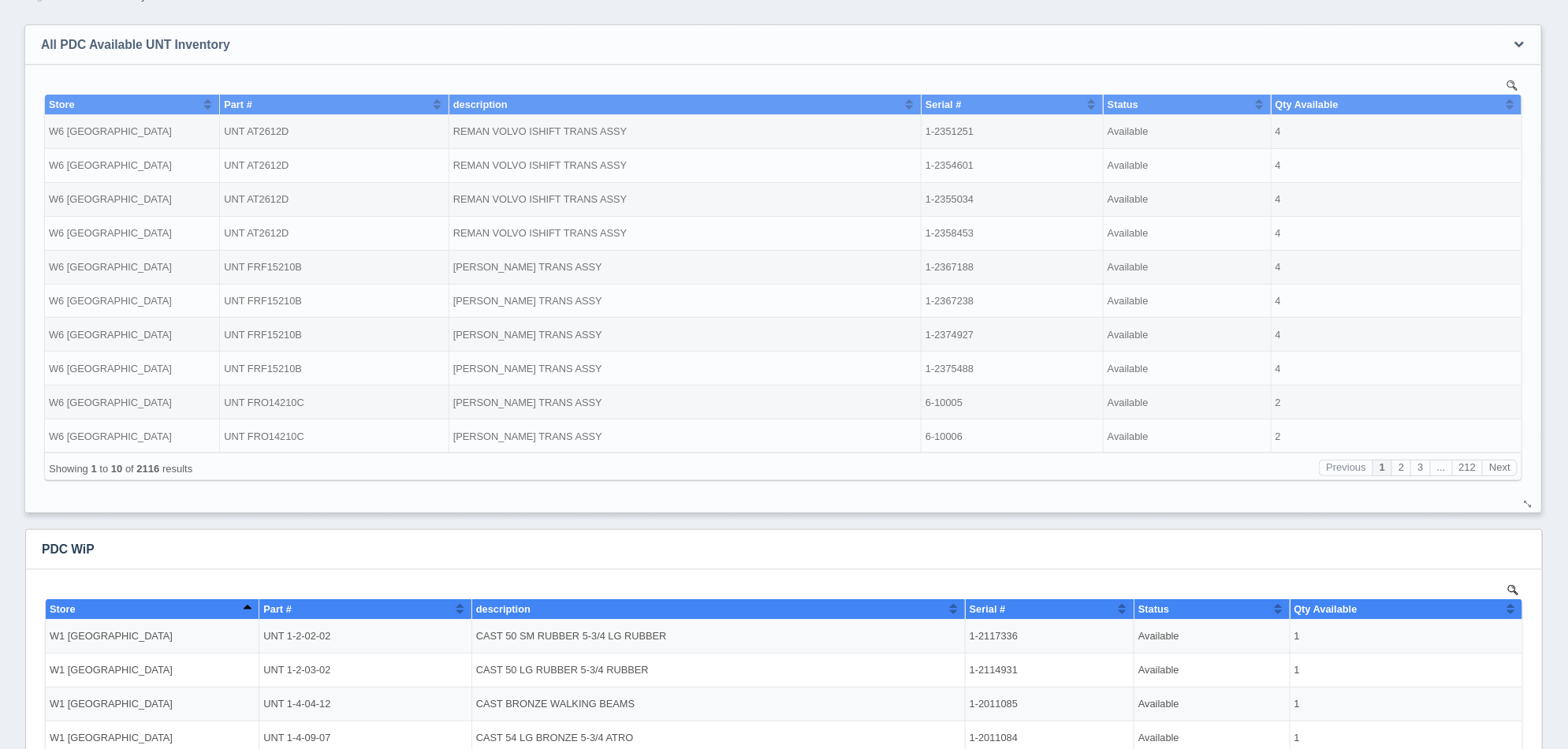
click at [231, 46] on h3 "All PDC Available UNT Inventory" at bounding box center [759, 45] width 1468 height 39
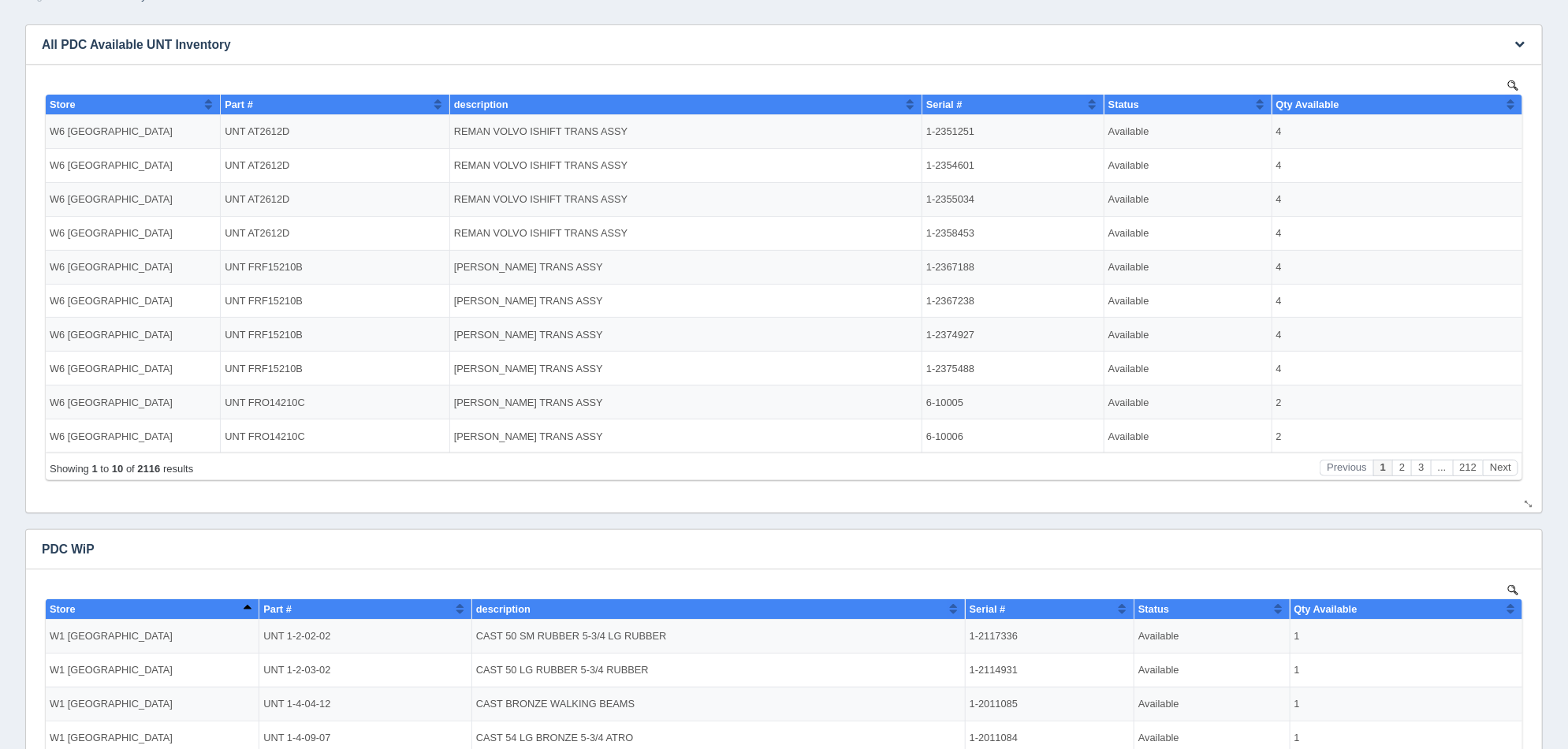
click at [231, 46] on h3 "All PDC Available UNT Inventory" at bounding box center [760, 45] width 1468 height 39
click at [220, 42] on h3 "All PDC Available UNT Inventory" at bounding box center [760, 45] width 1468 height 39
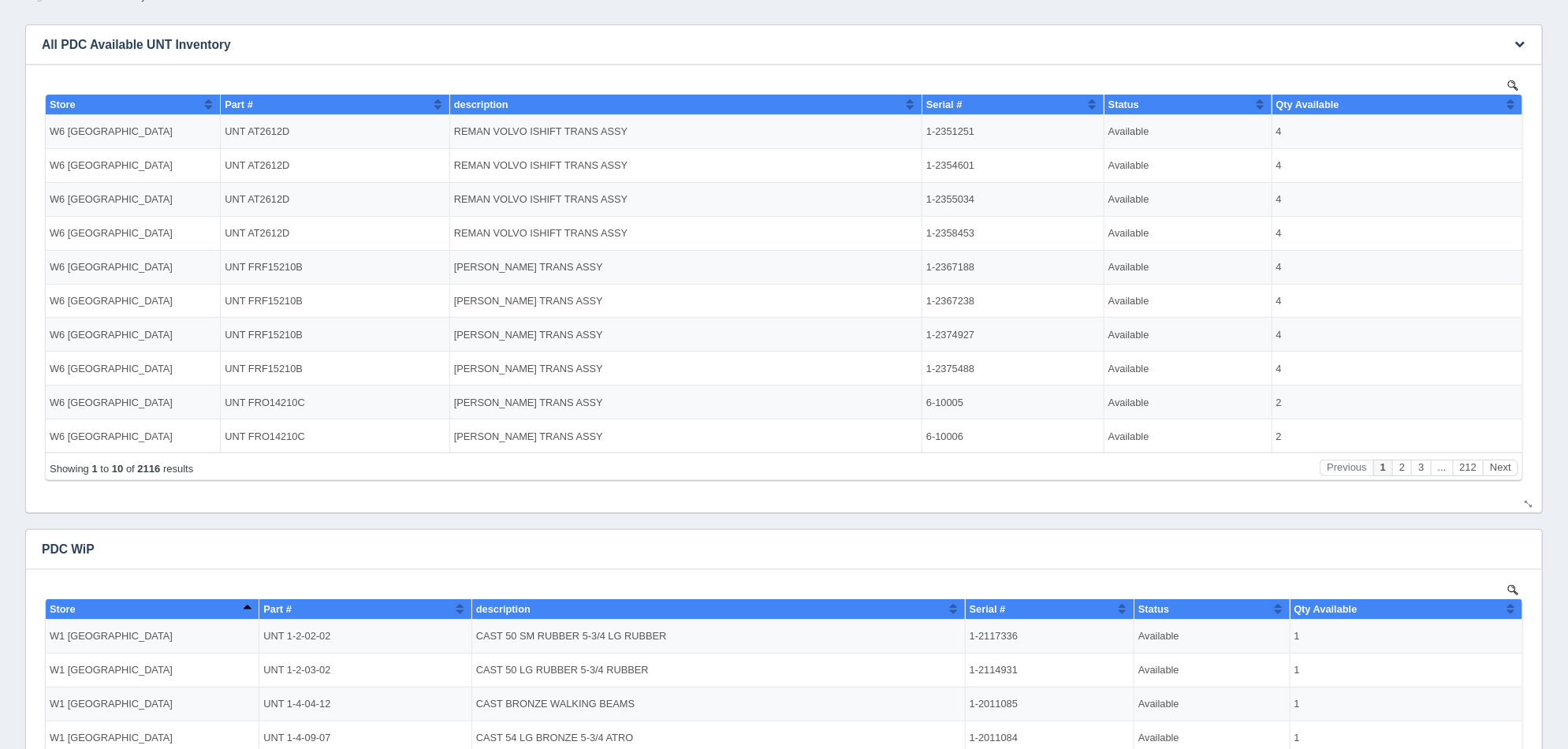
click at [220, 42] on h3 "All PDC Available UNT Inventory" at bounding box center [760, 45] width 1468 height 39
click at [1520, 42] on icon "button" at bounding box center [1519, 43] width 10 height 10
click at [1487, 61] on link "Edit chart" at bounding box center [1467, 67] width 126 height 22
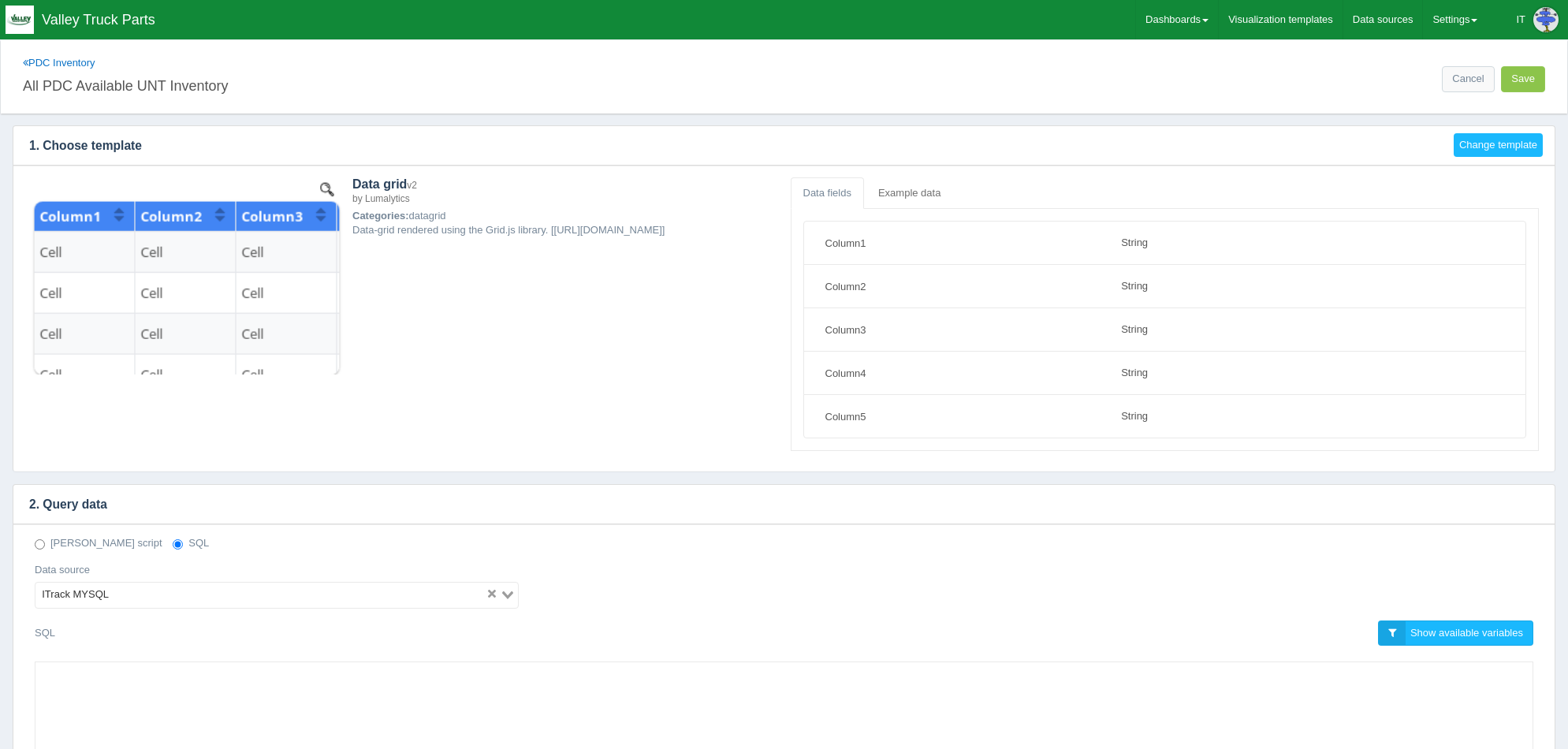
select select "string"
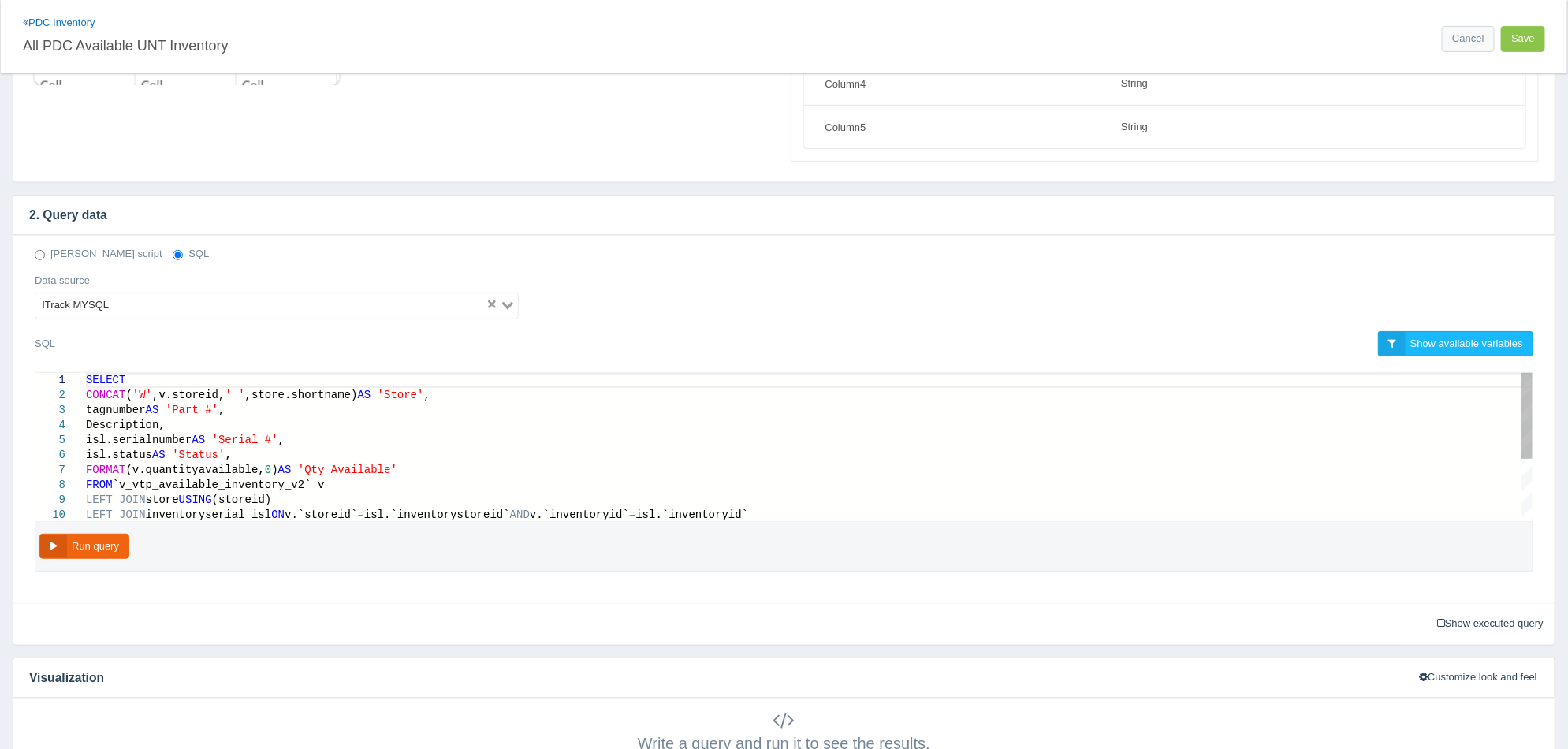
scroll to position [295, 0]
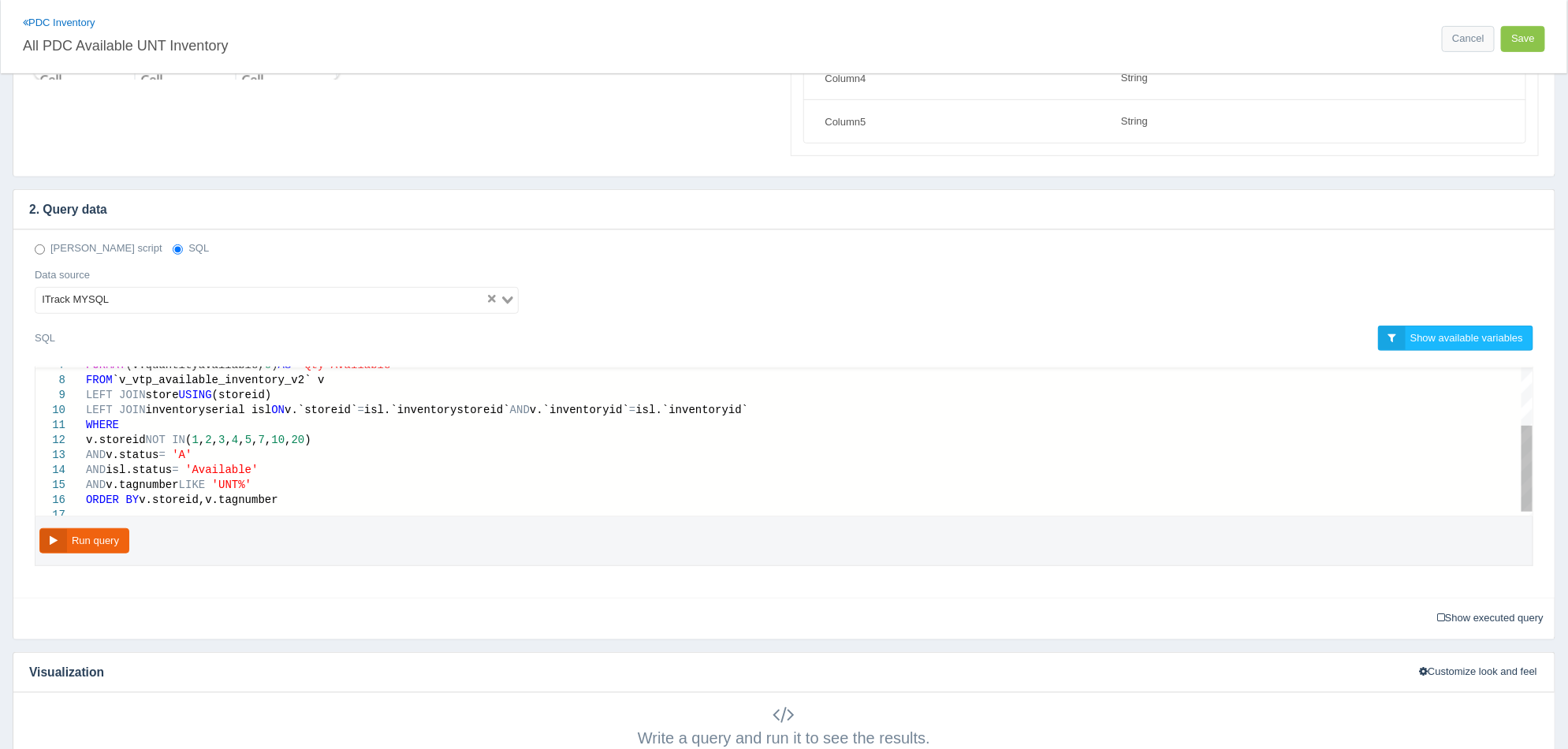
type textarea "WHERE v.storeid NOT IN (1,2,3,4,5,7,10,20) AND v.status = 'A' AND isl.status = …"
drag, startPoint x: 309, startPoint y: 443, endPoint x: 150, endPoint y: 435, distance: 159.2
click at [183, 495] on span "Copy" at bounding box center [273, 497] width 244 height 10
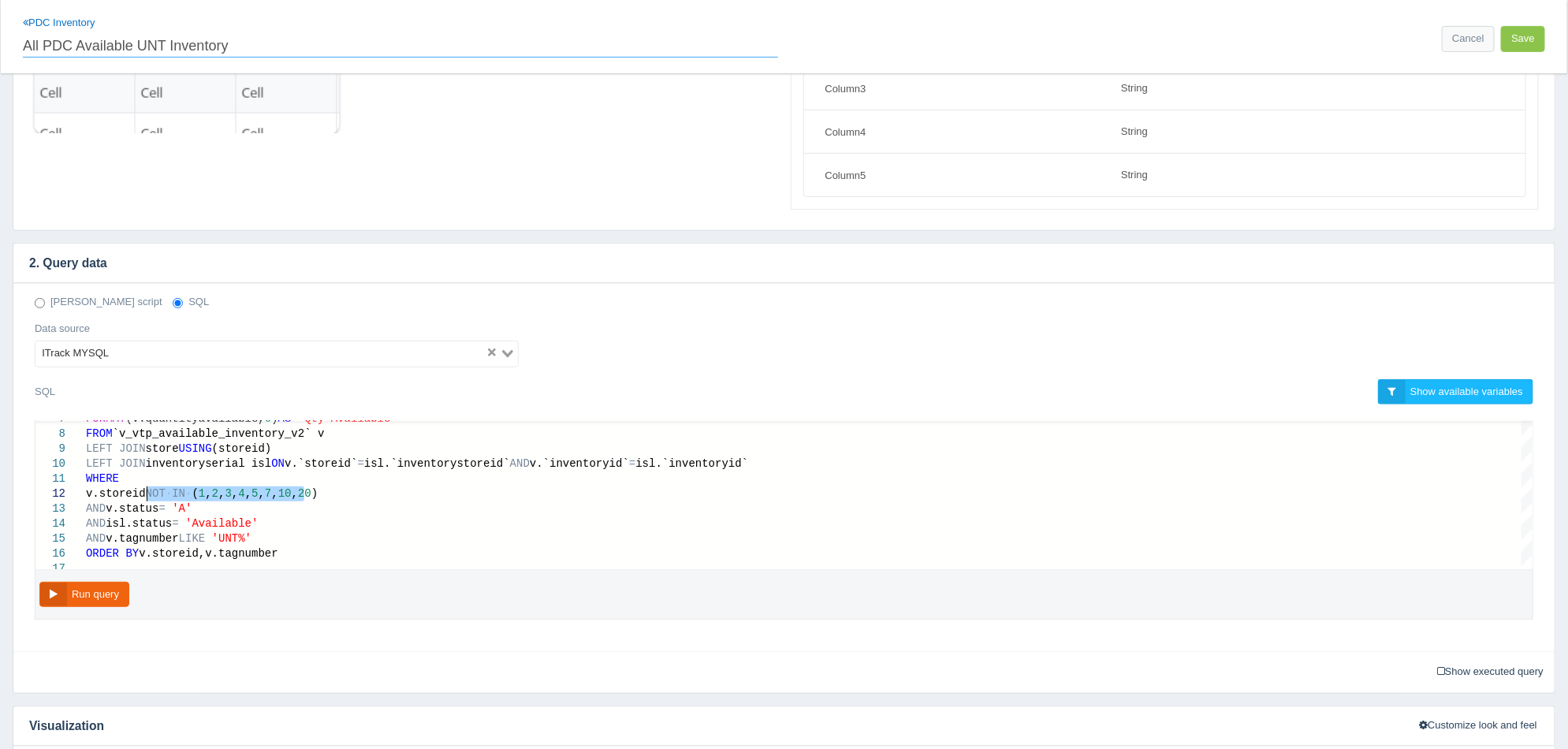
click at [383, 53] on input "All PDC Available UNT Inventory" at bounding box center [400, 44] width 755 height 27
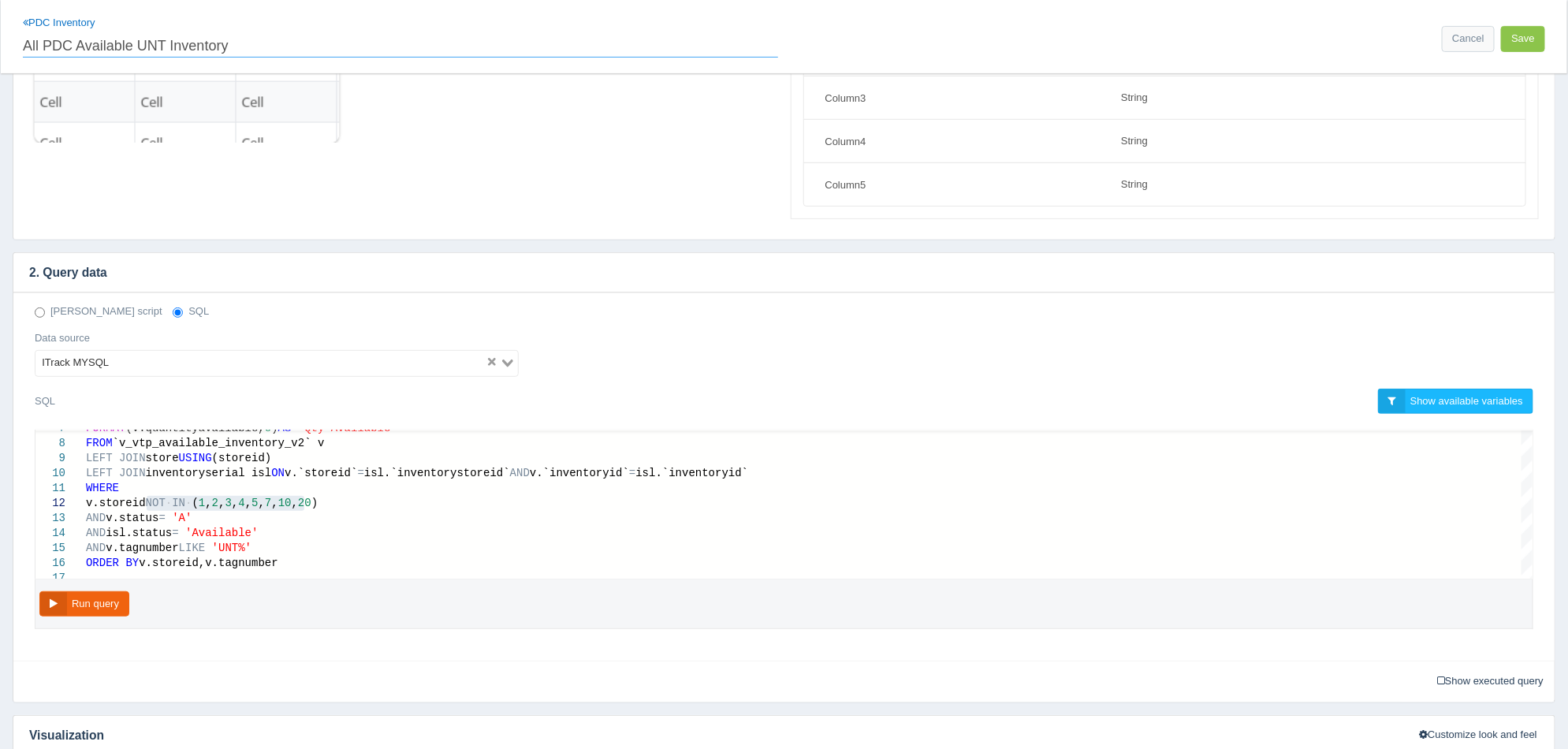
scroll to position [196, 0]
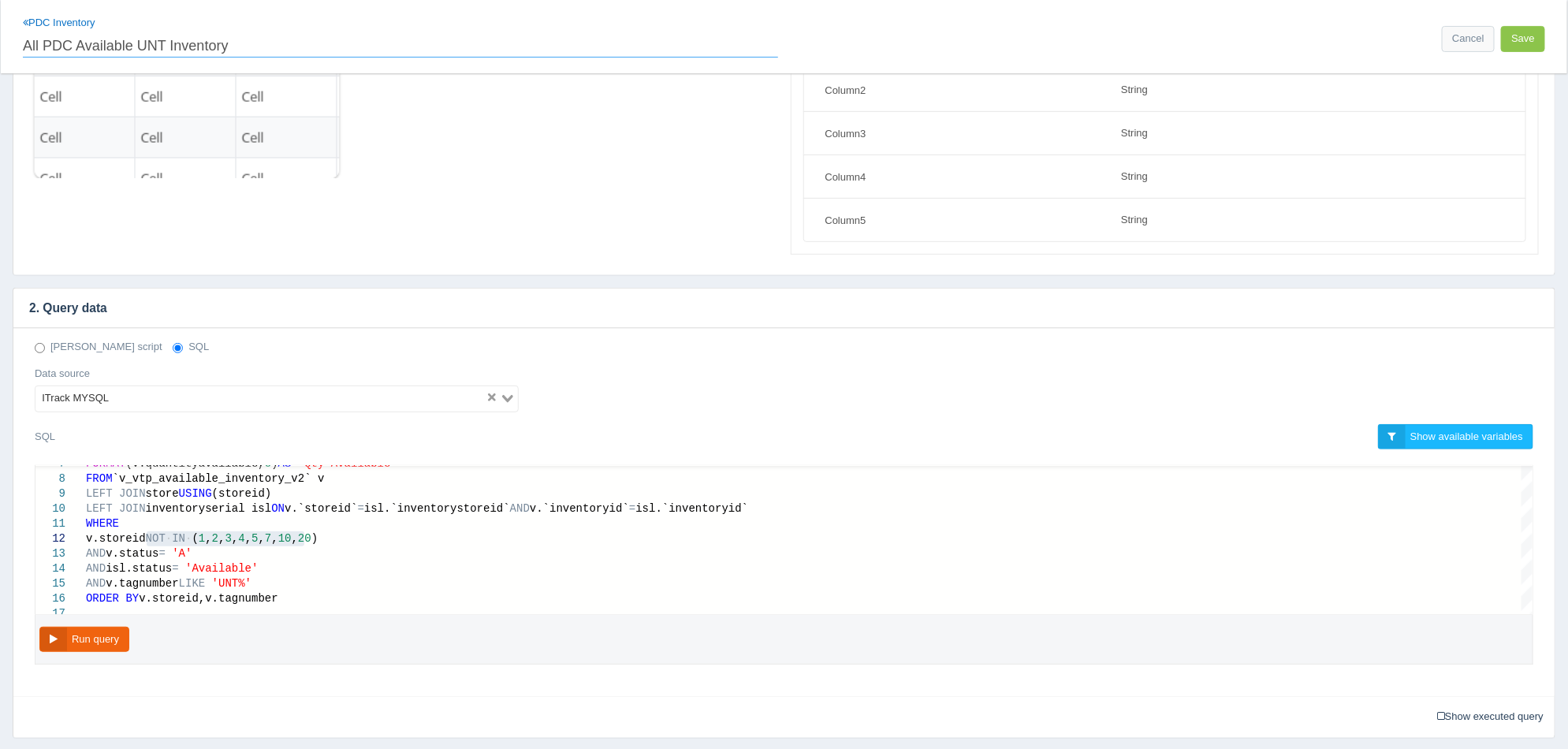
paste input "NOT IN (1,2,3,4,5,7,10,20)"
click at [278, 40] on input "All PDC Available UNT Inventory NOT IN (1,2,3,4,5,7,10,20)" at bounding box center [400, 44] width 755 height 27
drag, startPoint x: 426, startPoint y: 44, endPoint x: 232, endPoint y: 42, distance: 194.0
click at [232, 42] on input "All PDC Available UNT Inventory (w/o 1,2,3,4,5,7,10,20)" at bounding box center [400, 44] width 755 height 27
type input "All PDC Available UNT Inventory (w/o 1,2,3,4,5,7,10,20)"
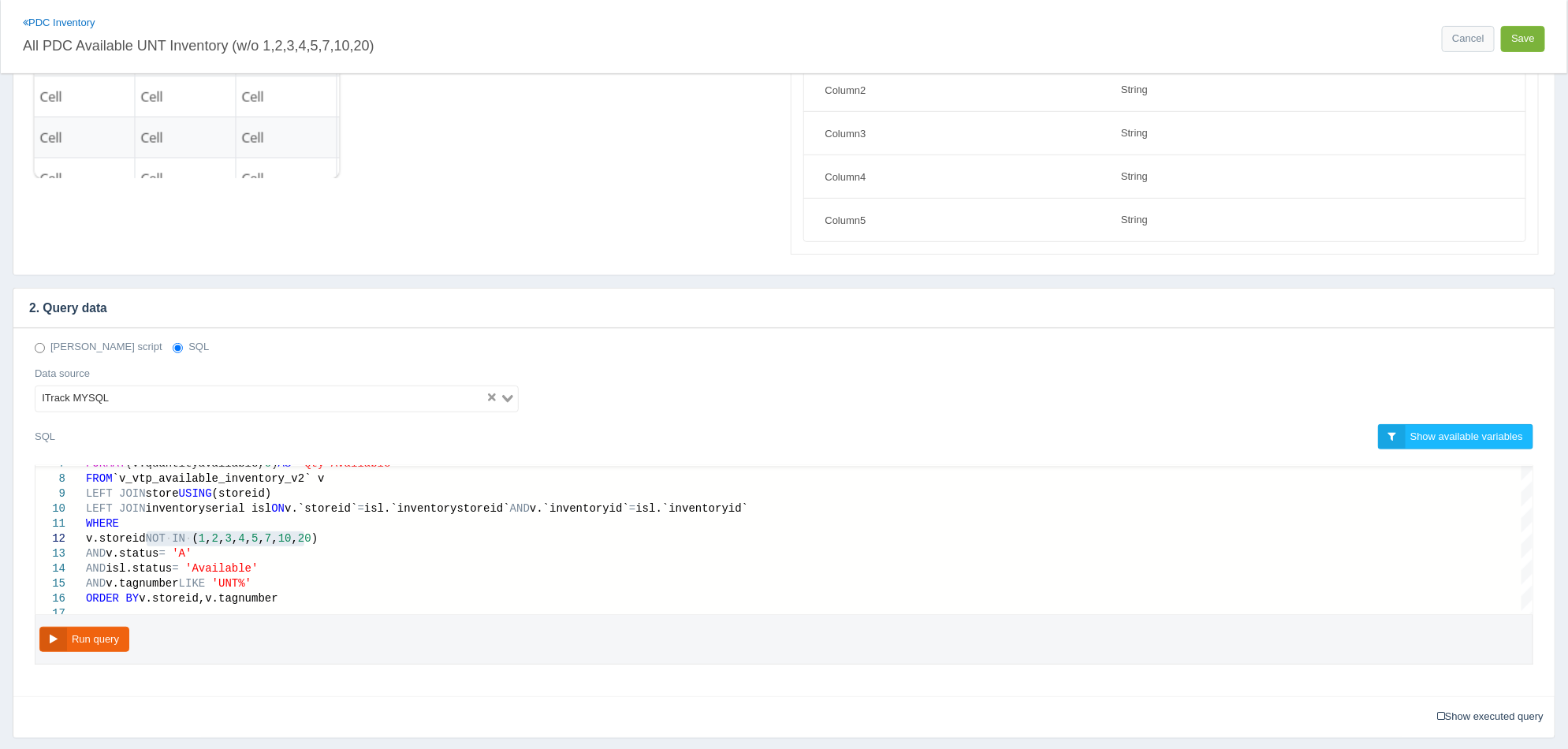
click at [1524, 44] on button "Save" at bounding box center [1522, 39] width 44 height 26
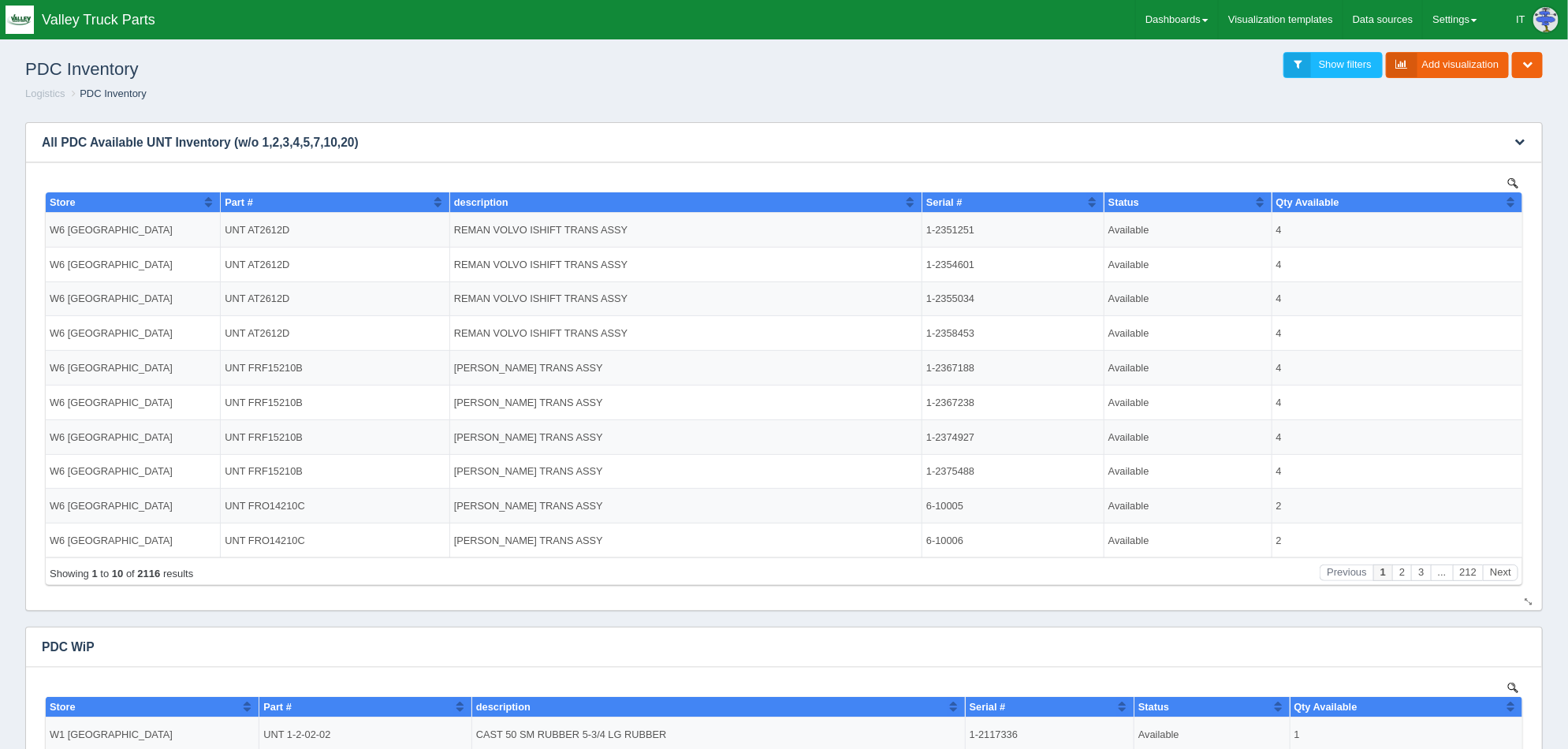
scroll to position [196, 0]
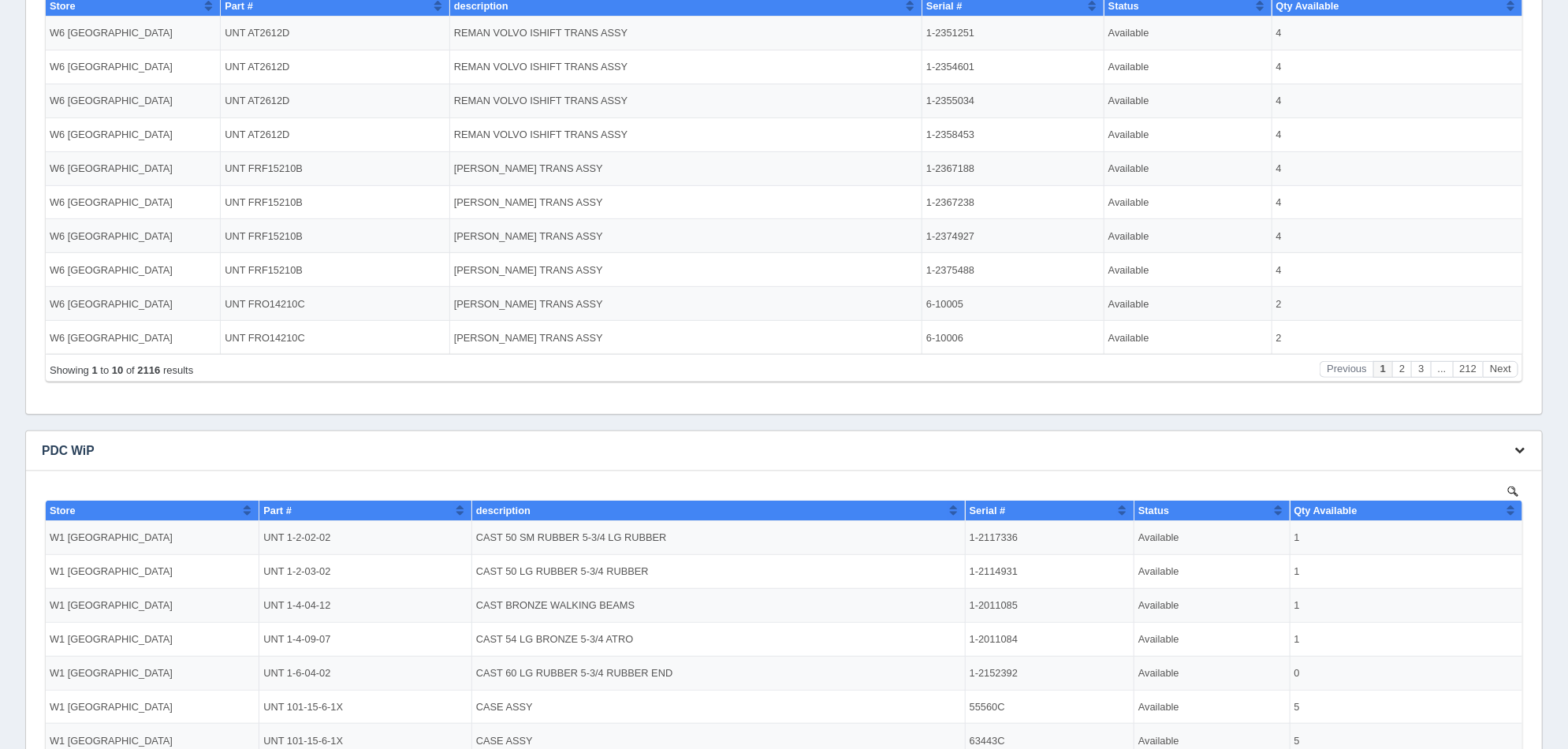
click at [1515, 449] on icon "button" at bounding box center [1519, 449] width 10 height 10
click at [1498, 477] on link "Edit chart" at bounding box center [1467, 474] width 126 height 22
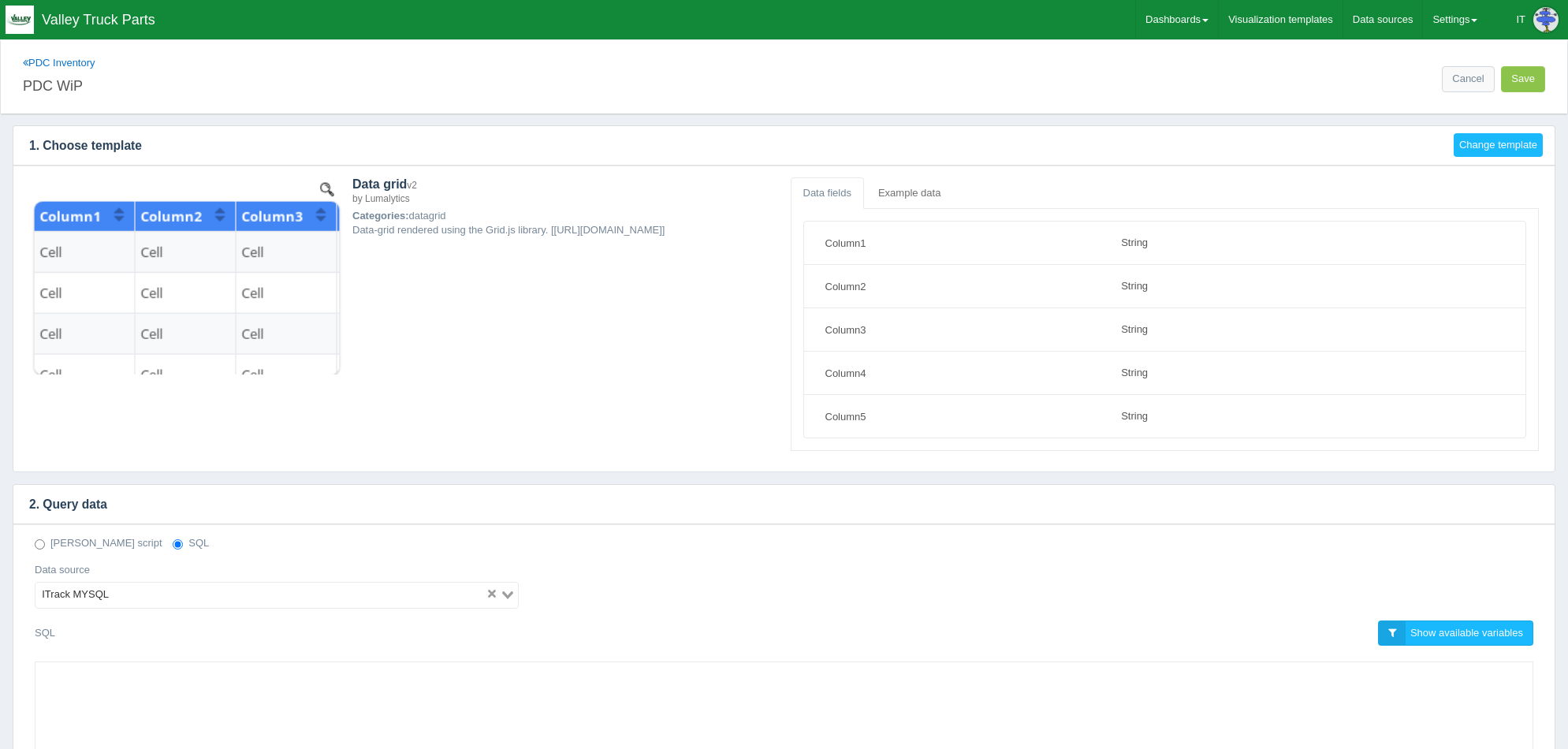
select select "string"
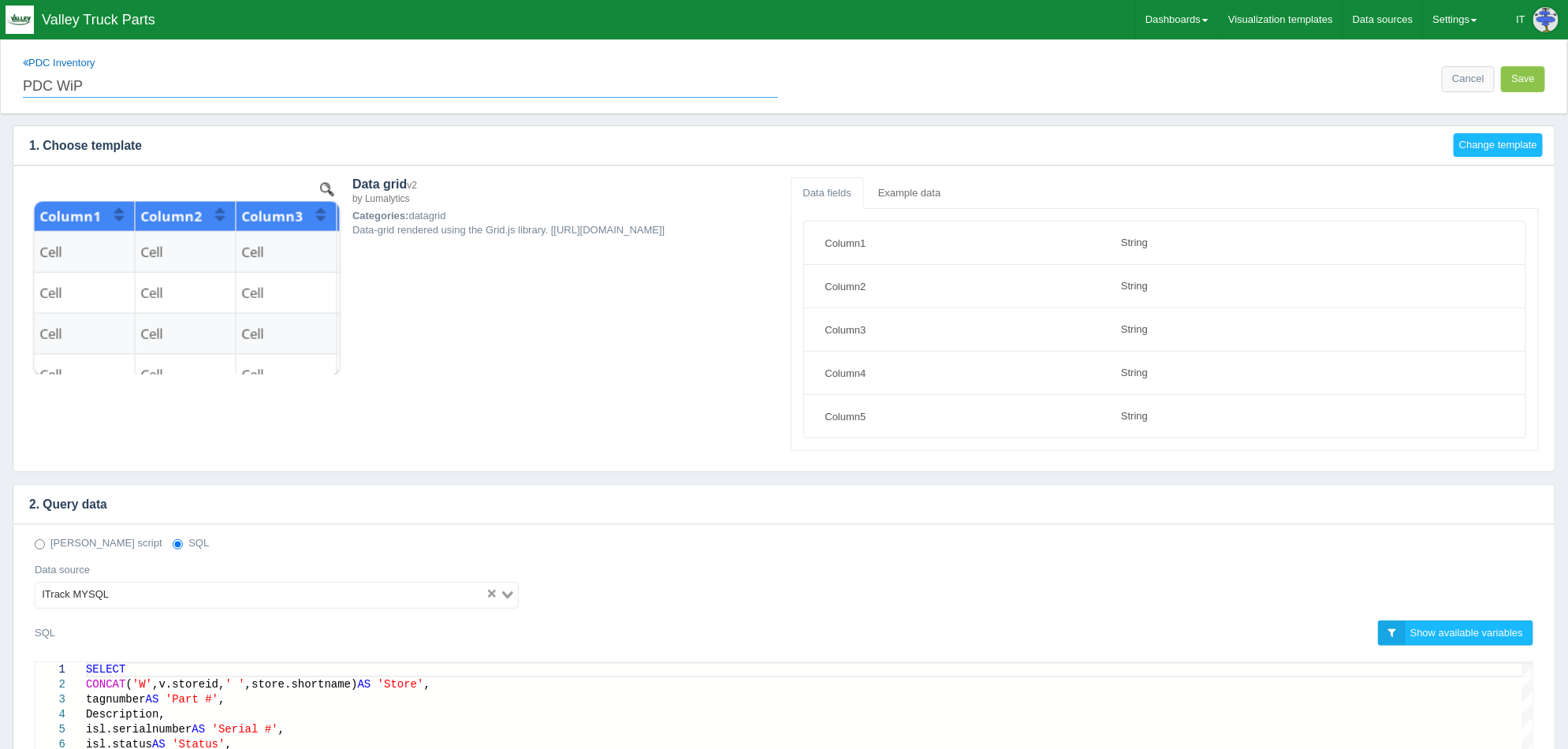
drag, startPoint x: 56, startPoint y: 83, endPoint x: 101, endPoint y: 83, distance: 45.0
click at [101, 83] on input "PDC WiP" at bounding box center [400, 84] width 755 height 27
paste input "(w/o 1,2,3,4,5,7,10,20)"
click at [83, 81] on input "PDC (w/o 1,2,3,4,5,7,10,20)" at bounding box center [400, 84] width 755 height 27
type input "PDC (w/1,2,3,4,5,7,10,20)"
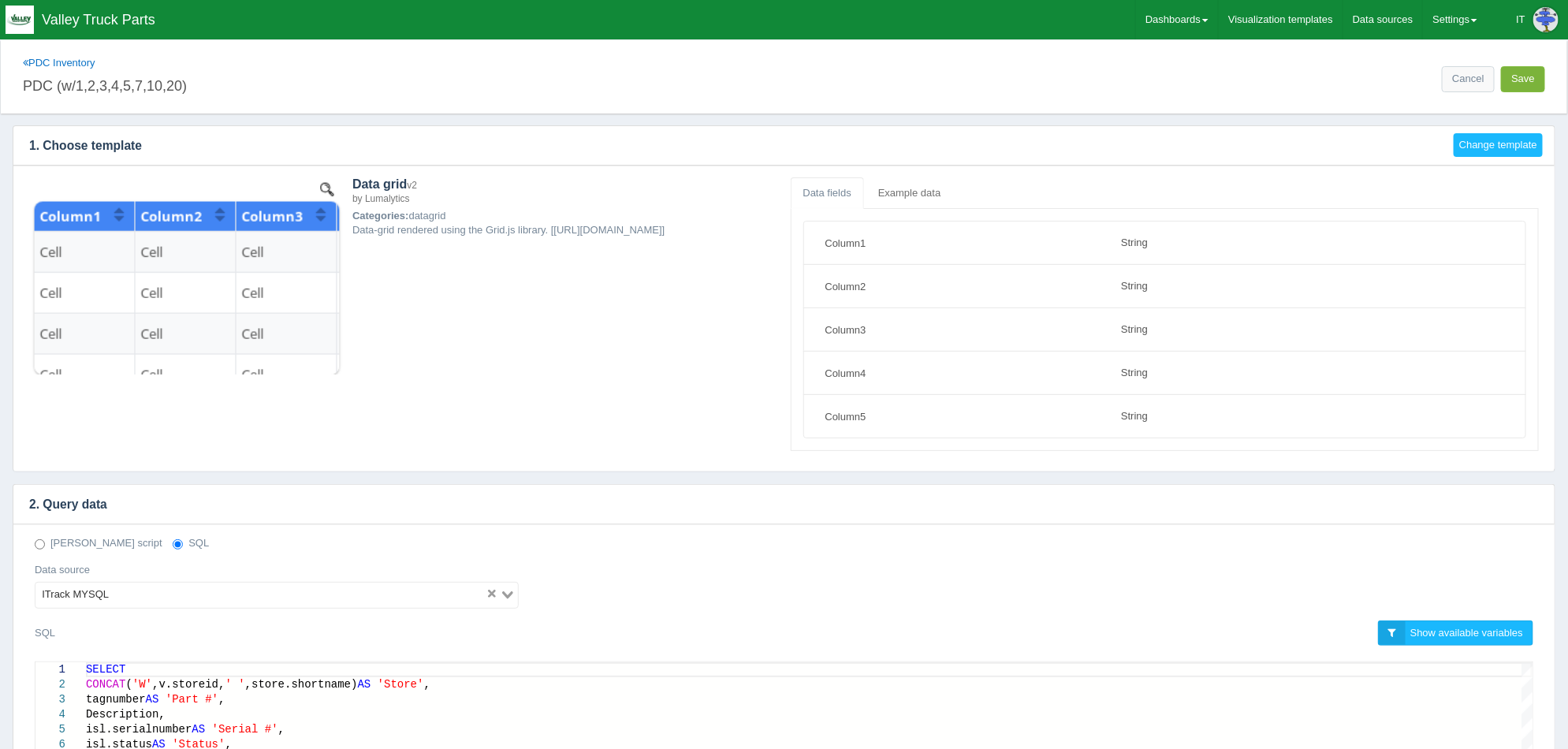
click at [1517, 82] on button "Save" at bounding box center [1522, 79] width 44 height 26
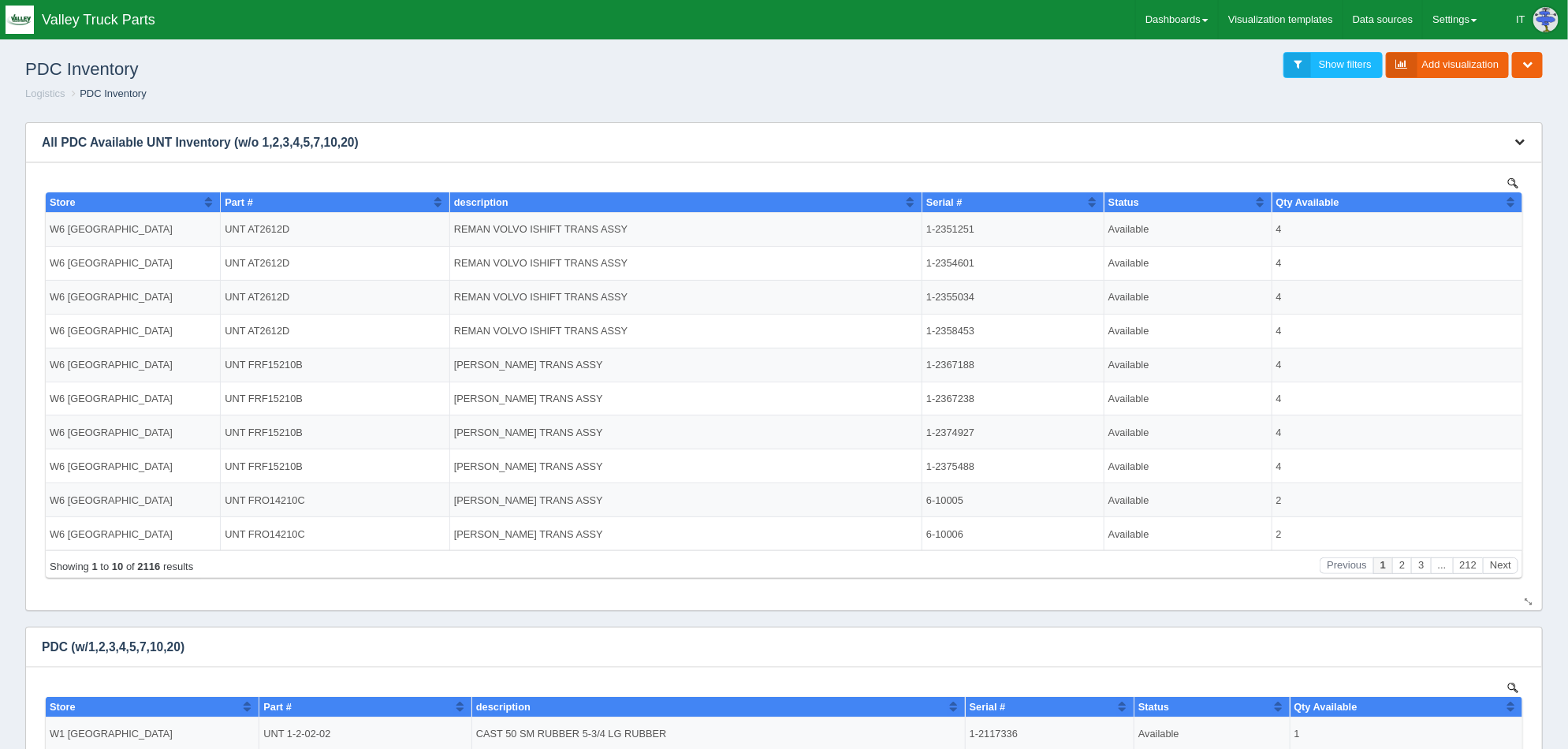
click at [1521, 144] on icon "button" at bounding box center [1519, 141] width 10 height 10
click at [1420, 163] on link "Edit chart" at bounding box center [1467, 165] width 126 height 22
click at [1422, 162] on link "Edit chart" at bounding box center [1467, 165] width 126 height 22
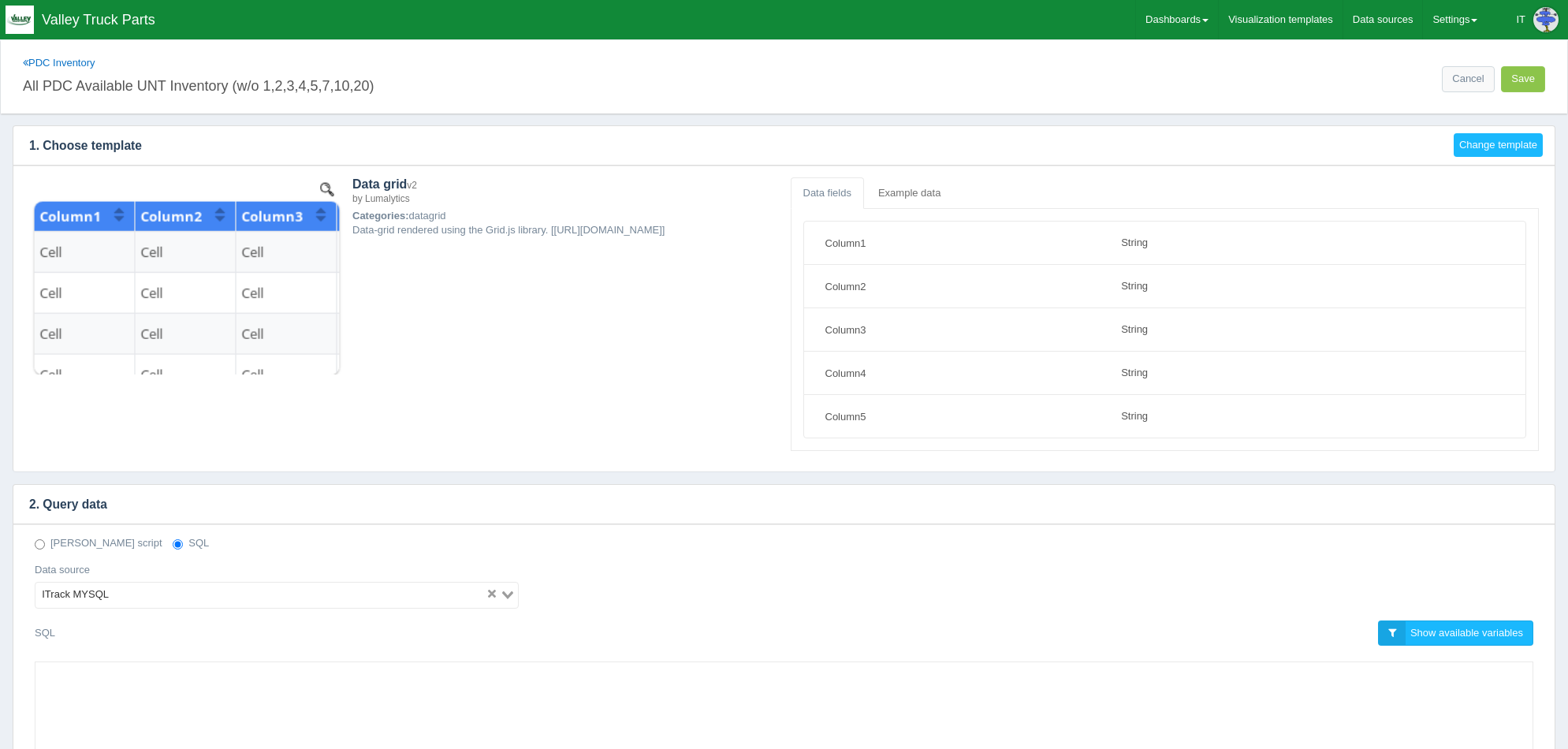
select select "string"
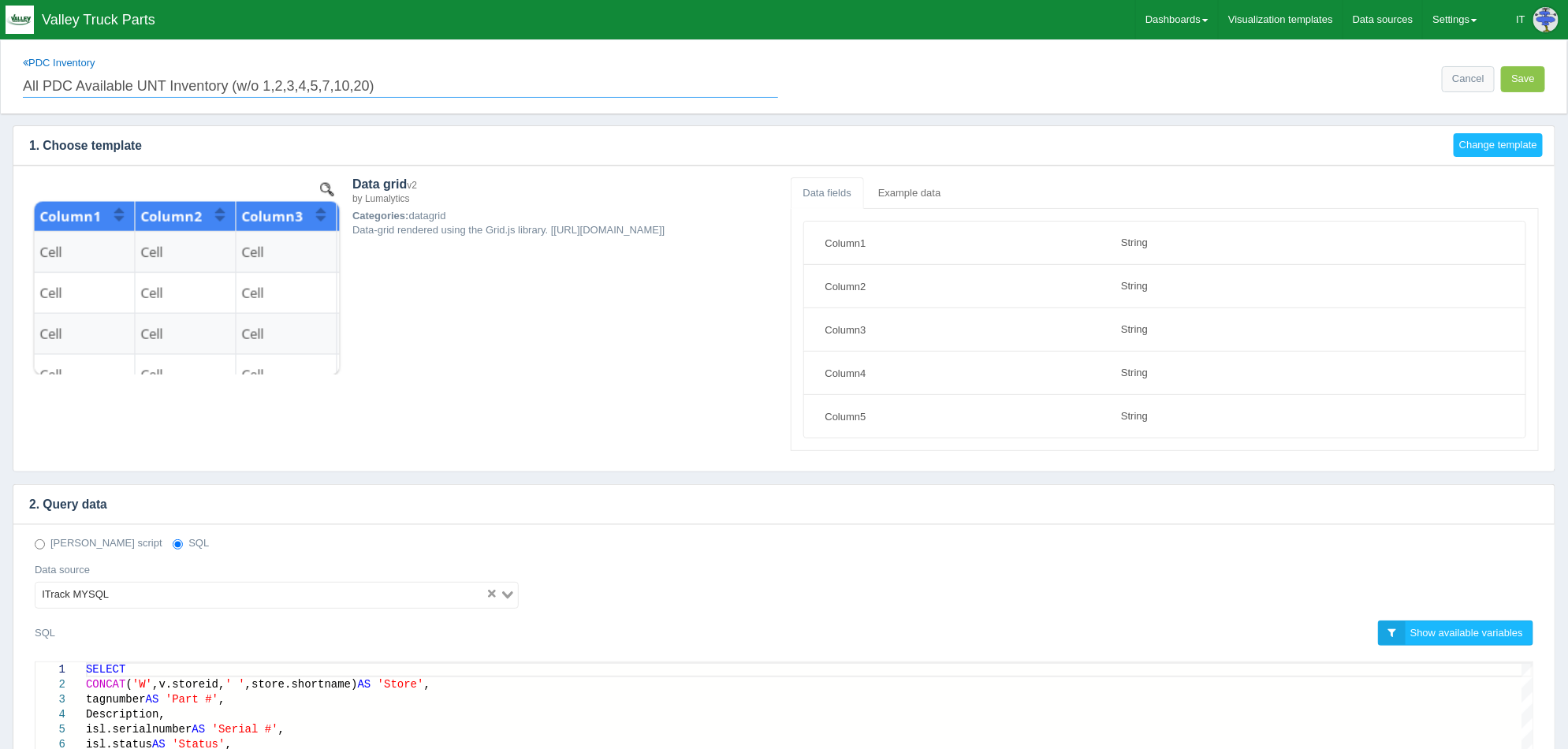
drag, startPoint x: 228, startPoint y: 81, endPoint x: -22, endPoint y: 91, distance: 250.2
click at [0, 91] on html "Toggle navigation Valley Truck Parts IT Edit Profile Logout Dashboards Add dash…" at bounding box center [784, 583] width 1568 height 1166
click at [1454, 86] on link "Cancel" at bounding box center [1468, 79] width 52 height 26
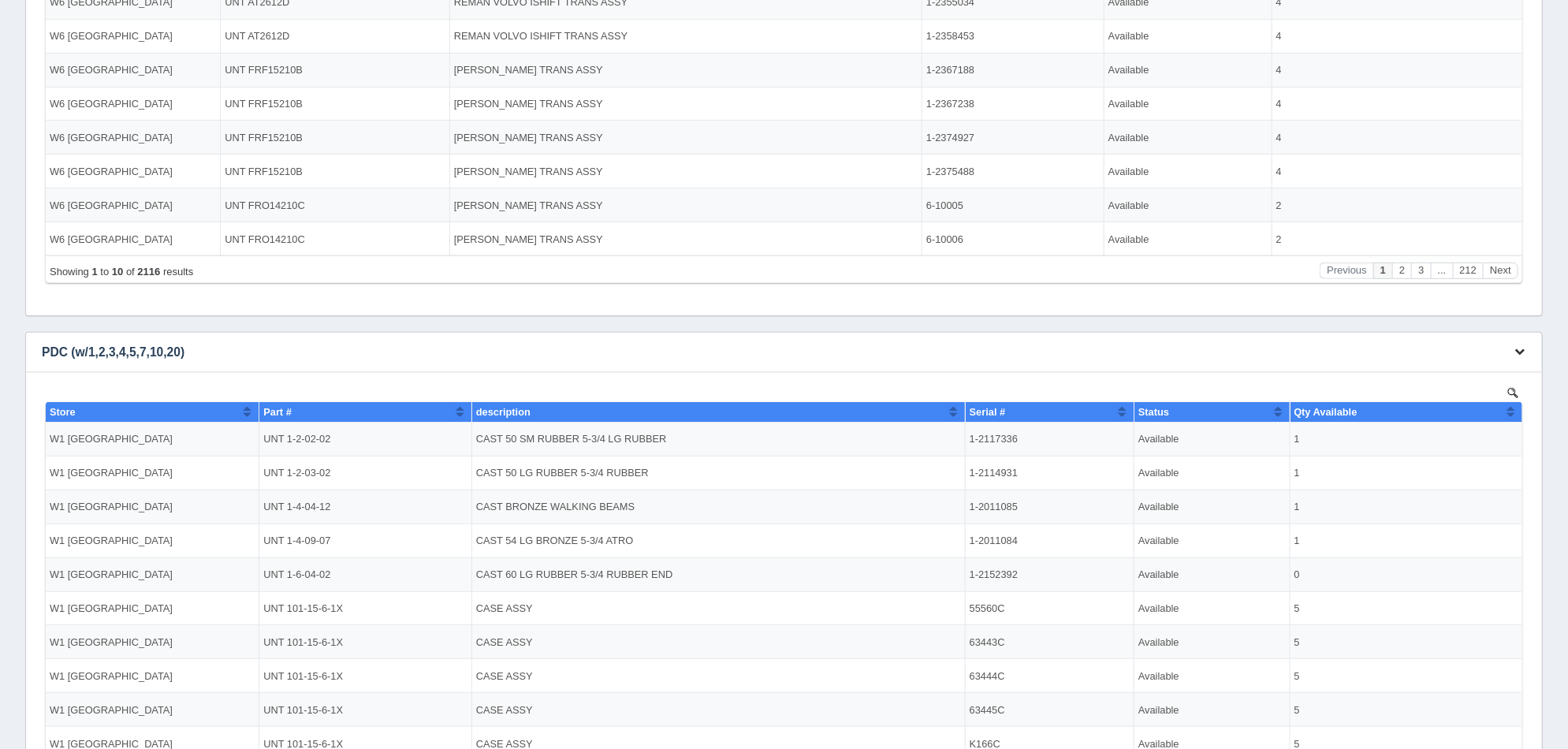
click at [1521, 351] on icon "button" at bounding box center [1519, 351] width 10 height 10
click at [1508, 364] on link "Edit chart" at bounding box center [1467, 375] width 126 height 22
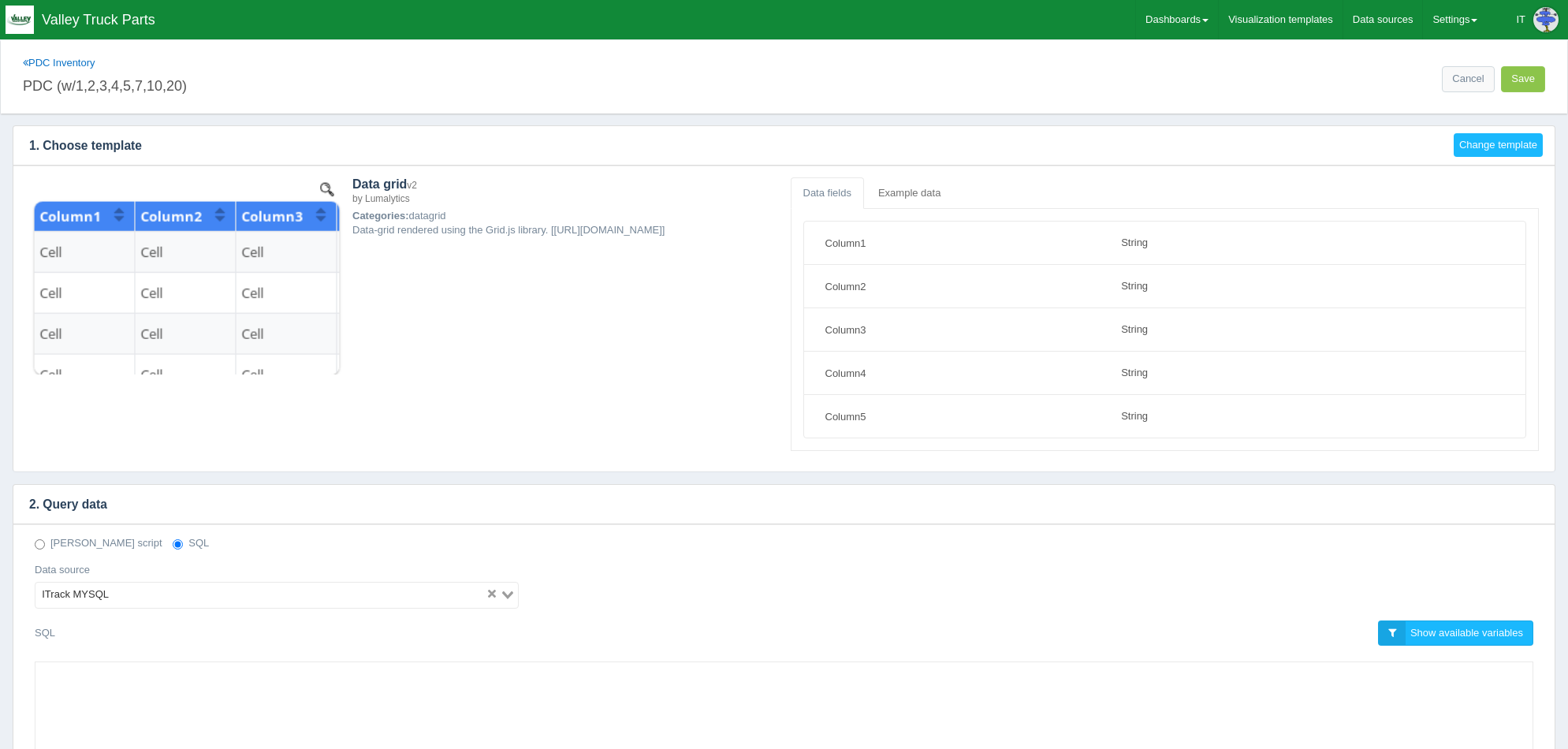
select select "string"
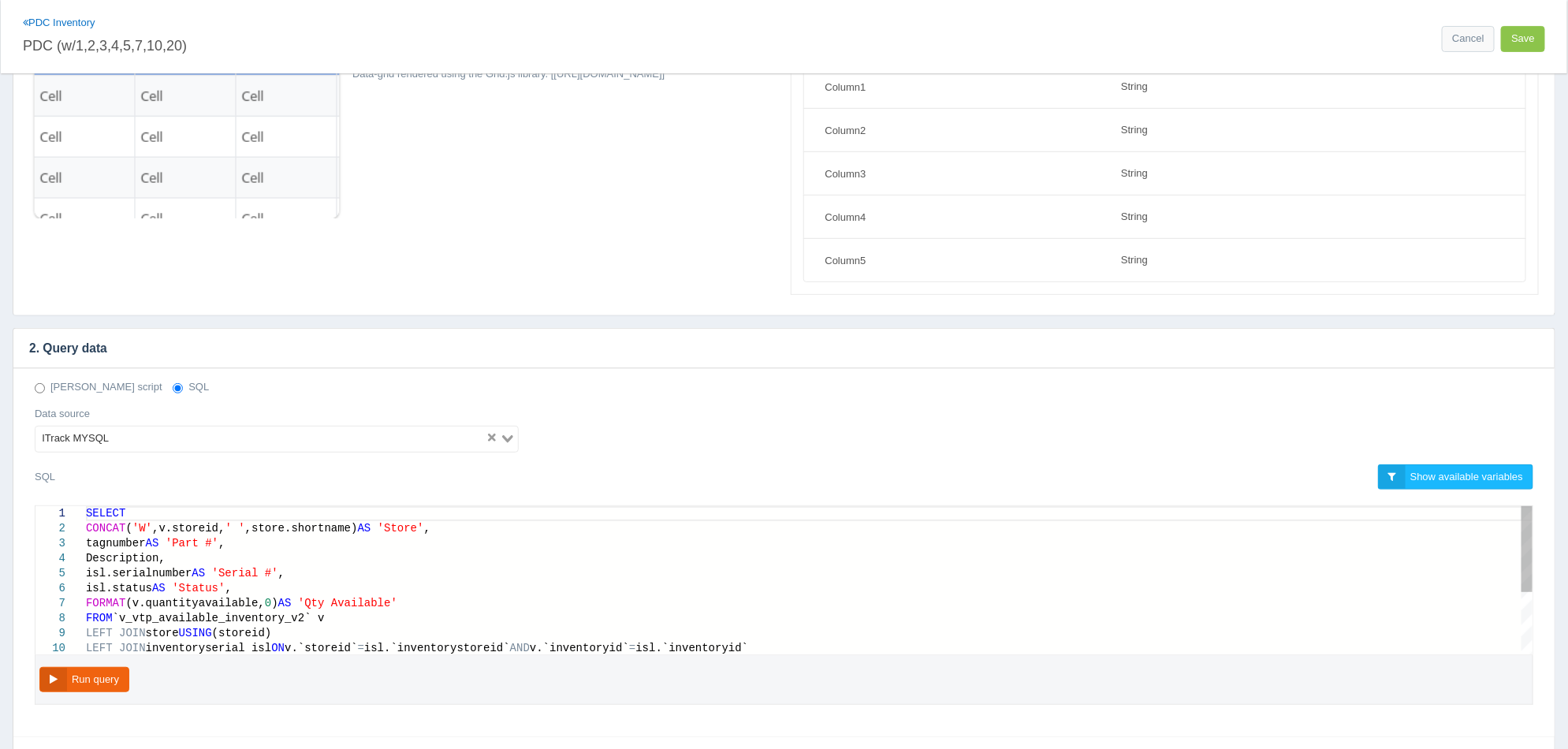
scroll to position [196, 0]
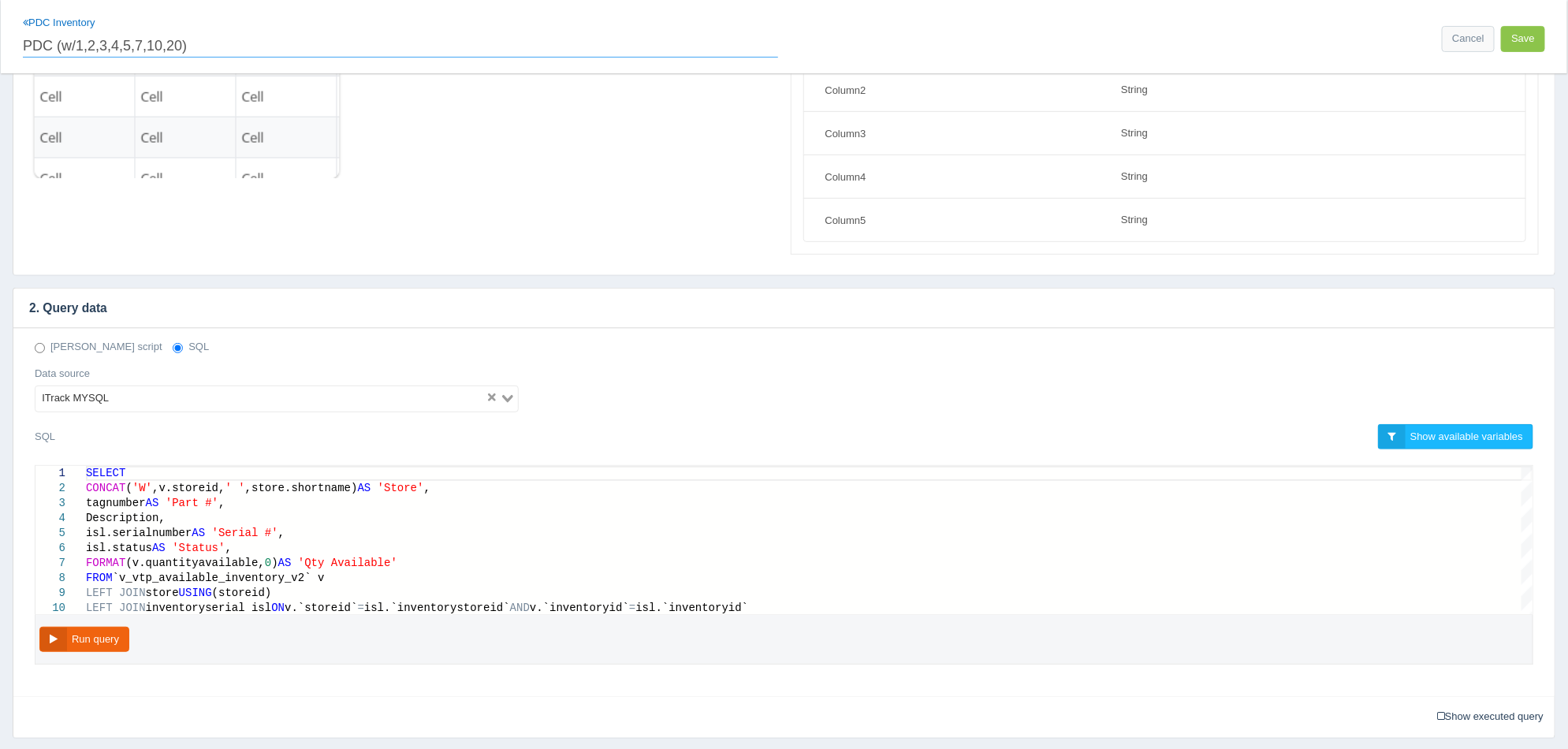
drag, startPoint x: 52, startPoint y: 48, endPoint x: 21, endPoint y: 49, distance: 31.0
click at [21, 49] on div "PDC Inventory PDC (w/1,2,3,4,5,7,10,20)" at bounding box center [400, 37] width 768 height 42
paste input "All PDC Available UNT Inventory"
type input "All PDC Available UNT Inventory (w/1,2,3,4,5,7,10,20)"
click at [1538, 37] on button "Save" at bounding box center [1522, 39] width 44 height 26
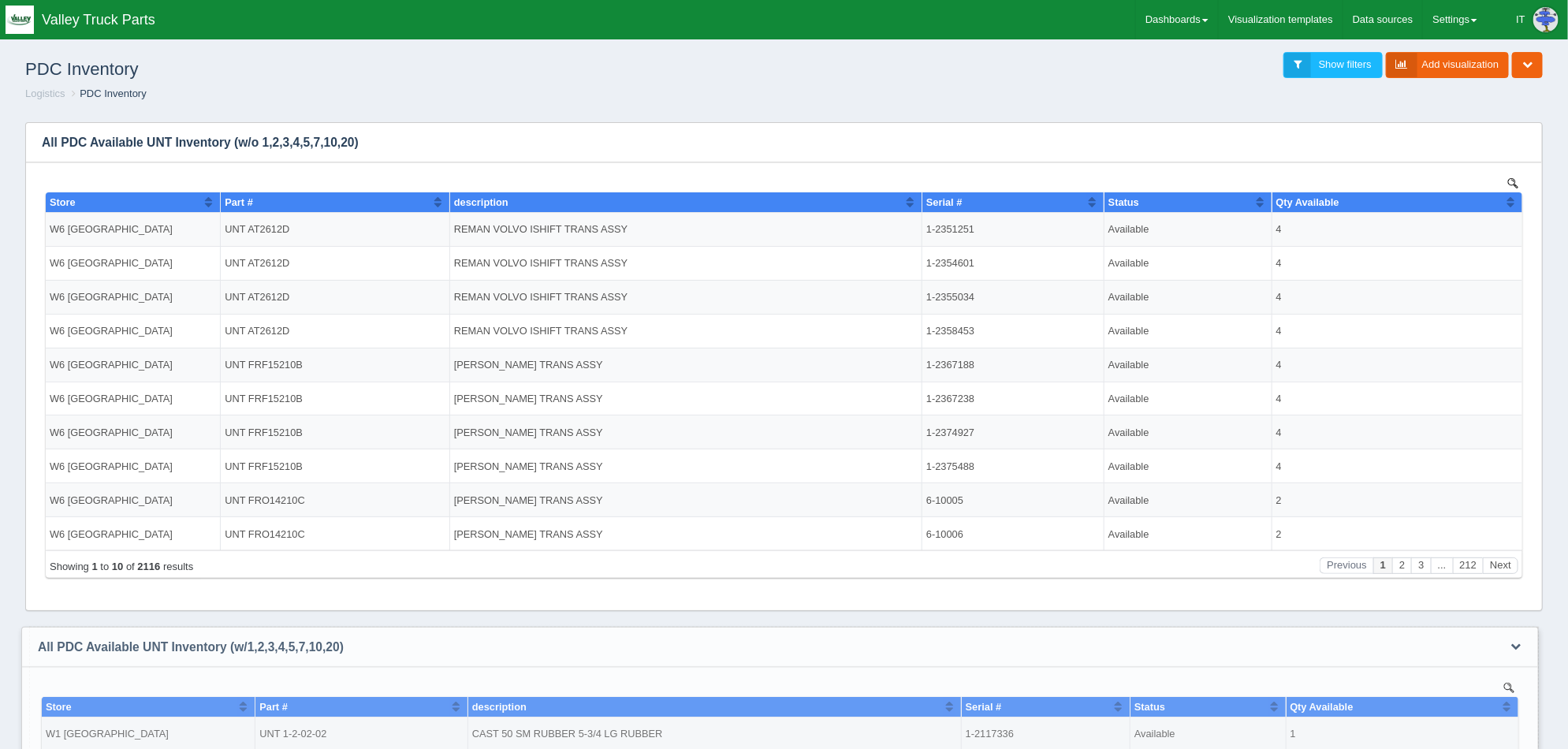
click at [404, 657] on h3 "All PDC Available UNT Inventory (w/1,2,3,4,5,7,10,20)" at bounding box center [756, 647] width 1468 height 39
